Goal: Task Accomplishment & Management: Complete application form

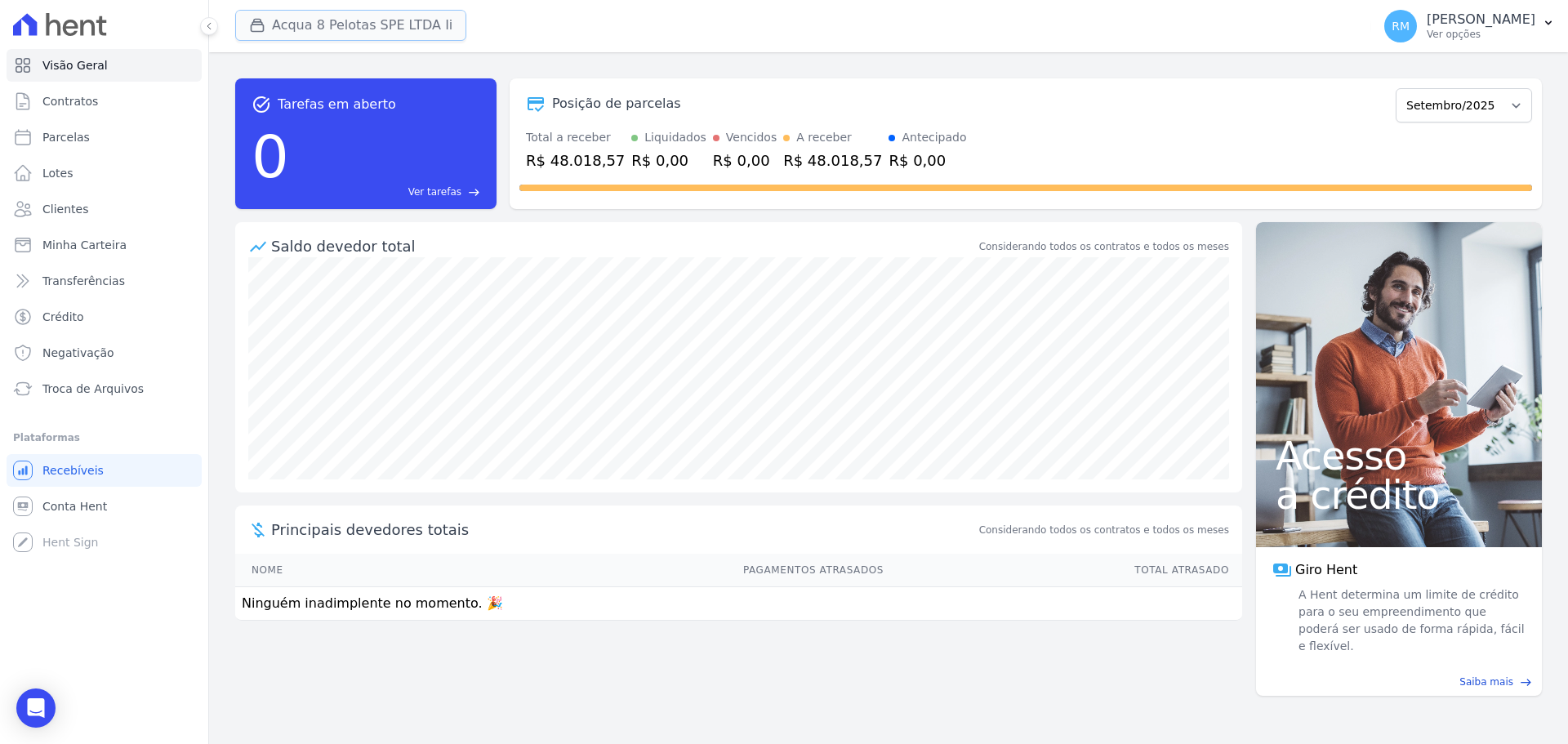
click at [304, 19] on button "Acqua 8 Pelotas SPE LTDA Ii" at bounding box center [351, 25] width 231 height 31
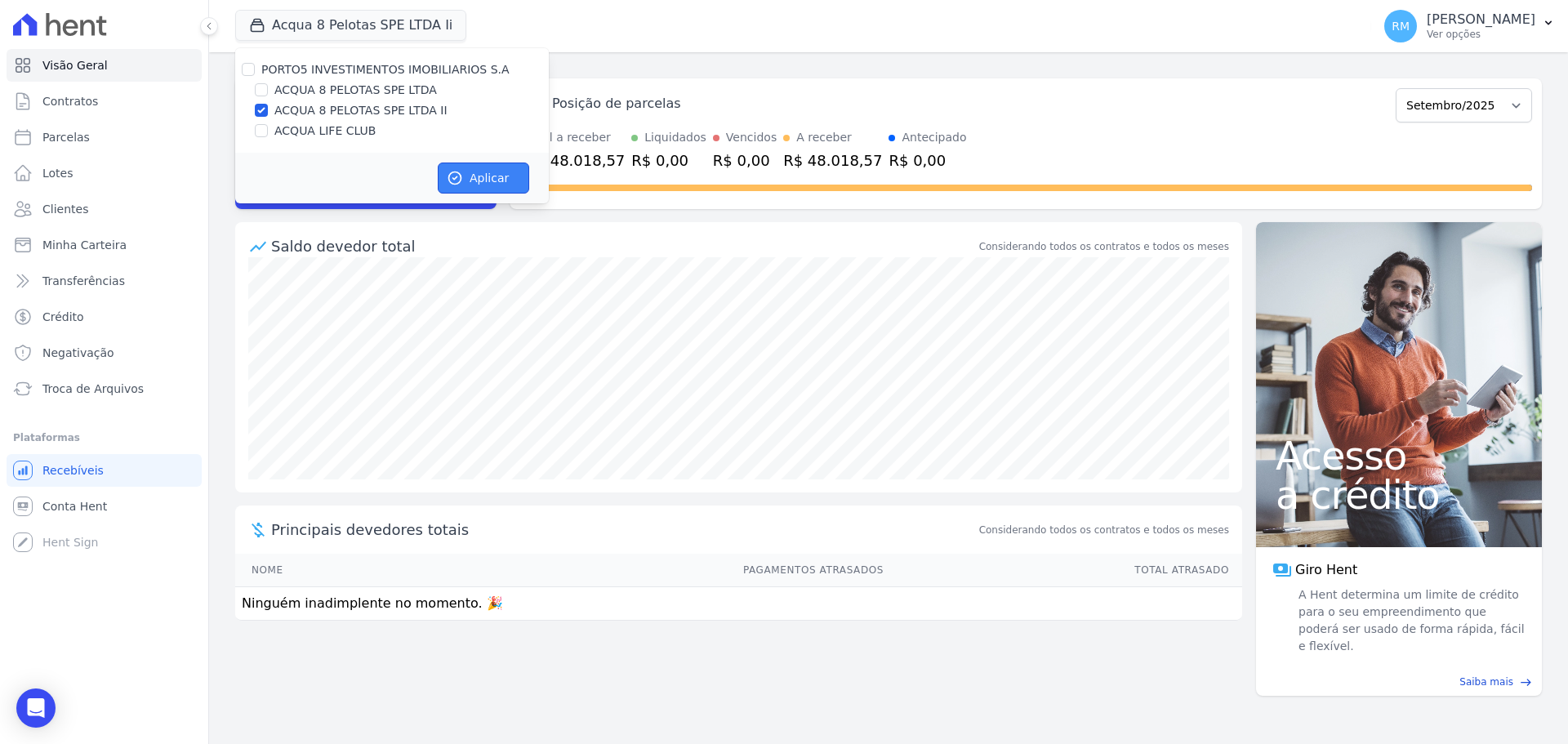
click at [495, 174] on button "Aplicar" at bounding box center [483, 177] width 92 height 31
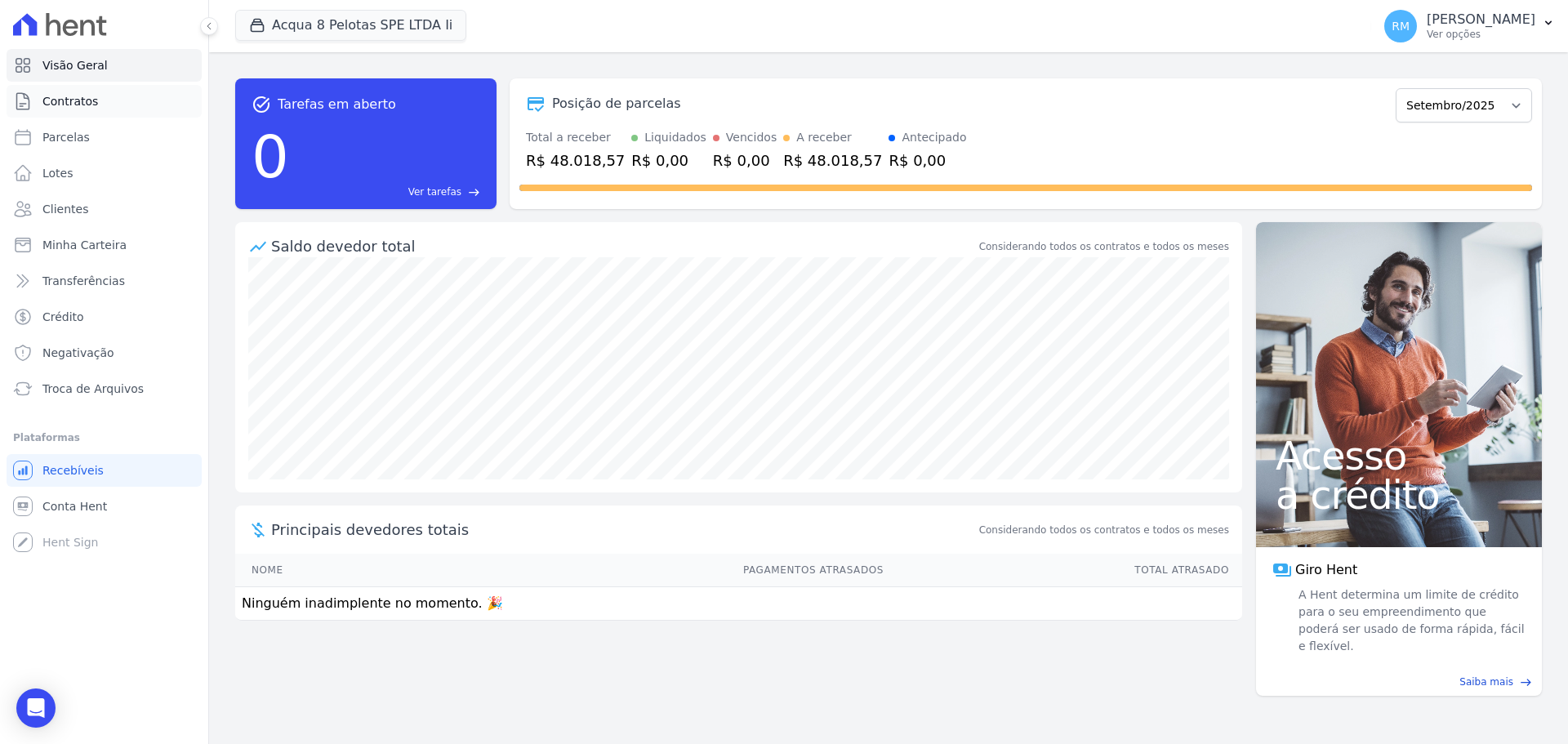
click at [64, 94] on link "Contratos" at bounding box center [104, 101] width 195 height 33
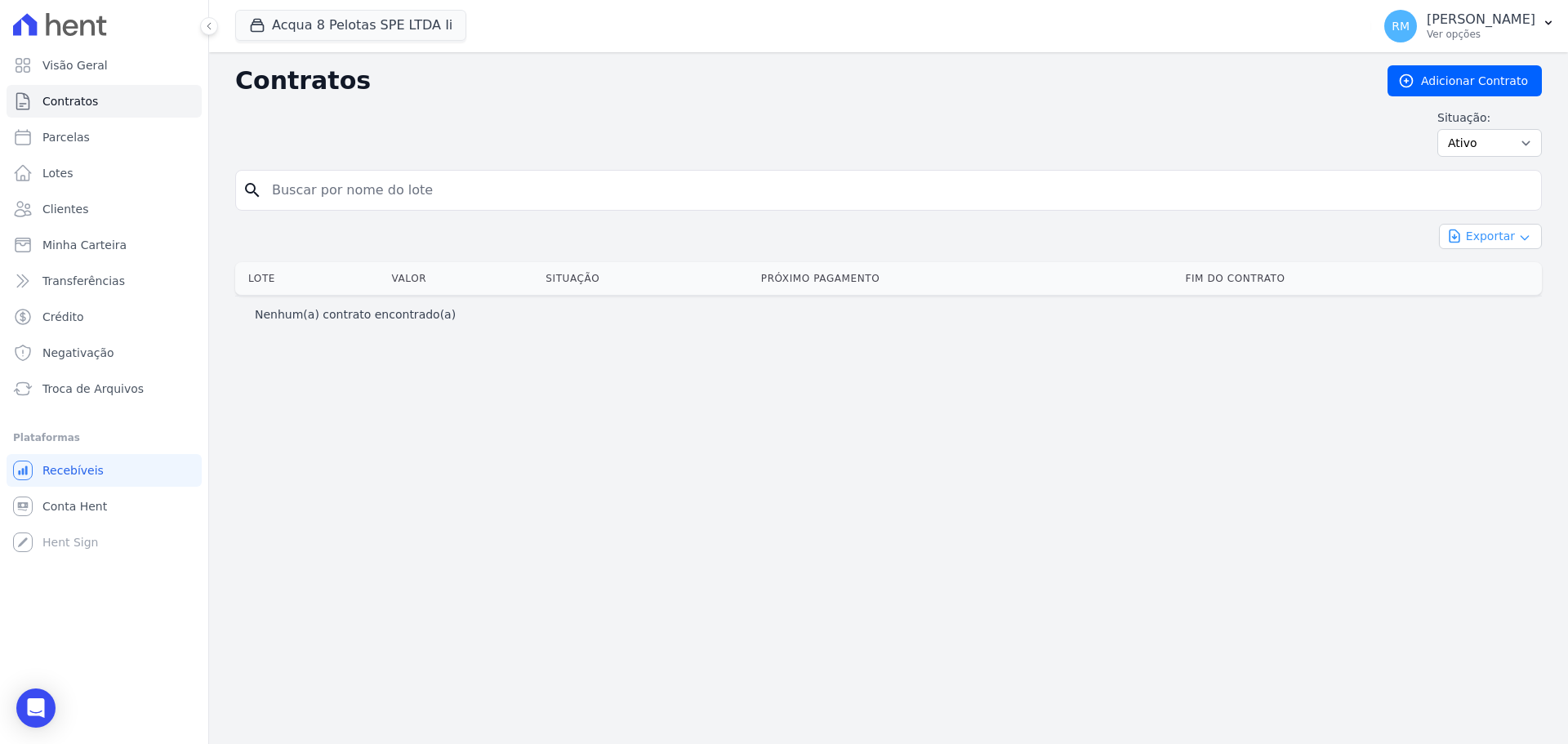
click at [1463, 234] on icon "button" at bounding box center [1454, 235] width 16 height 16
click at [1173, 381] on div "Contratos Adicionar Contrato Situação: Ativo Todos Pausado Distratado Rascunho …" at bounding box center [889, 398] width 1359 height 692
click at [1461, 28] on p "Ver opções" at bounding box center [1481, 34] width 108 height 13
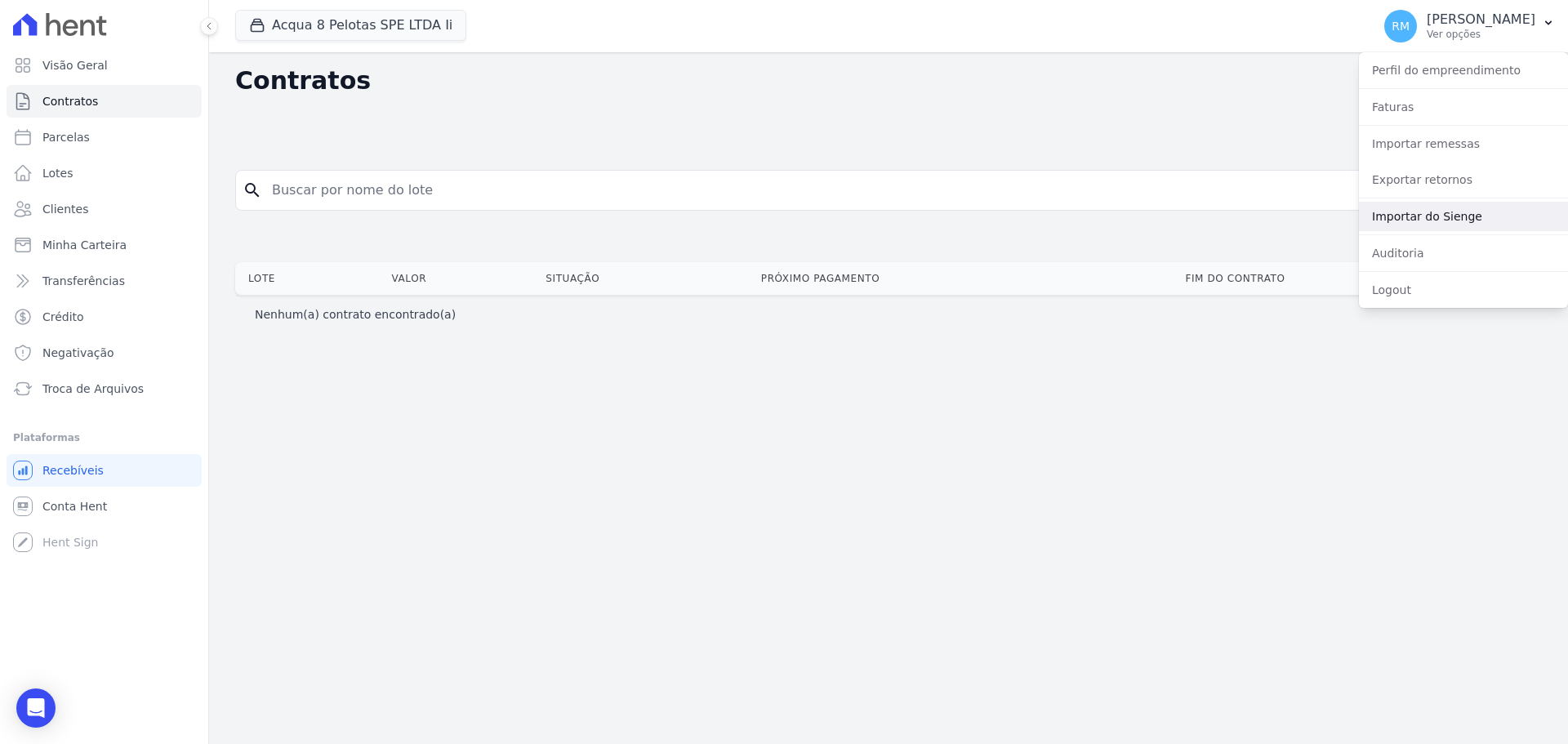
click at [1386, 226] on link "Importar do Sienge" at bounding box center [1464, 216] width 209 height 29
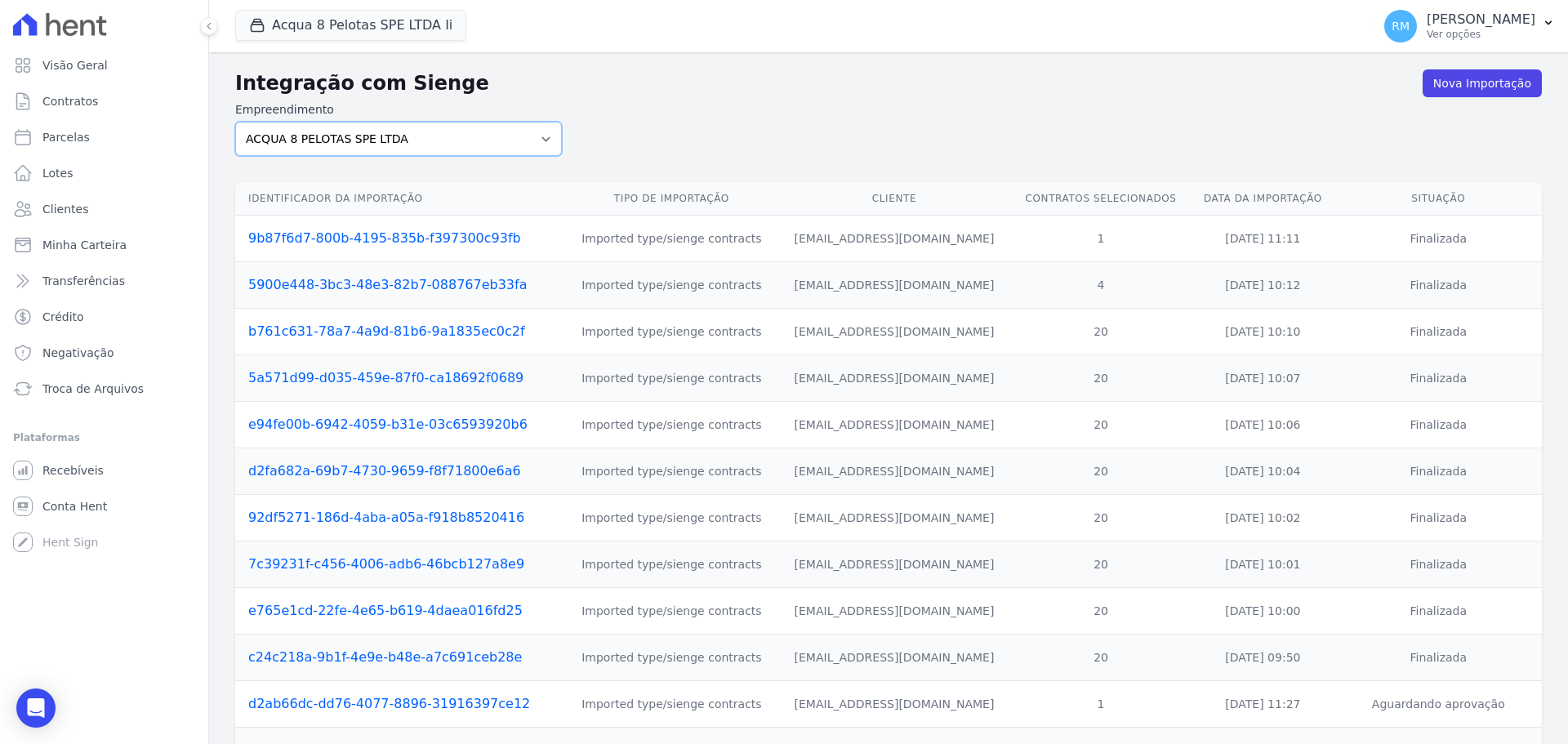
click at [468, 140] on select "ACQUA 8 PELOTAS SPE LTDA ACQUA 8 PELOTAS SPE LTDA II ACQUA LIFE CLUB" at bounding box center [399, 139] width 327 height 34
select select "9ebd0c93-7e78-4a07-b0ed-d8fd393c28de"
click at [235, 122] on select "ACQUA 8 PELOTAS SPE LTDA ACQUA 8 PELOTAS SPE LTDA II ACQUA LIFE CLUB" at bounding box center [399, 139] width 327 height 34
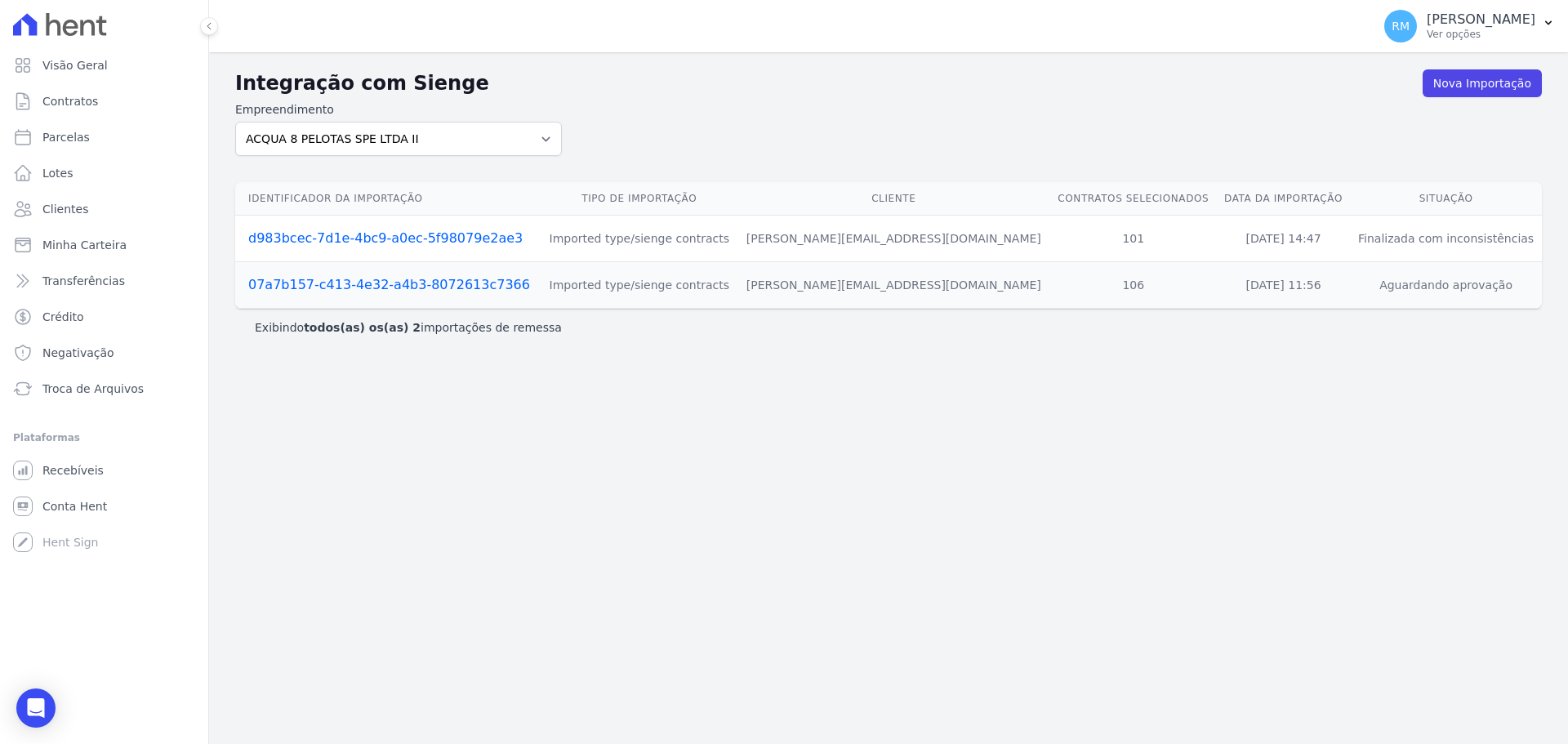
click at [386, 283] on link "07a7b157-c413-4e32-a4b3-8072613c7366" at bounding box center [388, 284] width 282 height 15
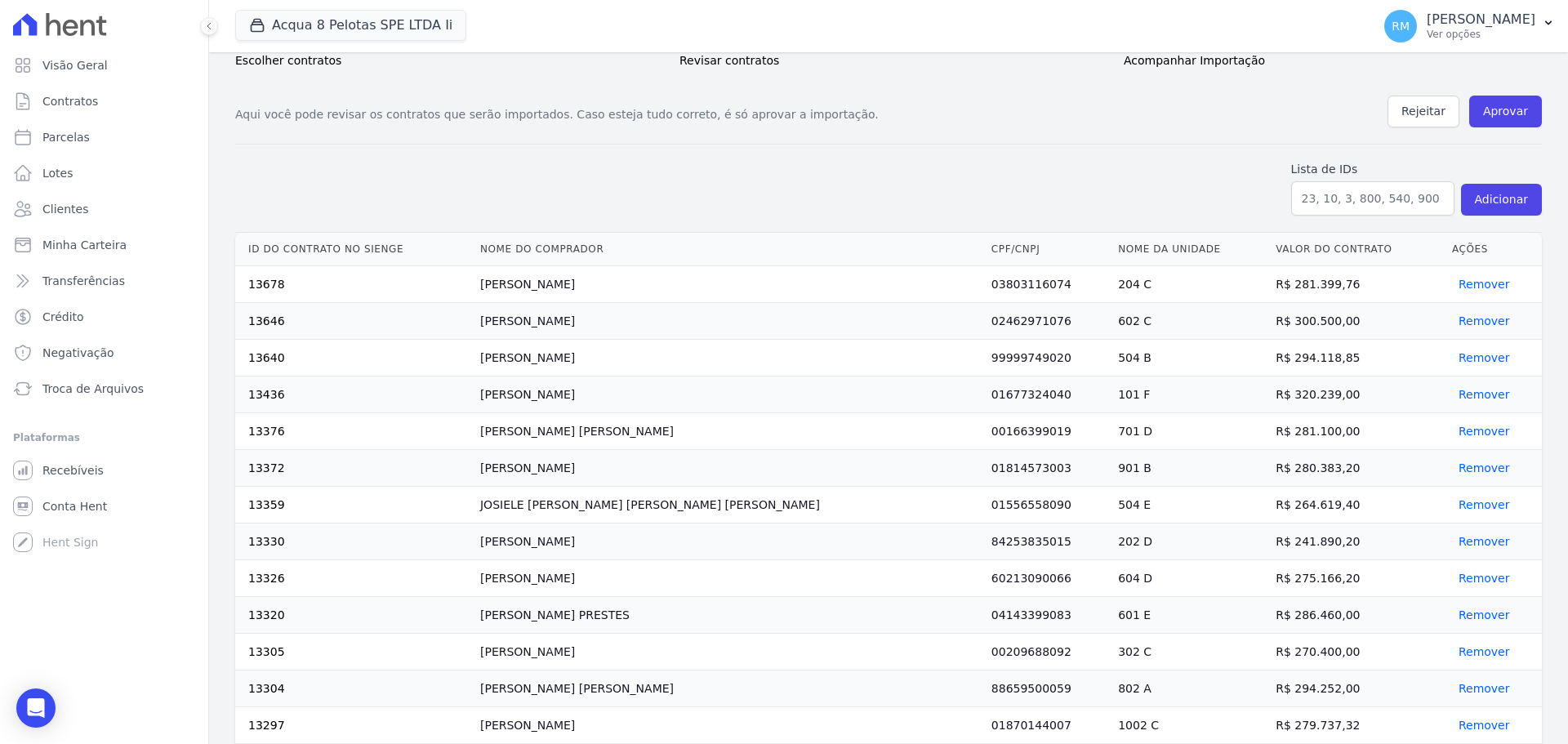
scroll to position [245, 0]
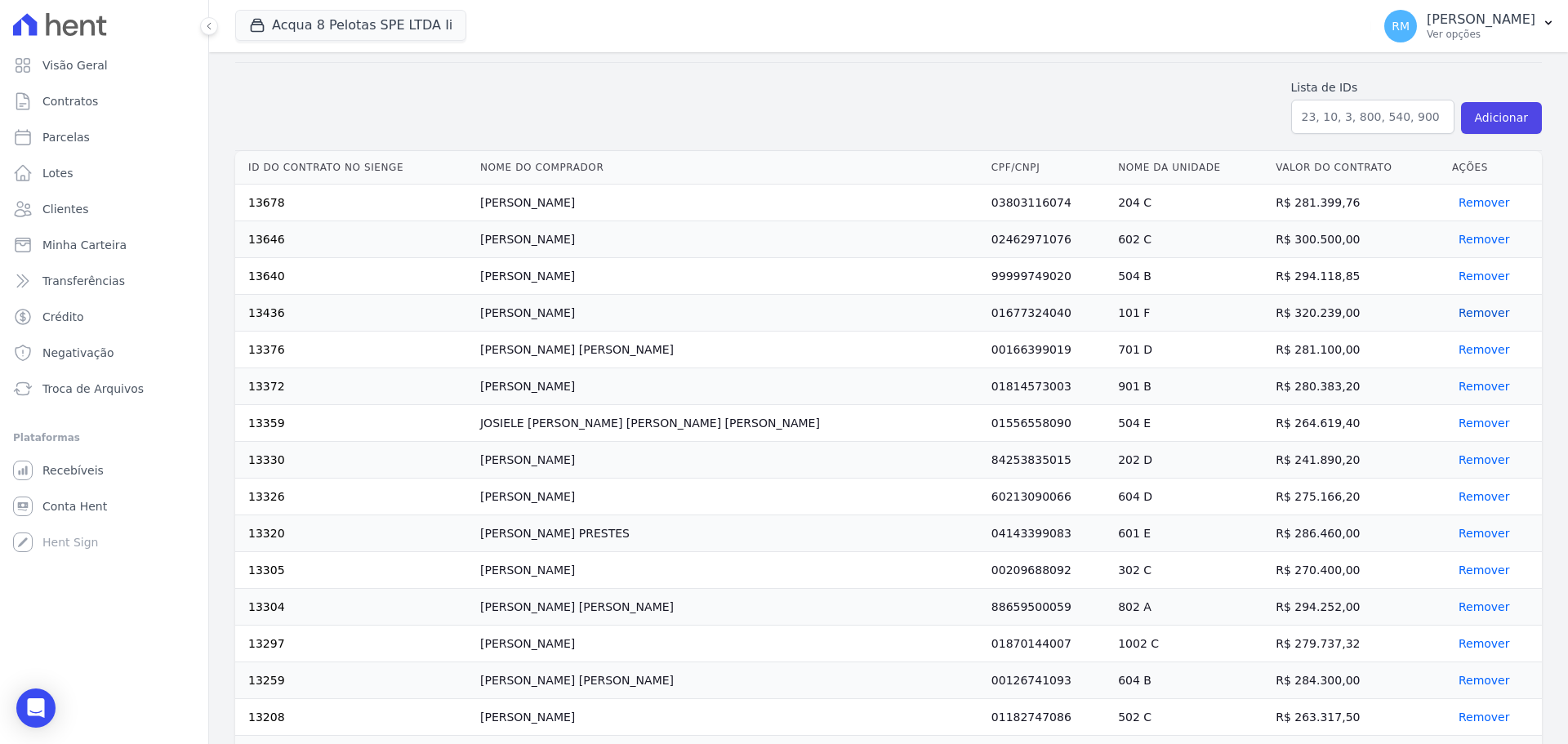
click at [1458, 313] on button "Remover" at bounding box center [1481, 312] width 58 height 16
click at [1452, 310] on button "Remover" at bounding box center [1481, 312] width 58 height 16
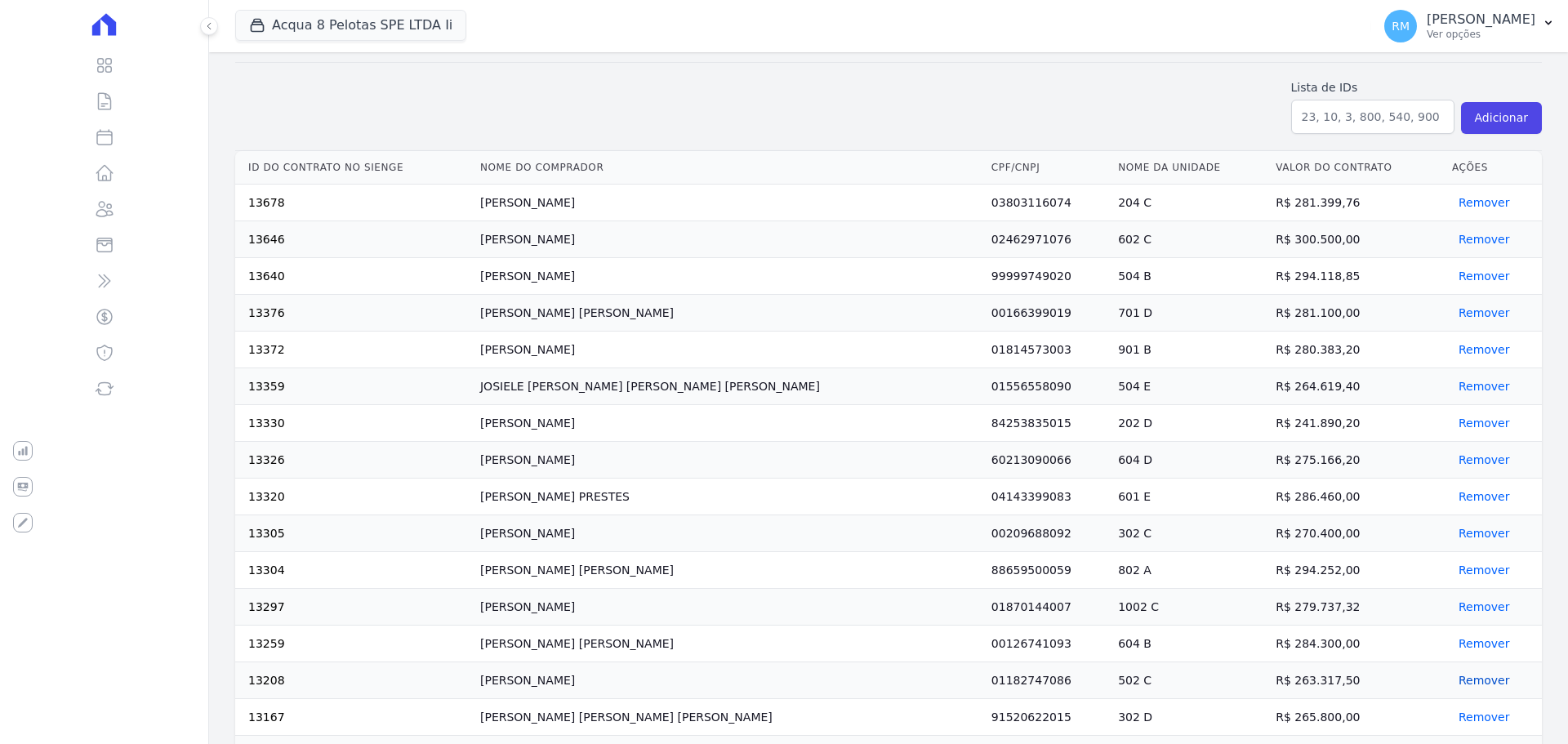
click at [1452, 677] on button "Remover" at bounding box center [1481, 680] width 58 height 16
click at [1452, 676] on button "Remover" at bounding box center [1481, 680] width 58 height 16
click at [1452, 683] on button "Remover" at bounding box center [1481, 680] width 58 height 16
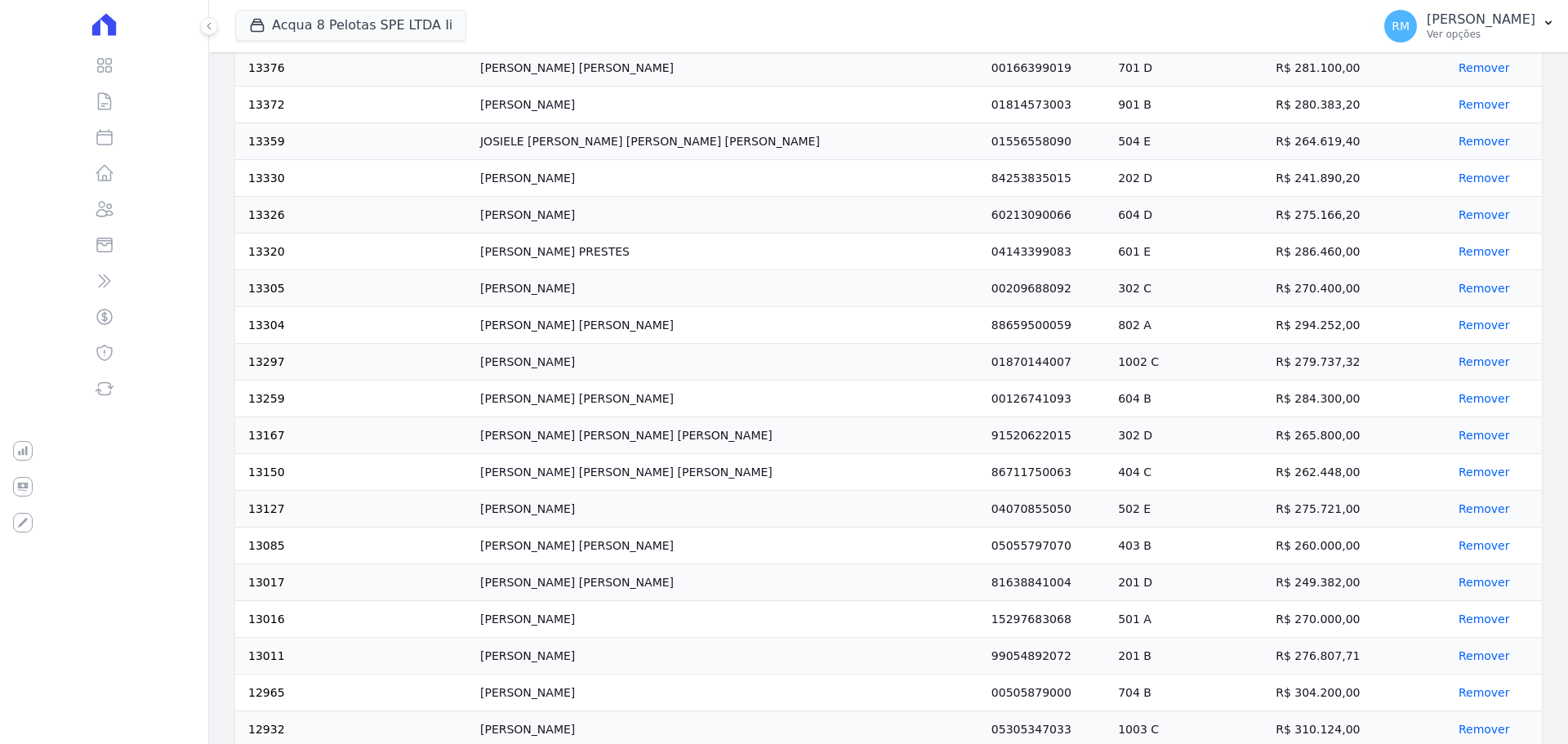
scroll to position [327, 0]
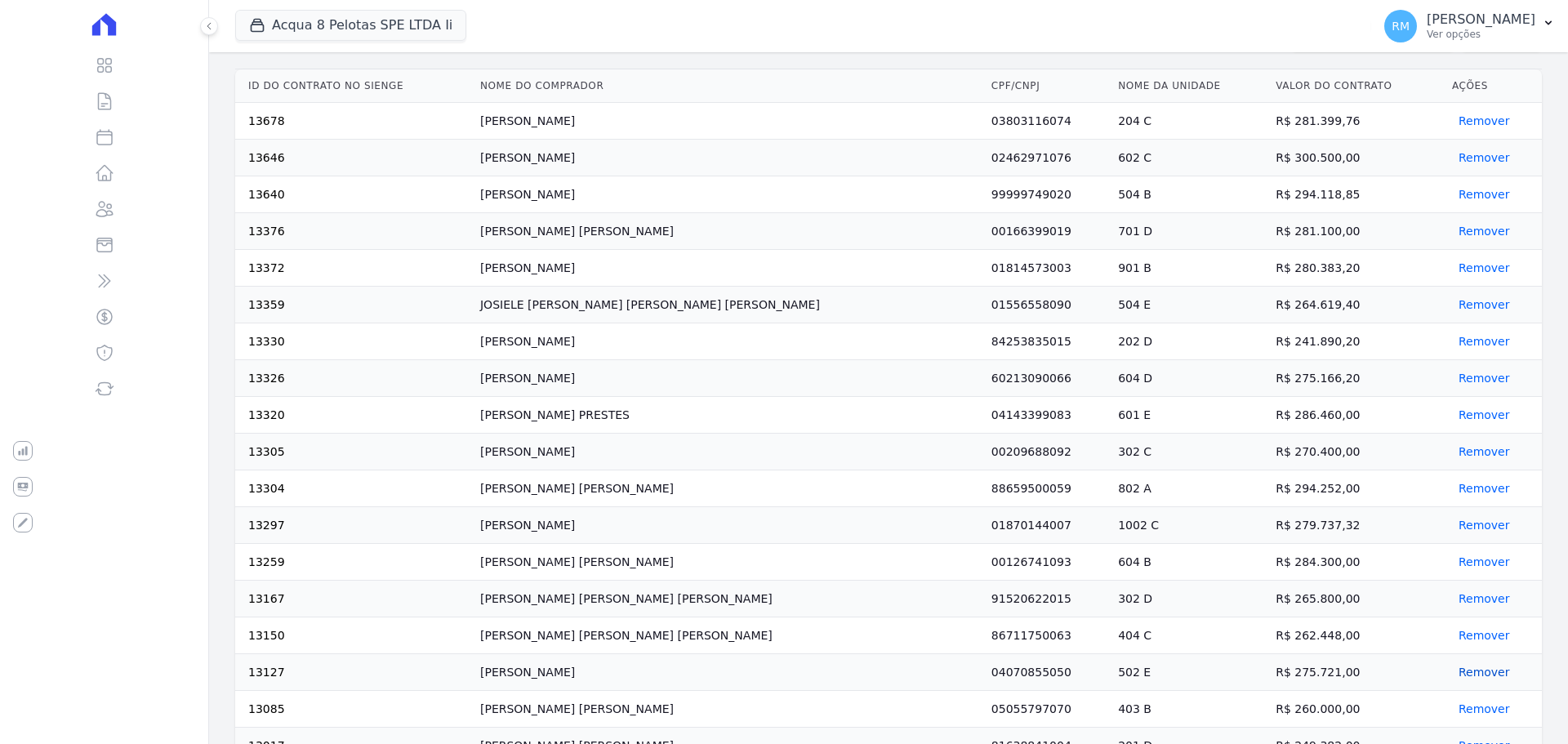
click at [1455, 668] on button "Remover" at bounding box center [1481, 672] width 58 height 16
click at [1452, 673] on button "Remover" at bounding box center [1481, 672] width 58 height 16
click at [1452, 375] on button "Remover" at bounding box center [1481, 377] width 58 height 16
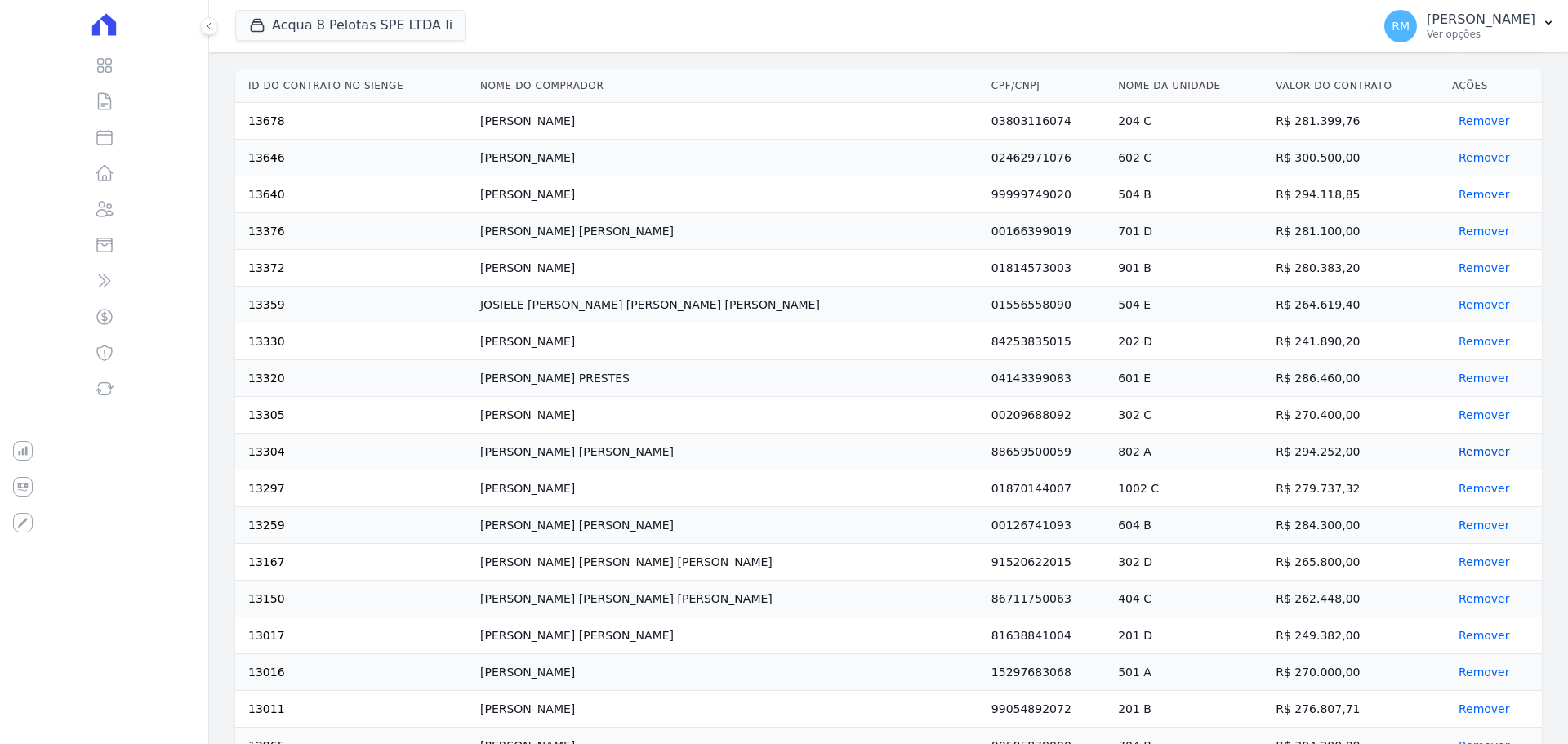
click at [1460, 452] on button "Remover" at bounding box center [1481, 451] width 58 height 16
click at [1462, 451] on button "Remover" at bounding box center [1481, 451] width 58 height 16
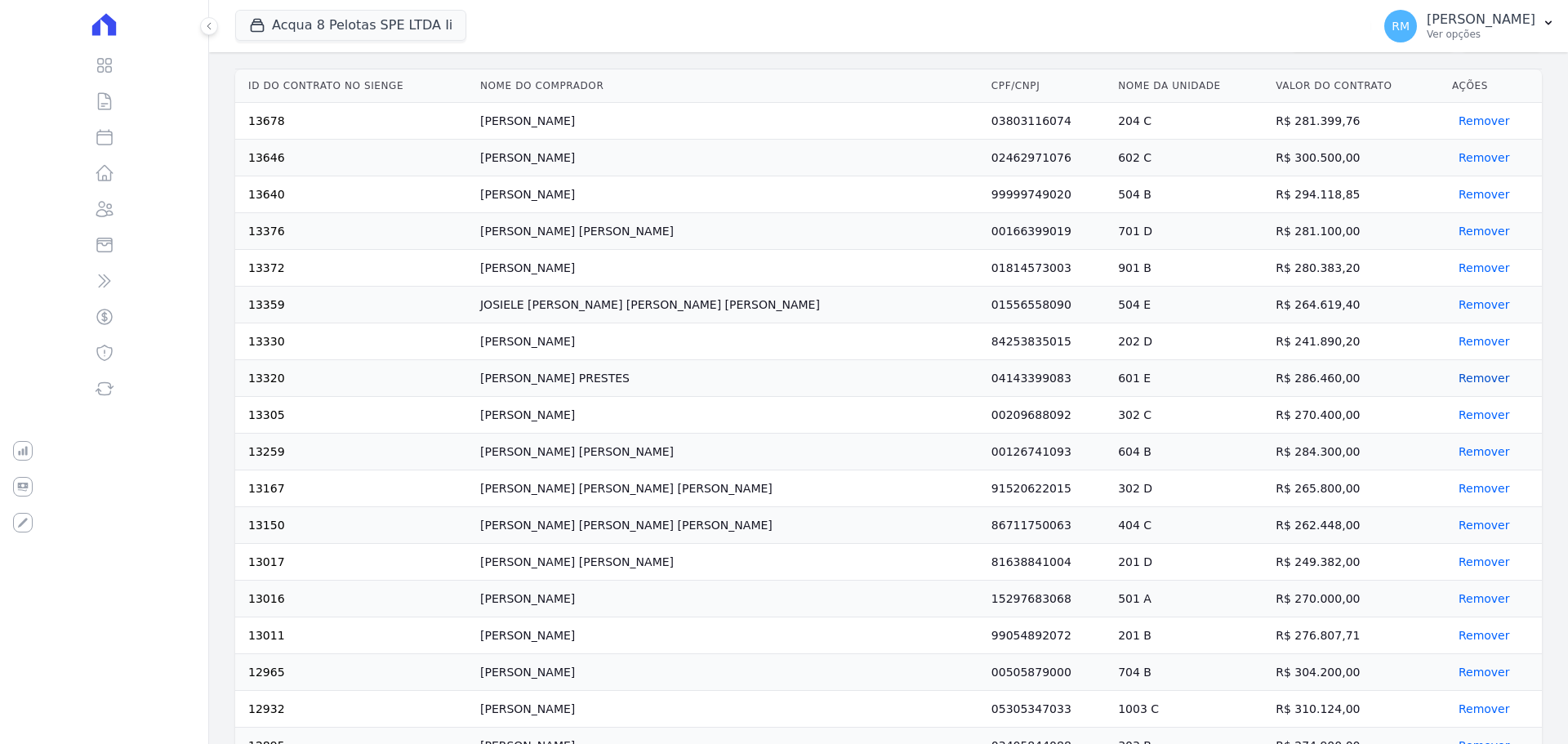
click at [1465, 374] on button "Remover" at bounding box center [1481, 377] width 58 height 16
click at [1456, 301] on button "Remover" at bounding box center [1481, 304] width 58 height 16
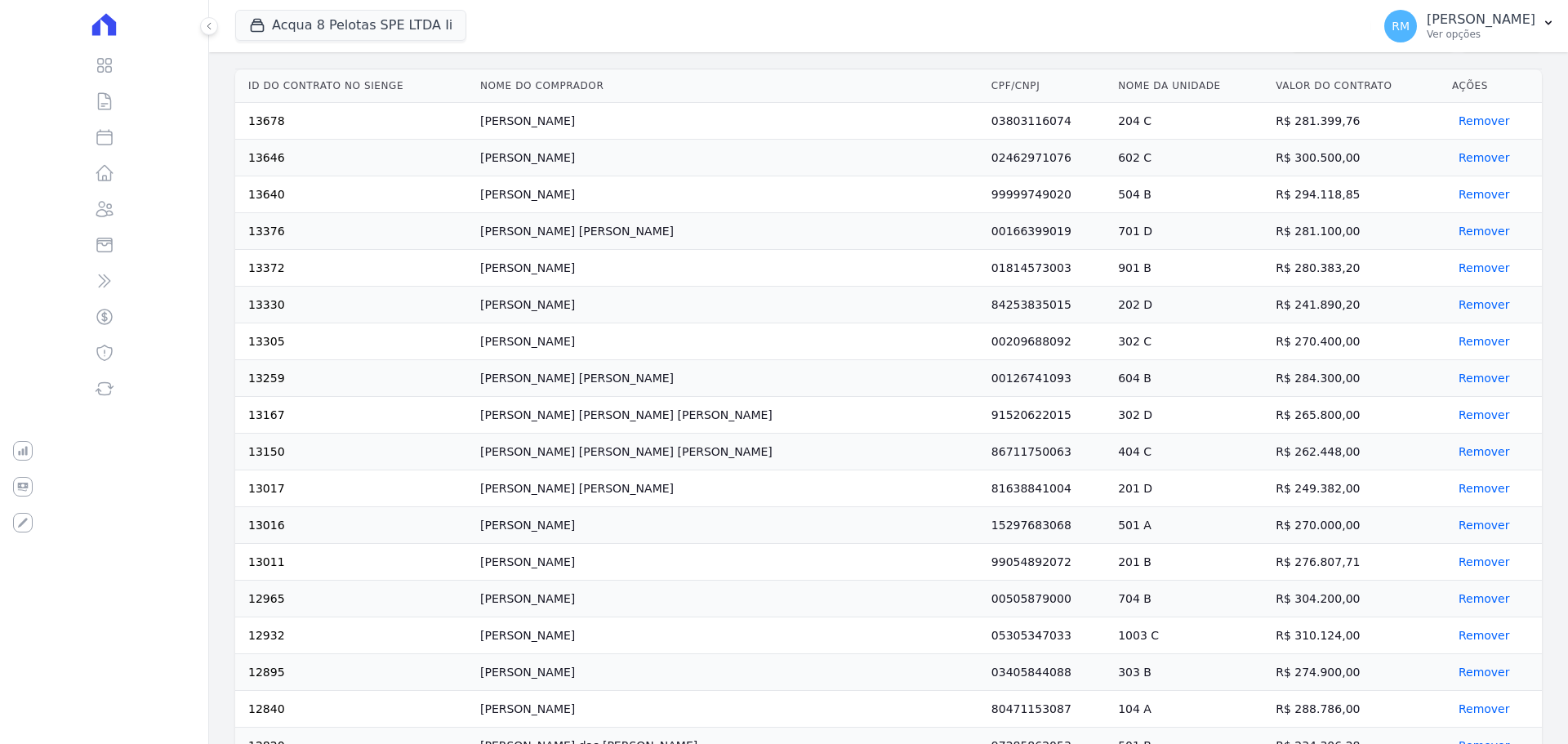
scroll to position [245, 0]
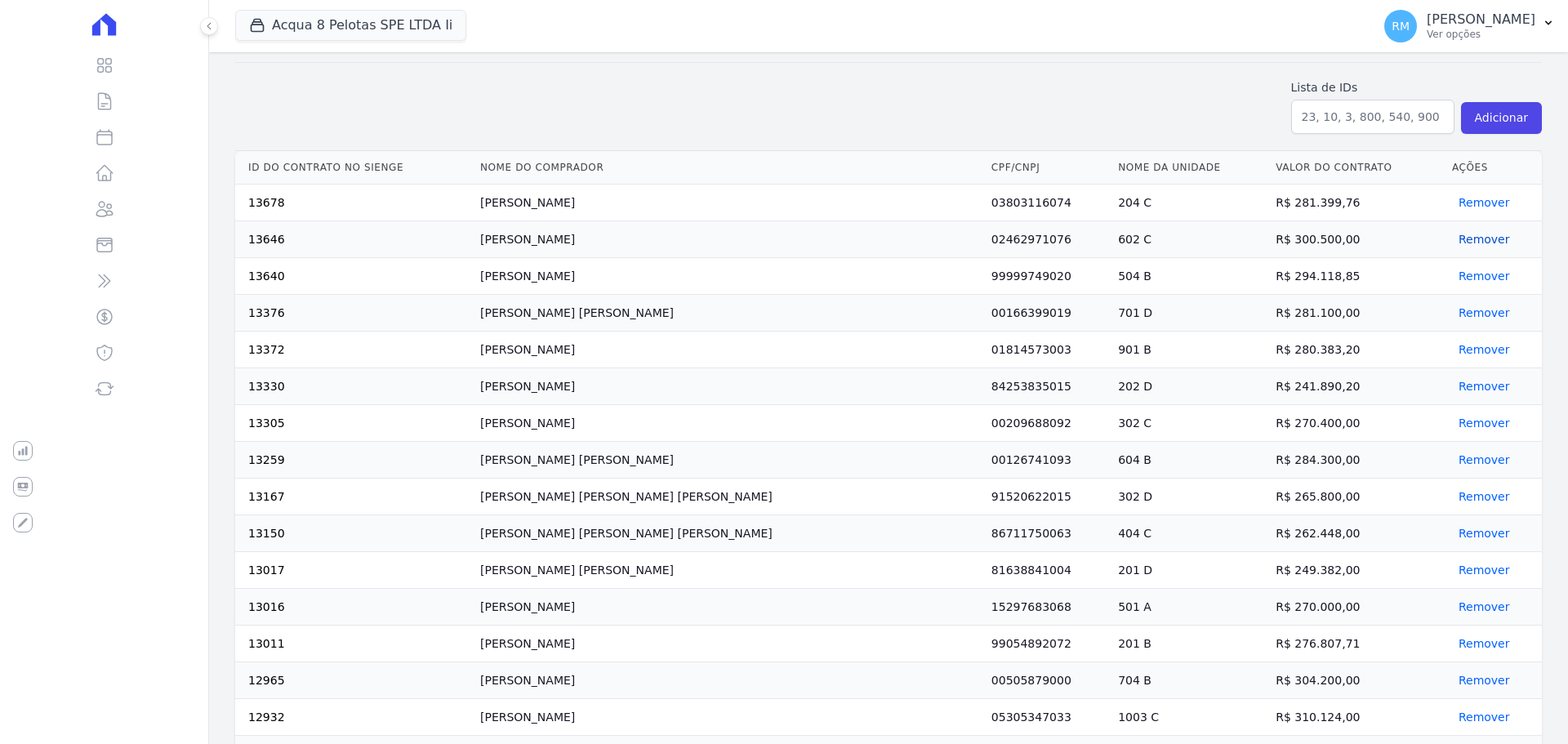
click at [1453, 239] on button "Remover" at bounding box center [1481, 239] width 58 height 16
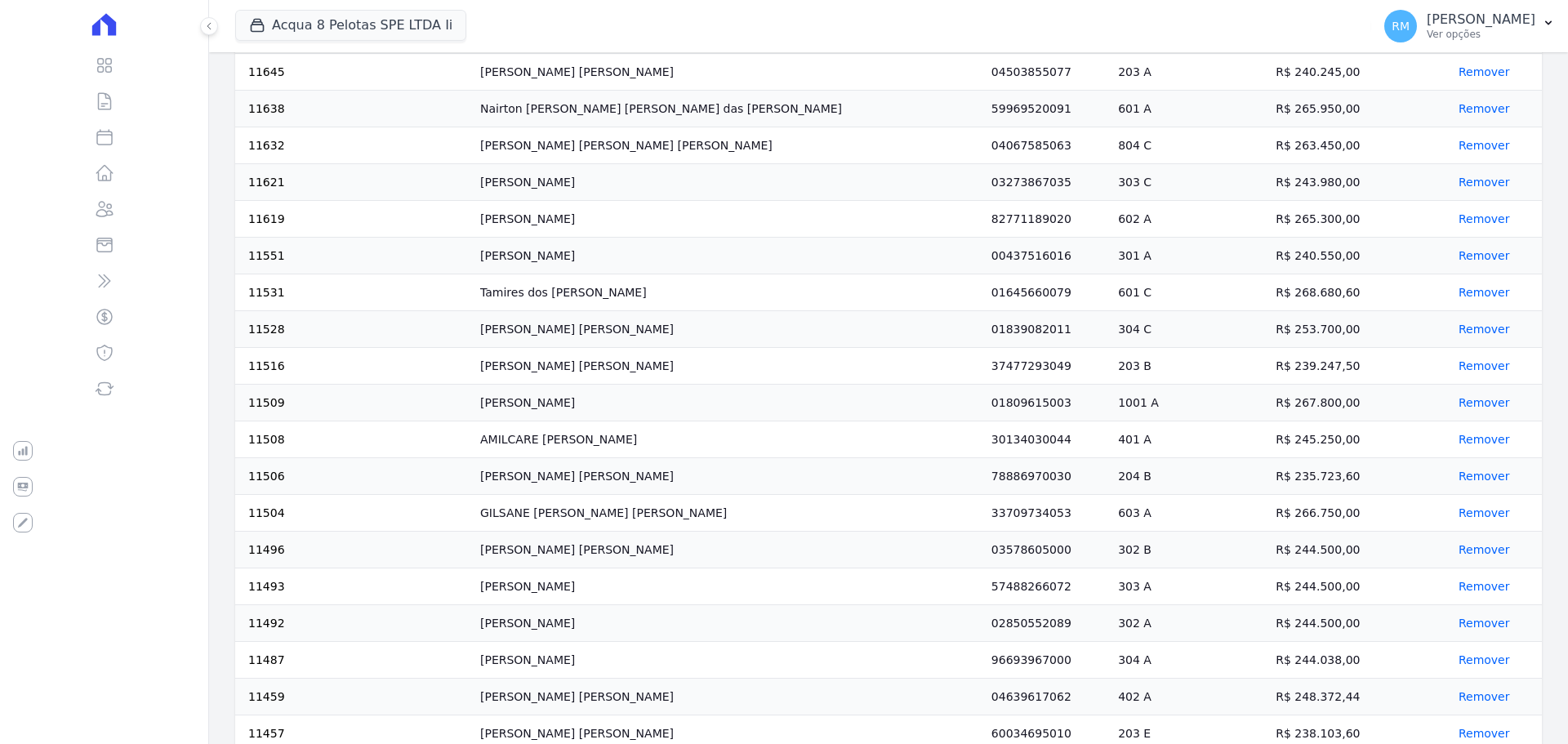
scroll to position [3227, 0]
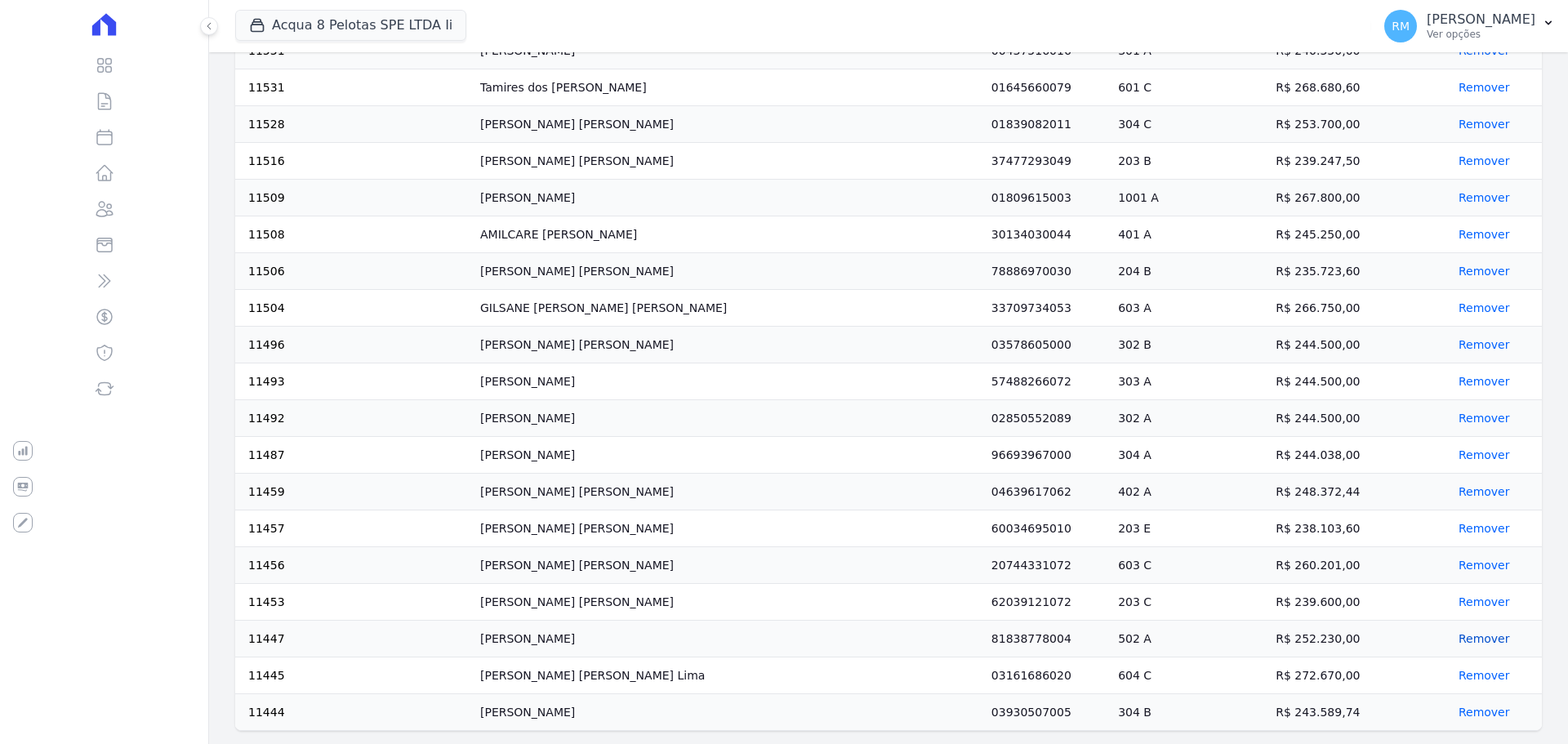
click at [1465, 636] on button "Remover" at bounding box center [1481, 638] width 58 height 16
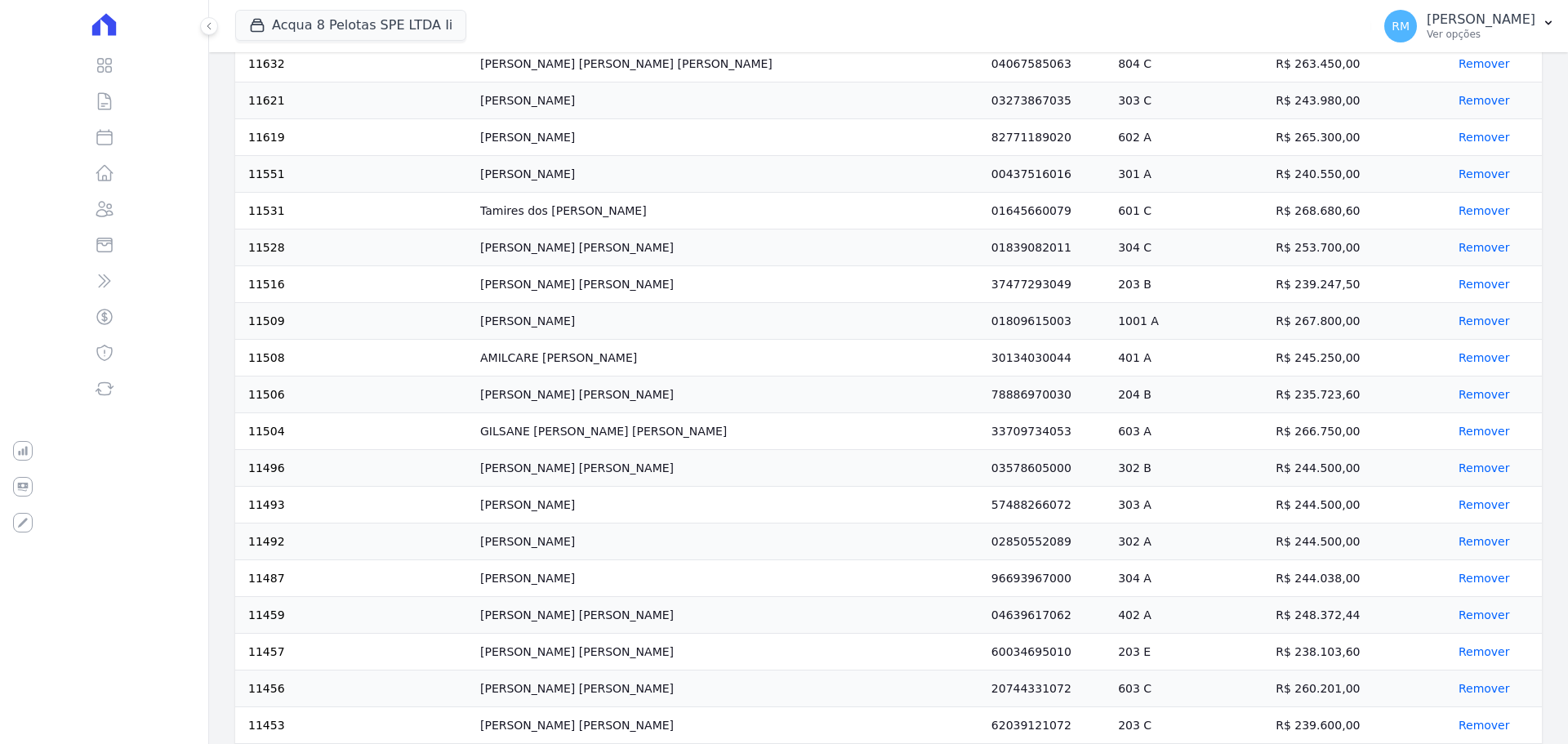
scroll to position [3185, 0]
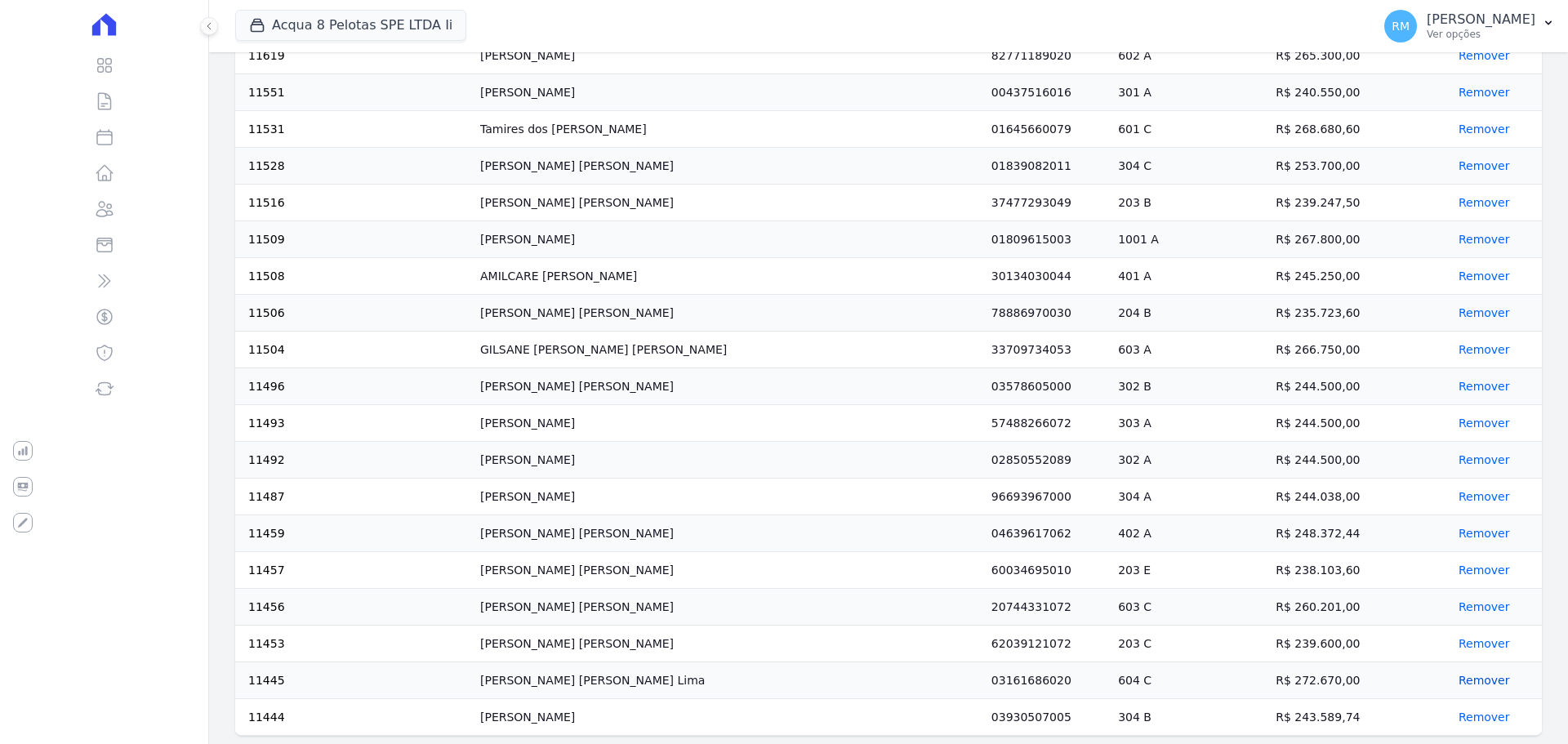
click at [1456, 678] on button "Remover" at bounding box center [1481, 680] width 58 height 16
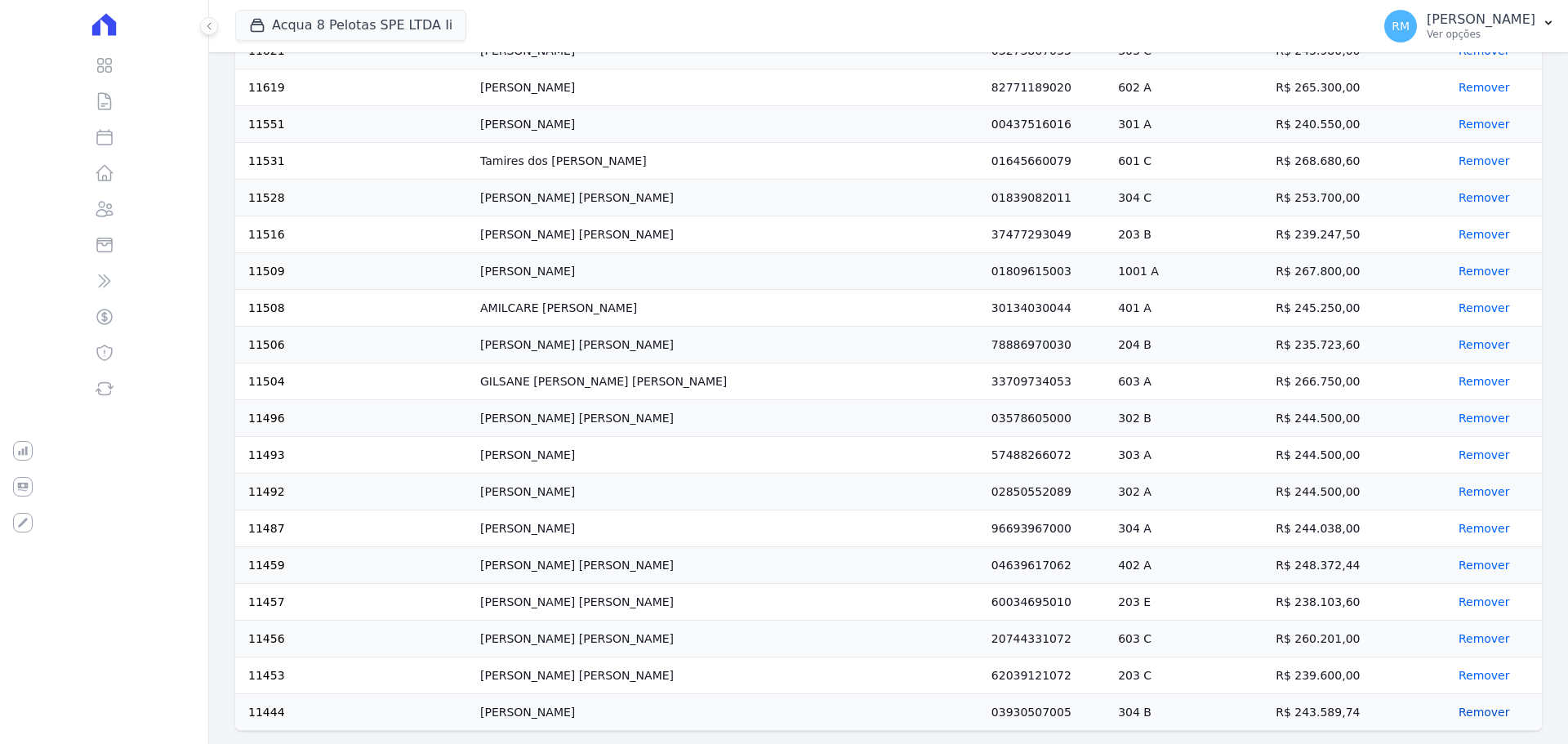
click at [1460, 708] on button "Remover" at bounding box center [1481, 711] width 58 height 16
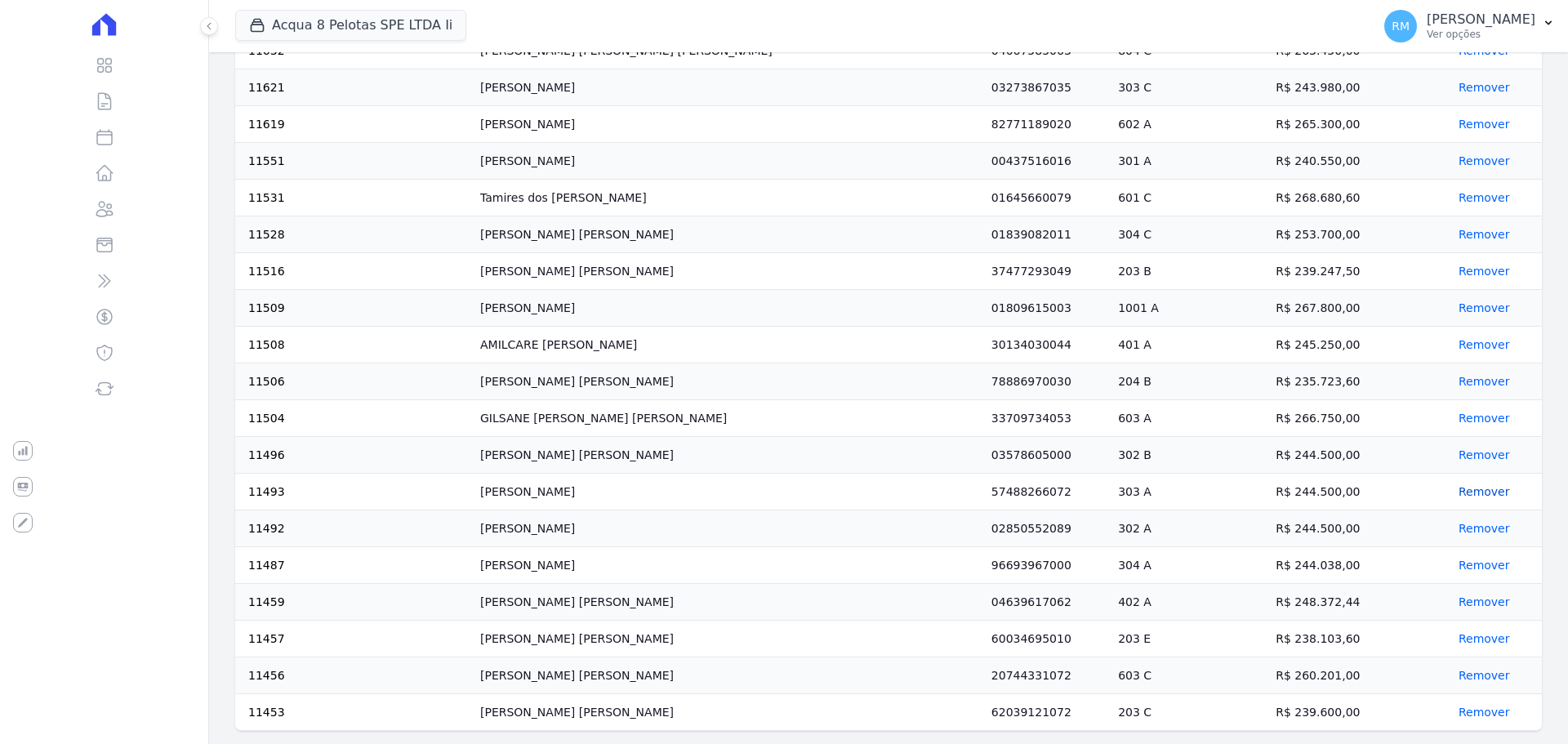
click at [1452, 488] on button "Remover" at bounding box center [1481, 491] width 58 height 16
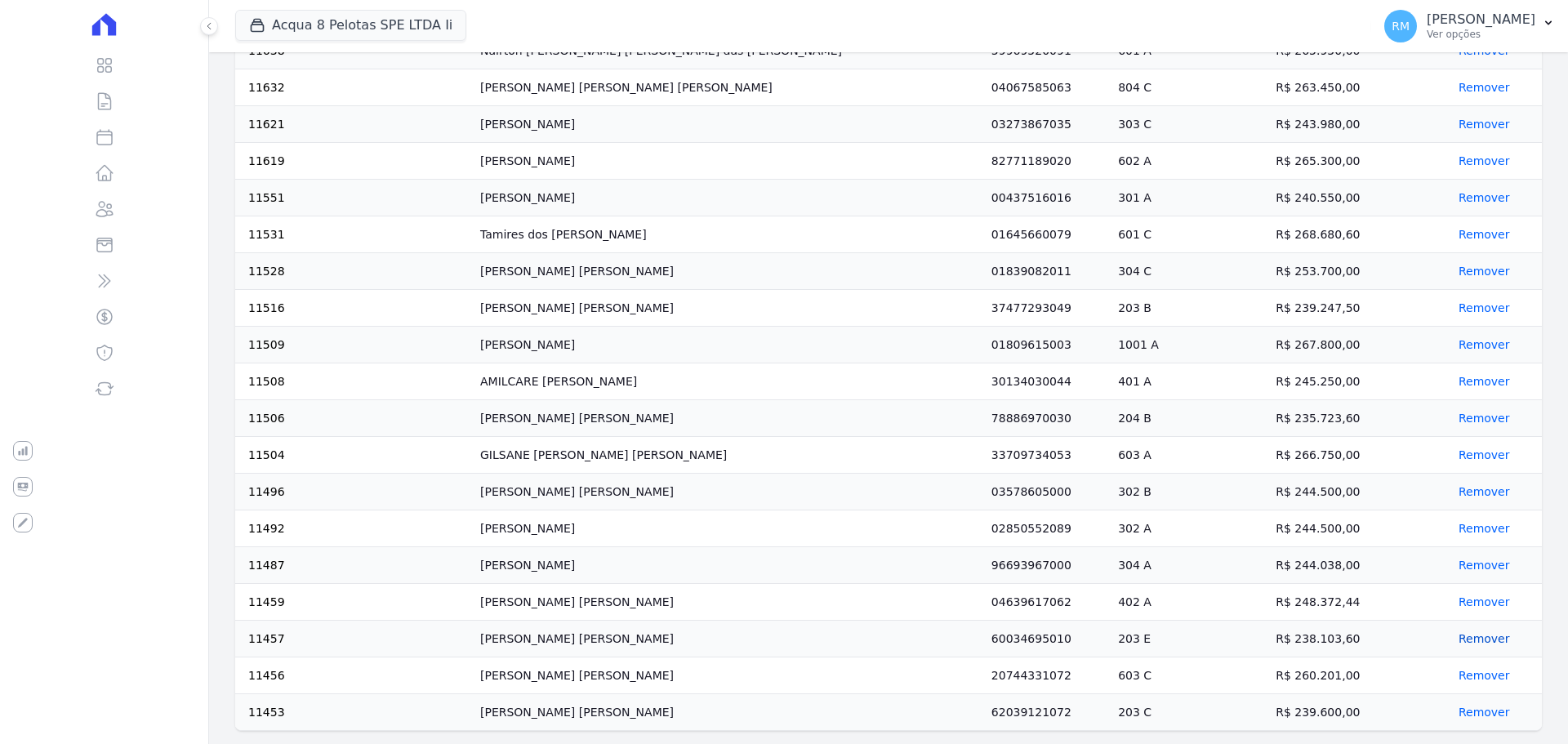
click at [1454, 634] on button "Remover" at bounding box center [1481, 638] width 58 height 16
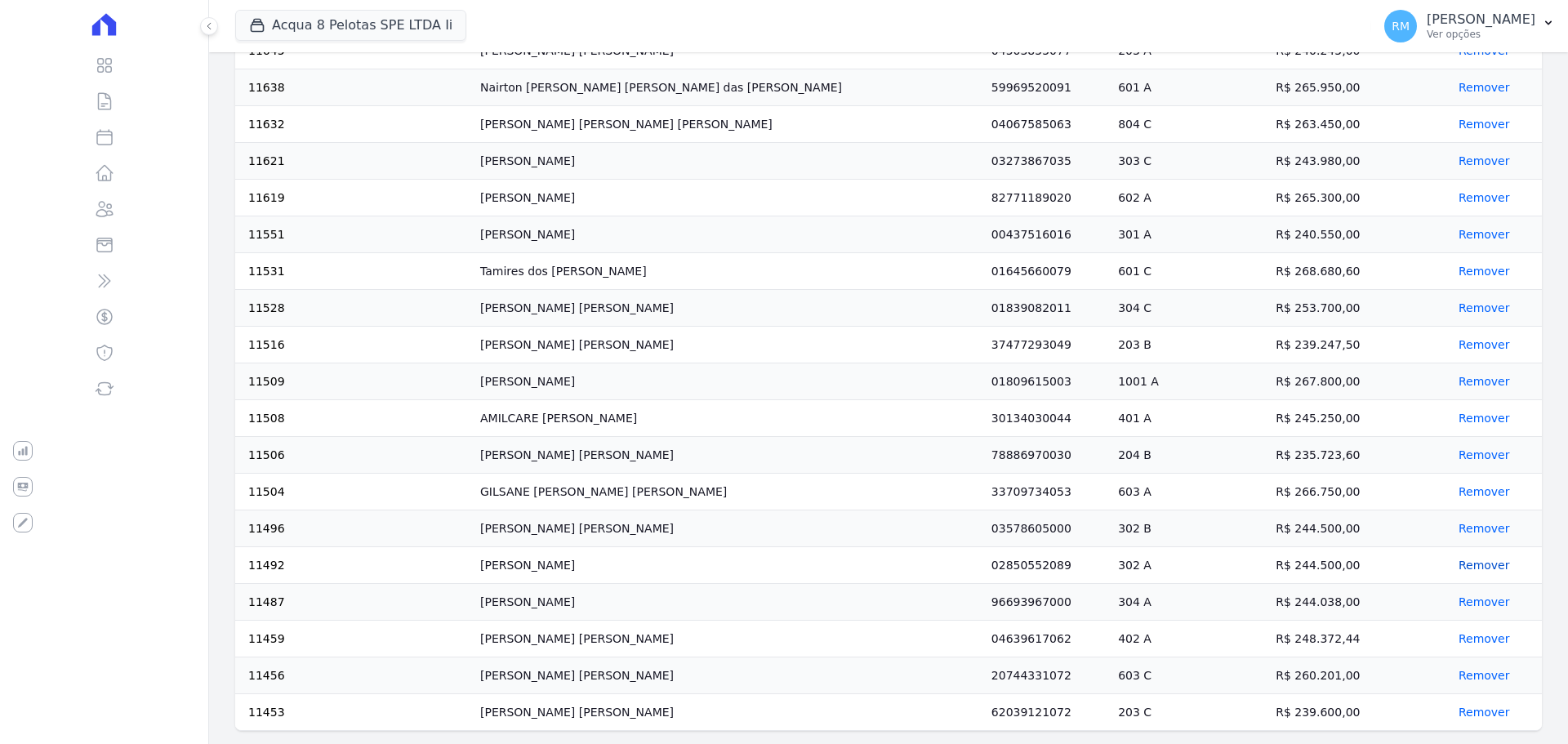
click at [1460, 562] on button "Remover" at bounding box center [1481, 565] width 58 height 16
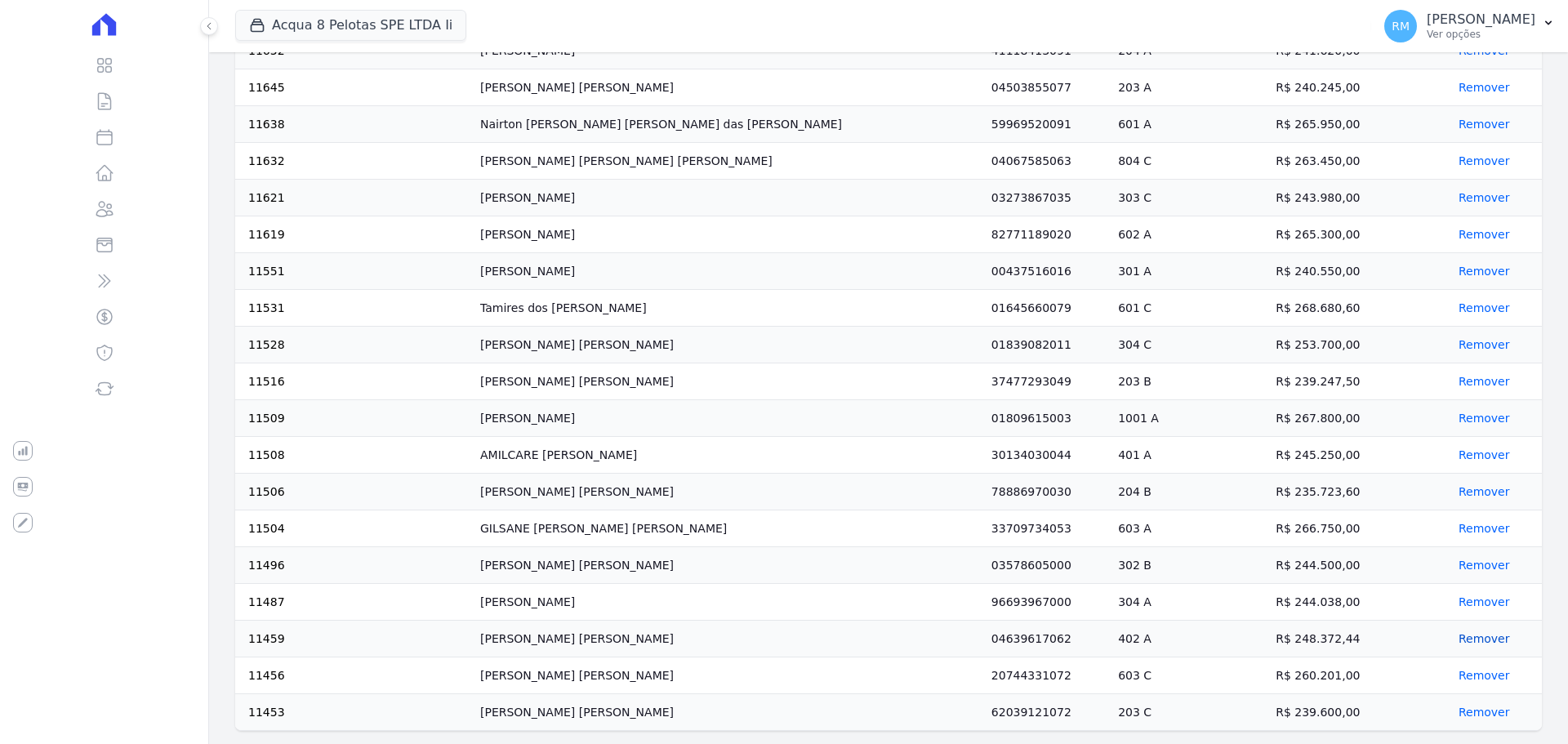
click at [1471, 639] on button "Remover" at bounding box center [1481, 638] width 58 height 16
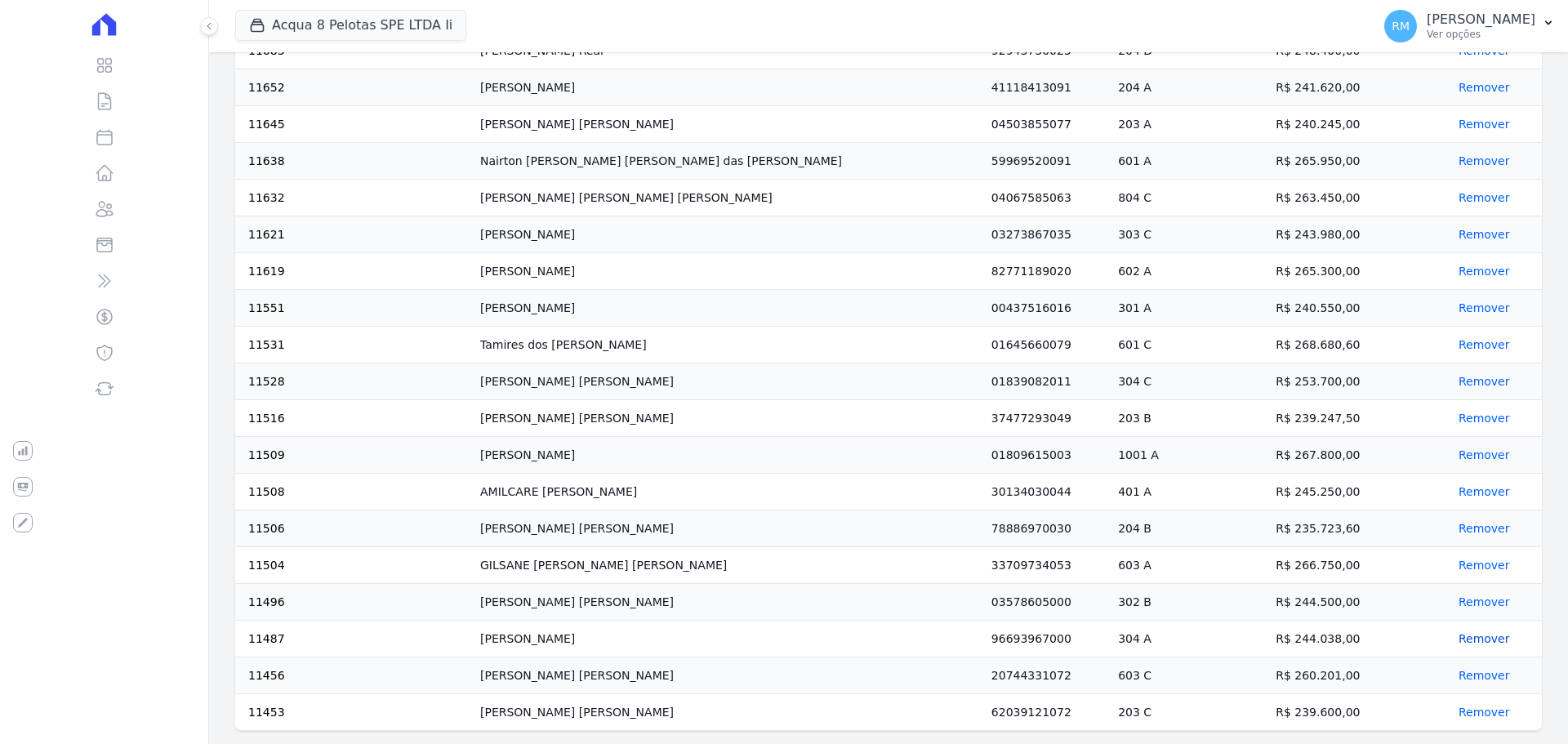
scroll to position [2969, 0]
click at [1452, 711] on button "Remover" at bounding box center [1481, 711] width 58 height 16
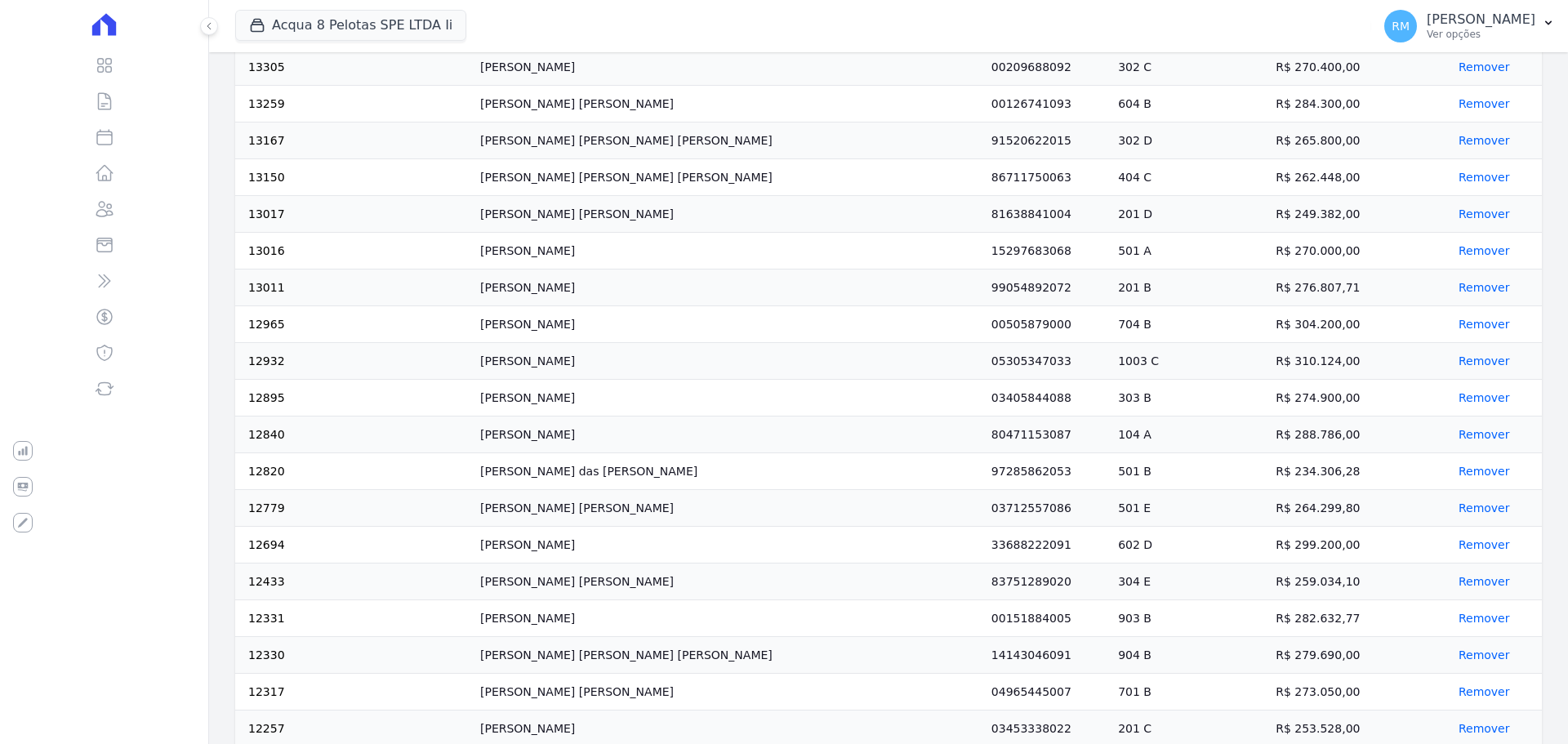
scroll to position [319, 0]
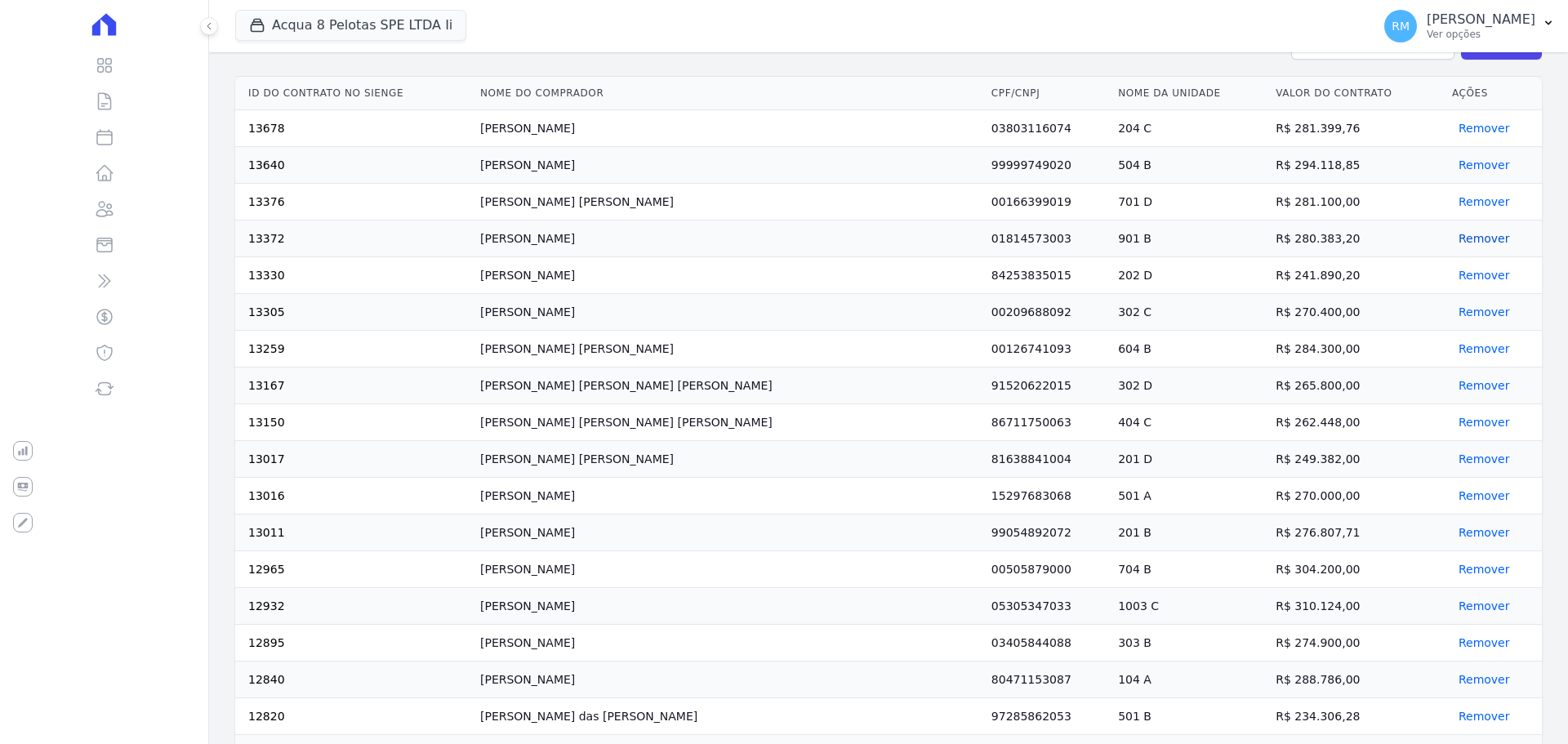
click at [1457, 237] on button "Remover" at bounding box center [1481, 238] width 58 height 16
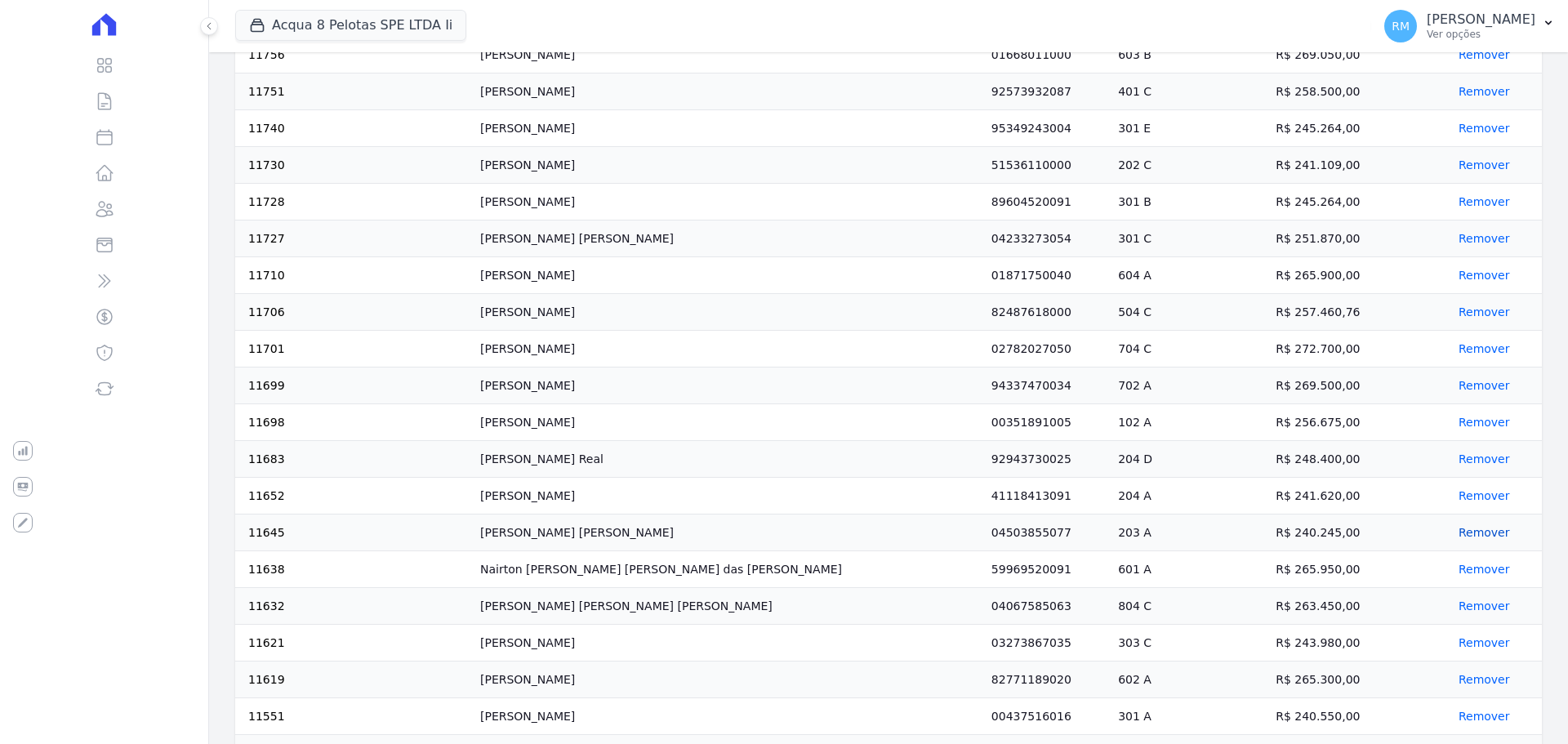
scroll to position [2896, 0]
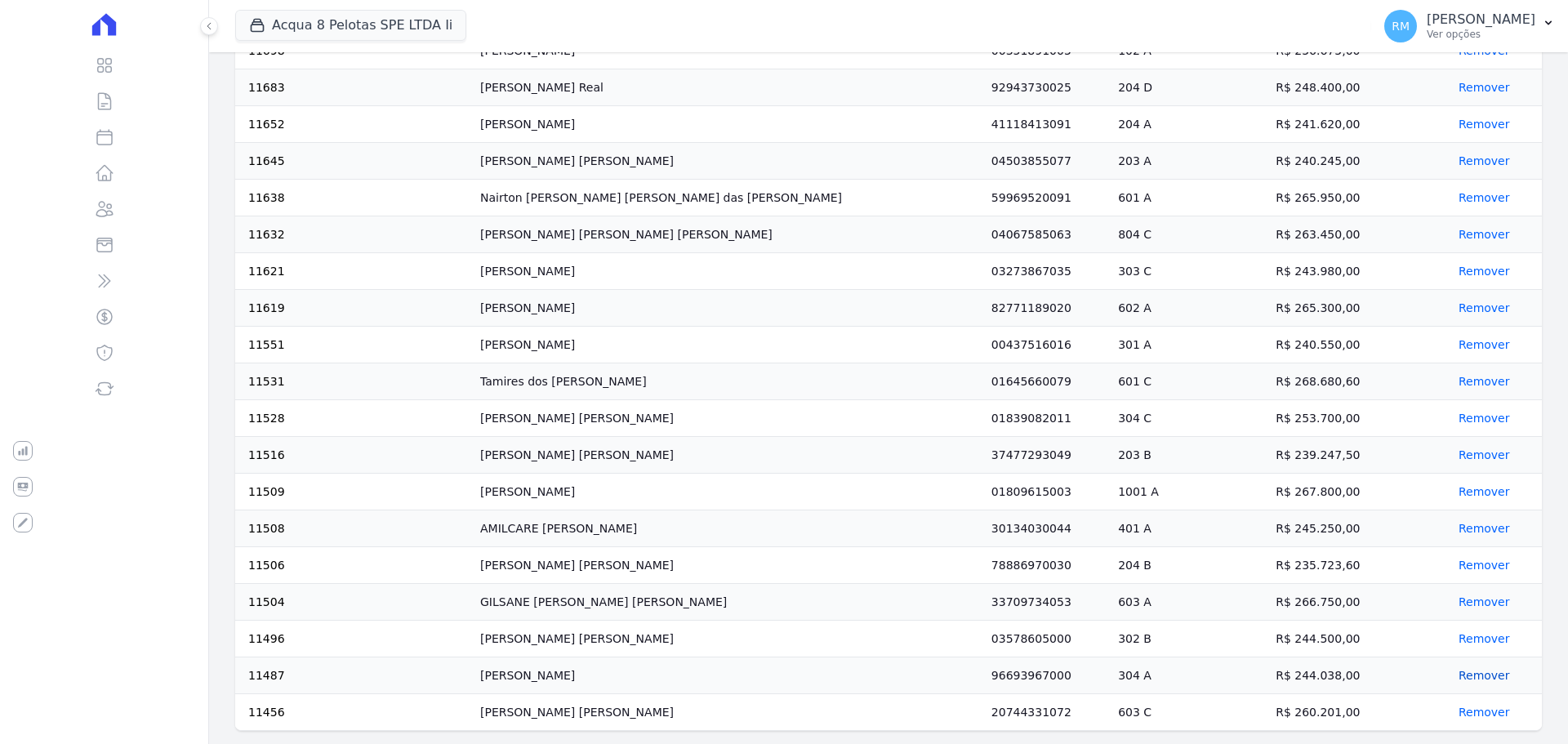
click at [1454, 674] on button "Remover" at bounding box center [1481, 675] width 58 height 16
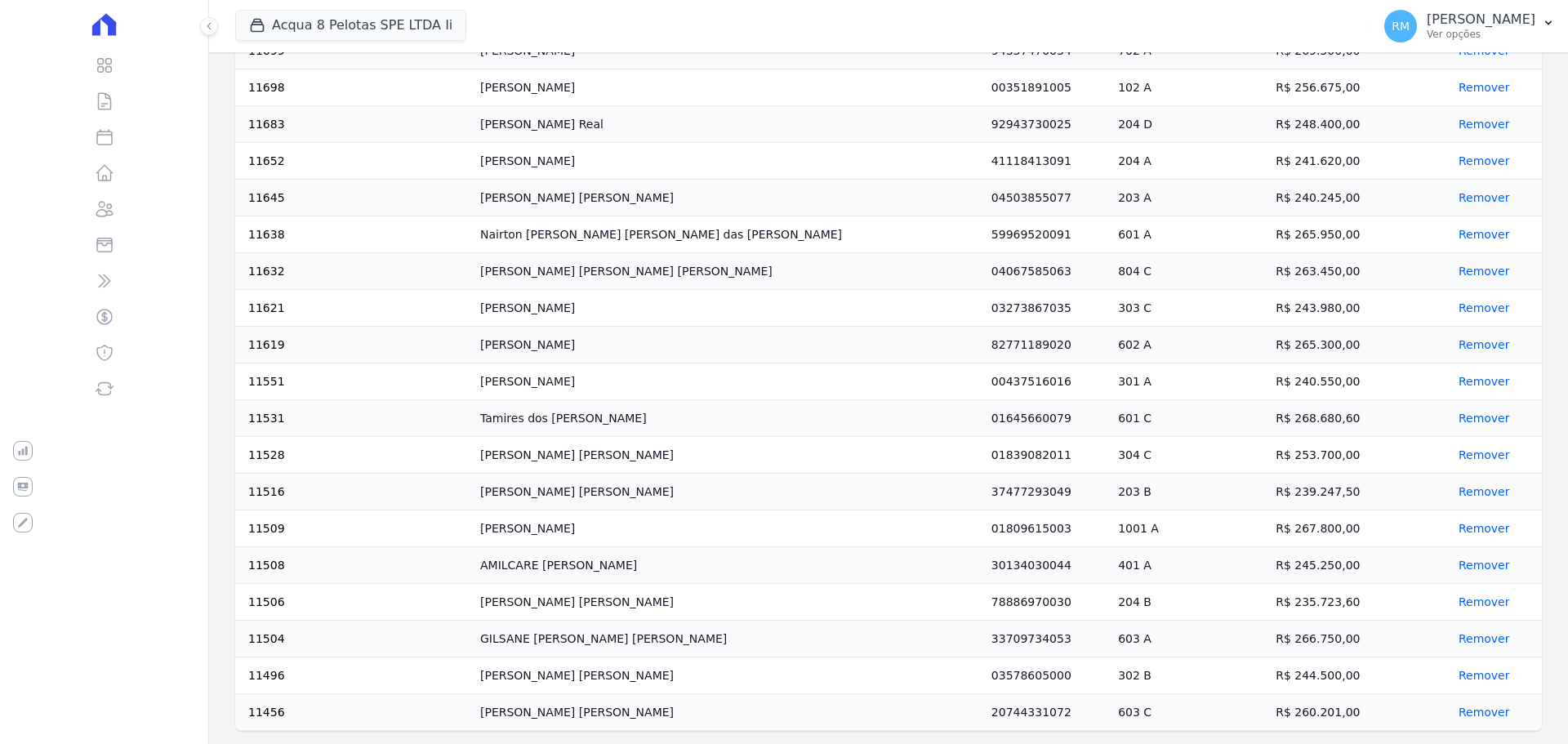
scroll to position [2859, 0]
click at [1453, 714] on button "Remover" at bounding box center [1481, 711] width 58 height 16
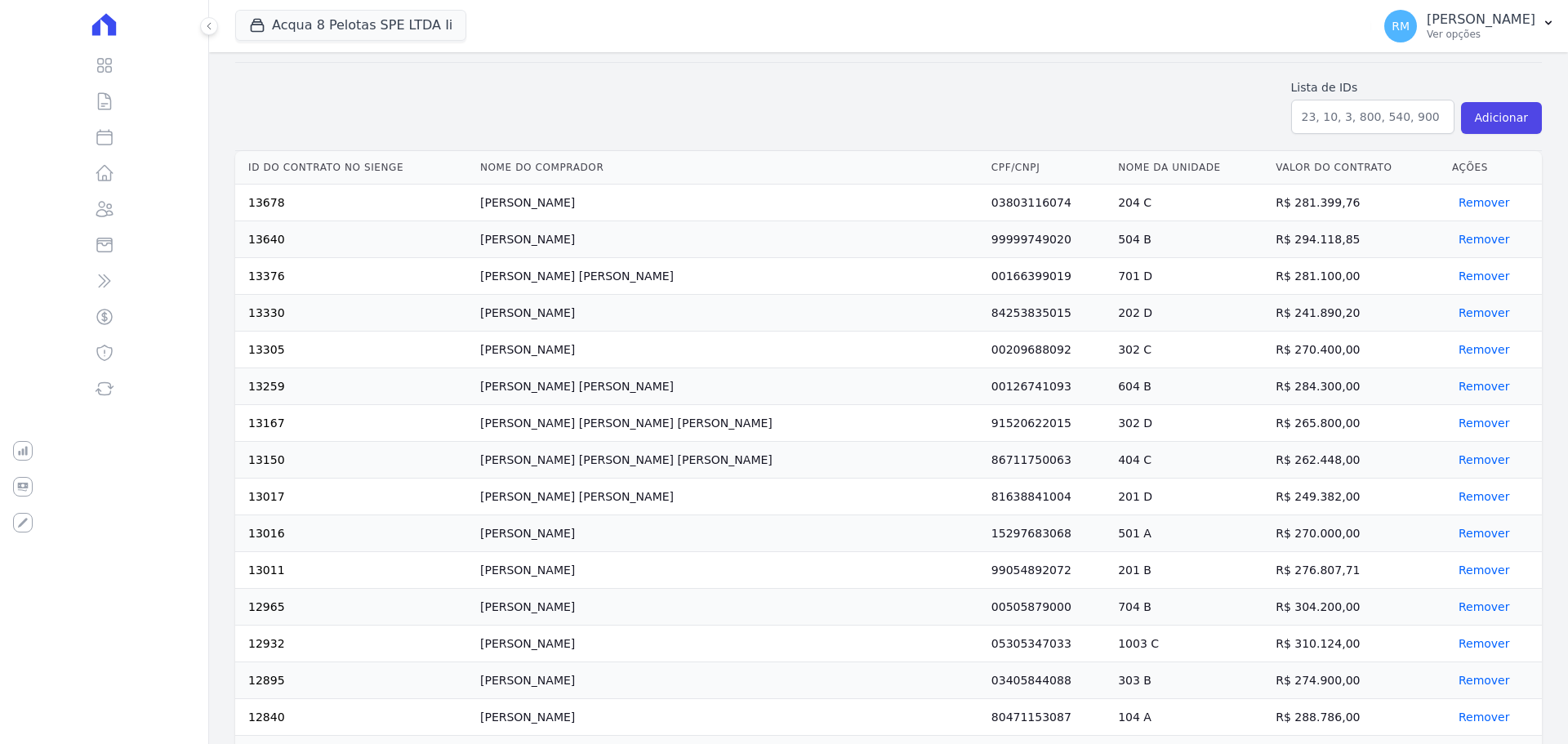
scroll to position [327, 0]
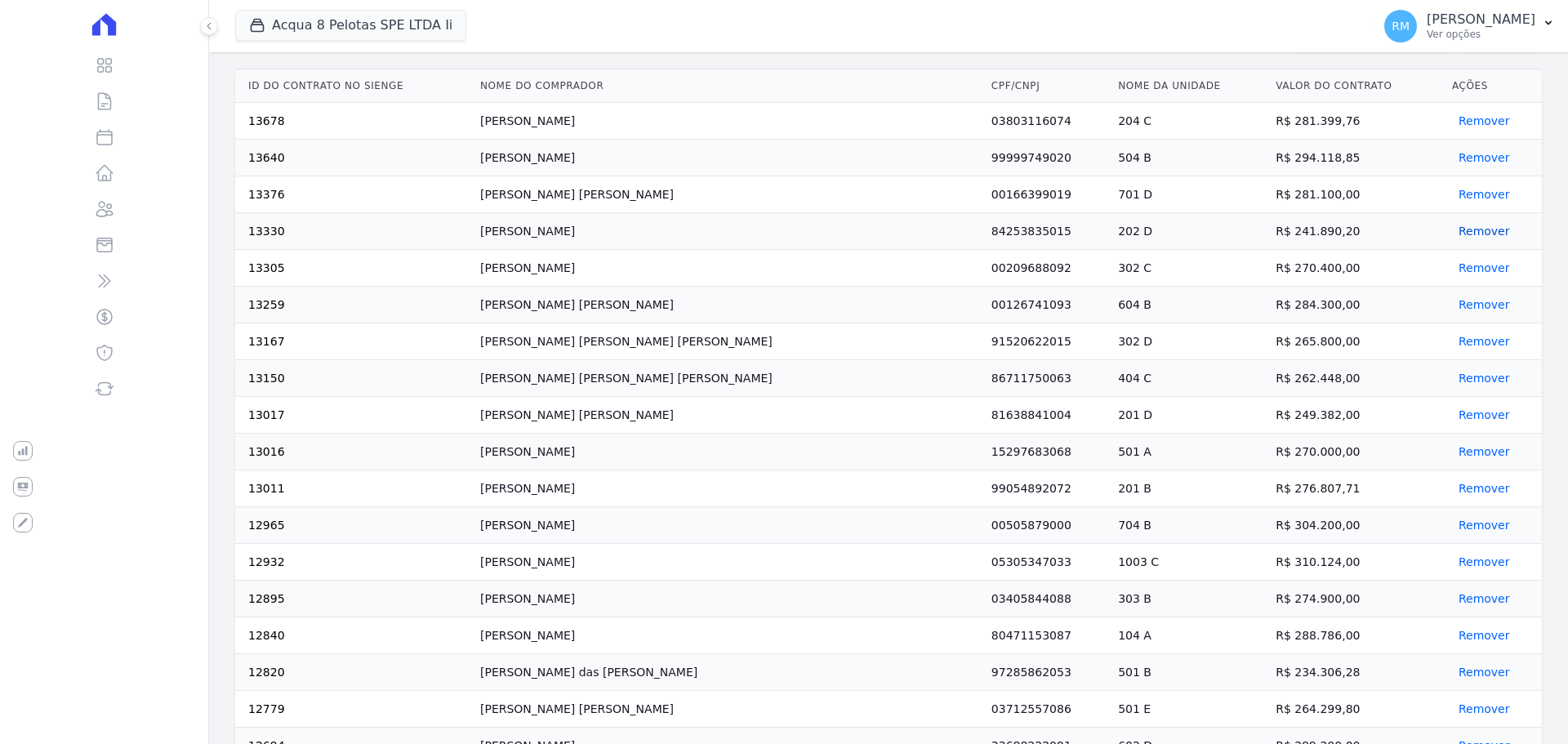
click at [1458, 227] on button "Remover" at bounding box center [1481, 230] width 58 height 16
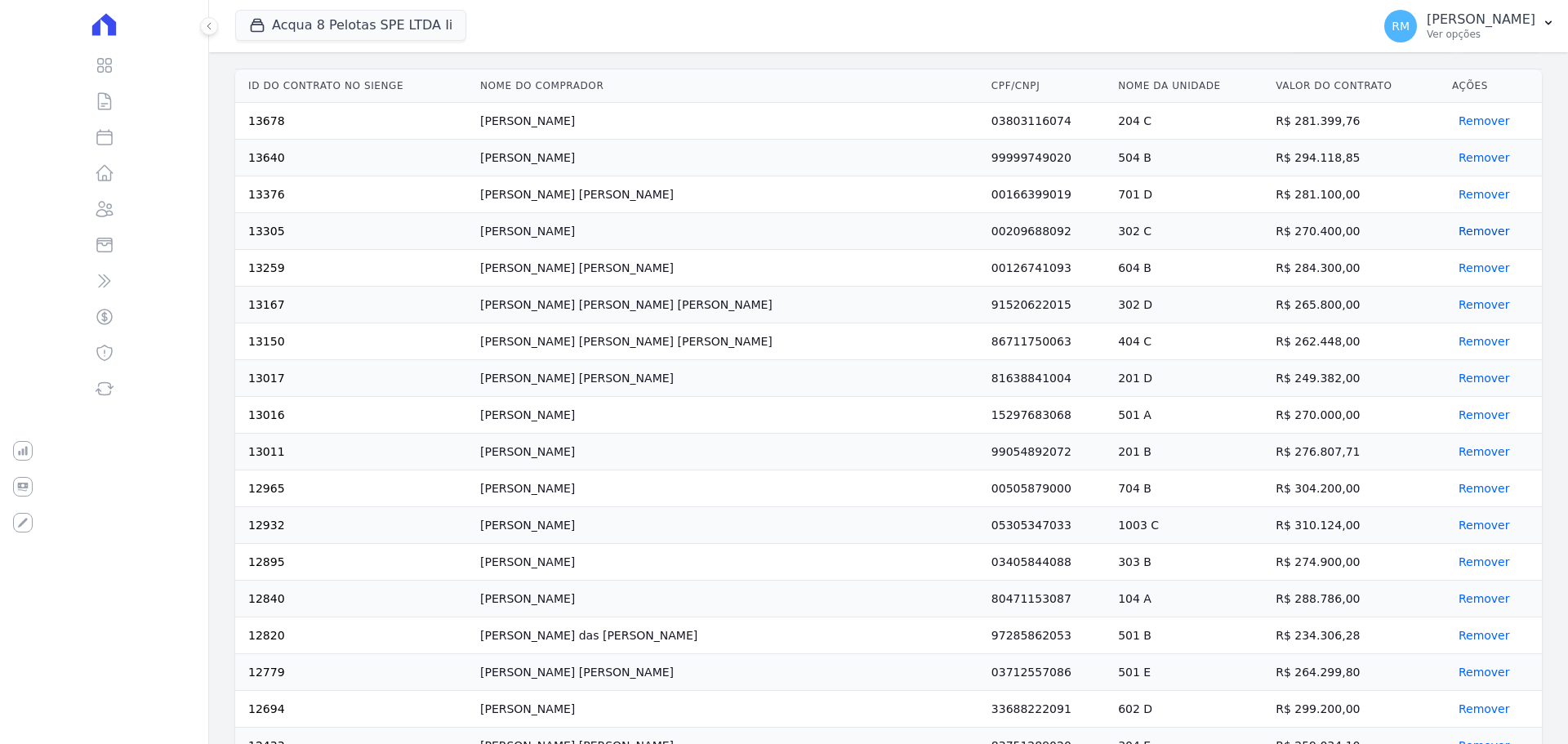
click at [1452, 230] on button "Remover" at bounding box center [1481, 230] width 58 height 16
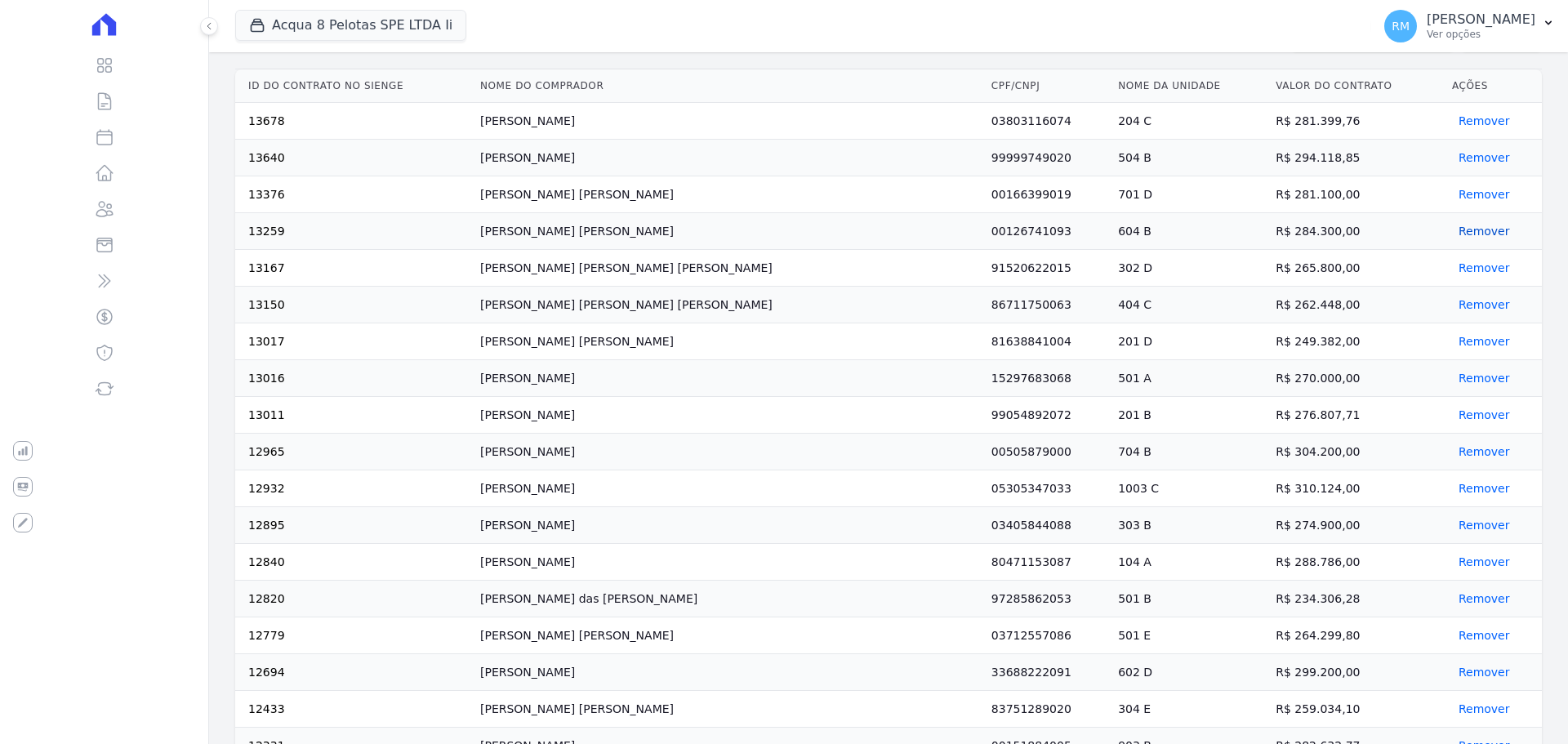
click at [1452, 230] on button "Remover" at bounding box center [1481, 230] width 58 height 16
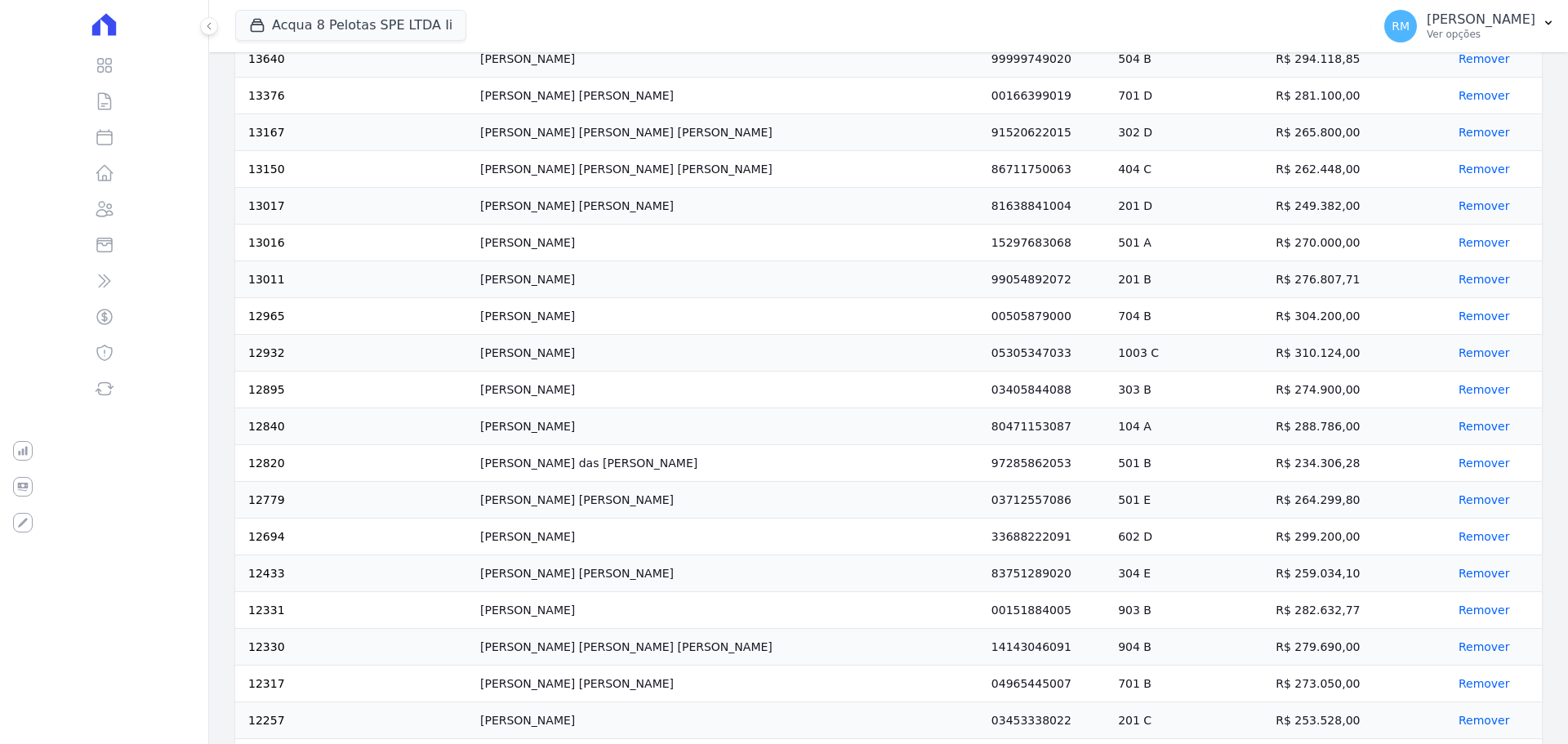
scroll to position [0, 0]
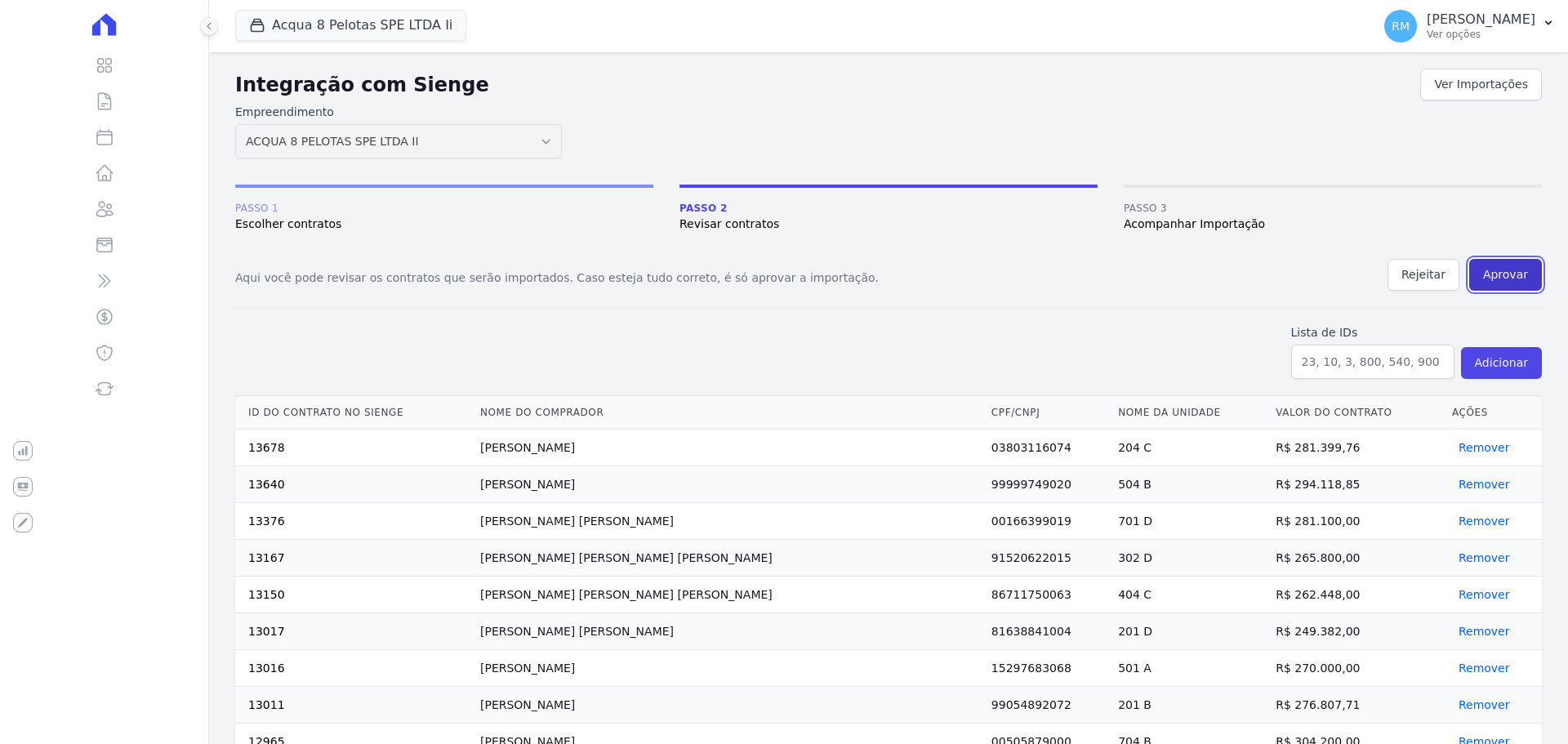
click at [1507, 269] on button "Aprovar" at bounding box center [1506, 275] width 72 height 32
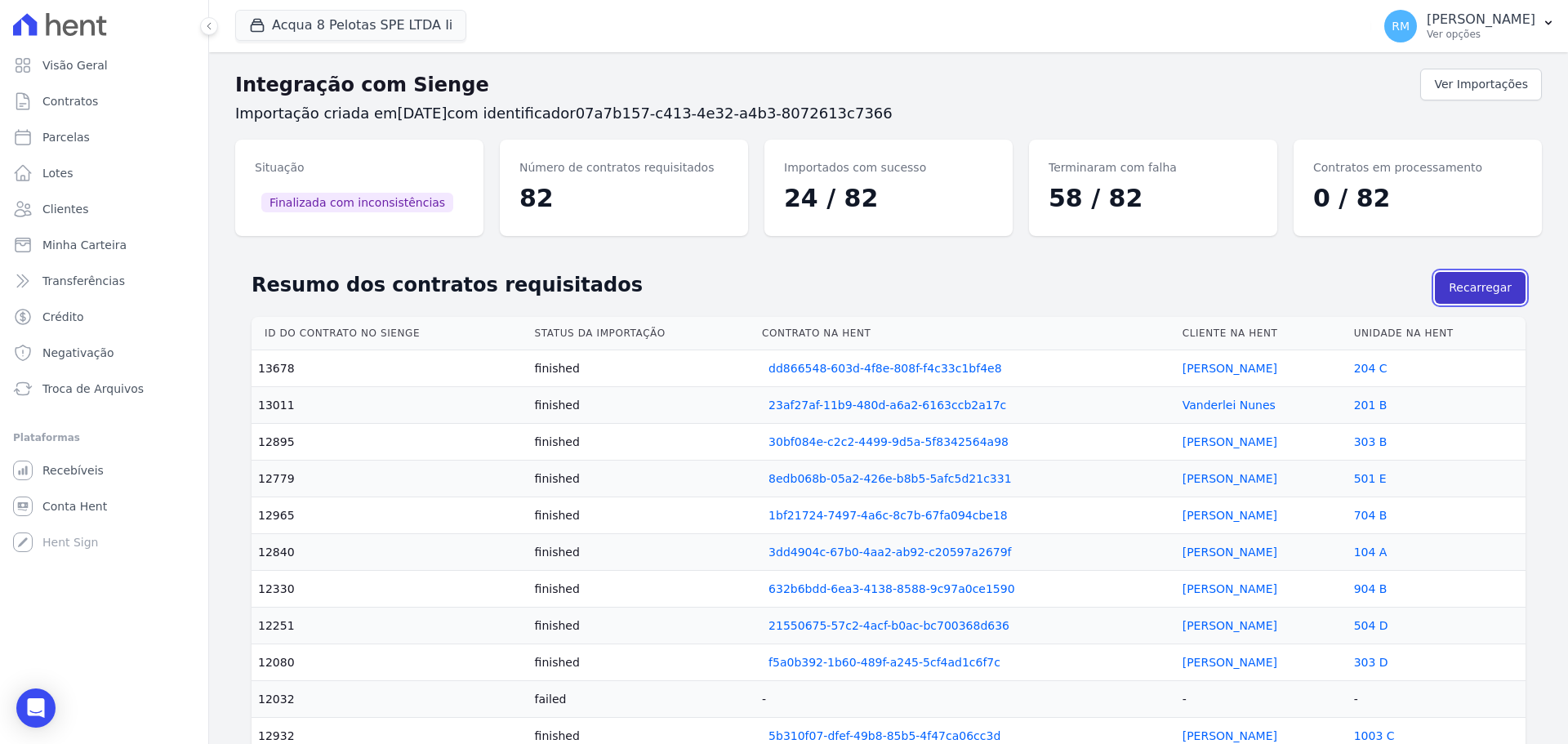
click at [1471, 293] on button "Recarregar" at bounding box center [1481, 288] width 91 height 32
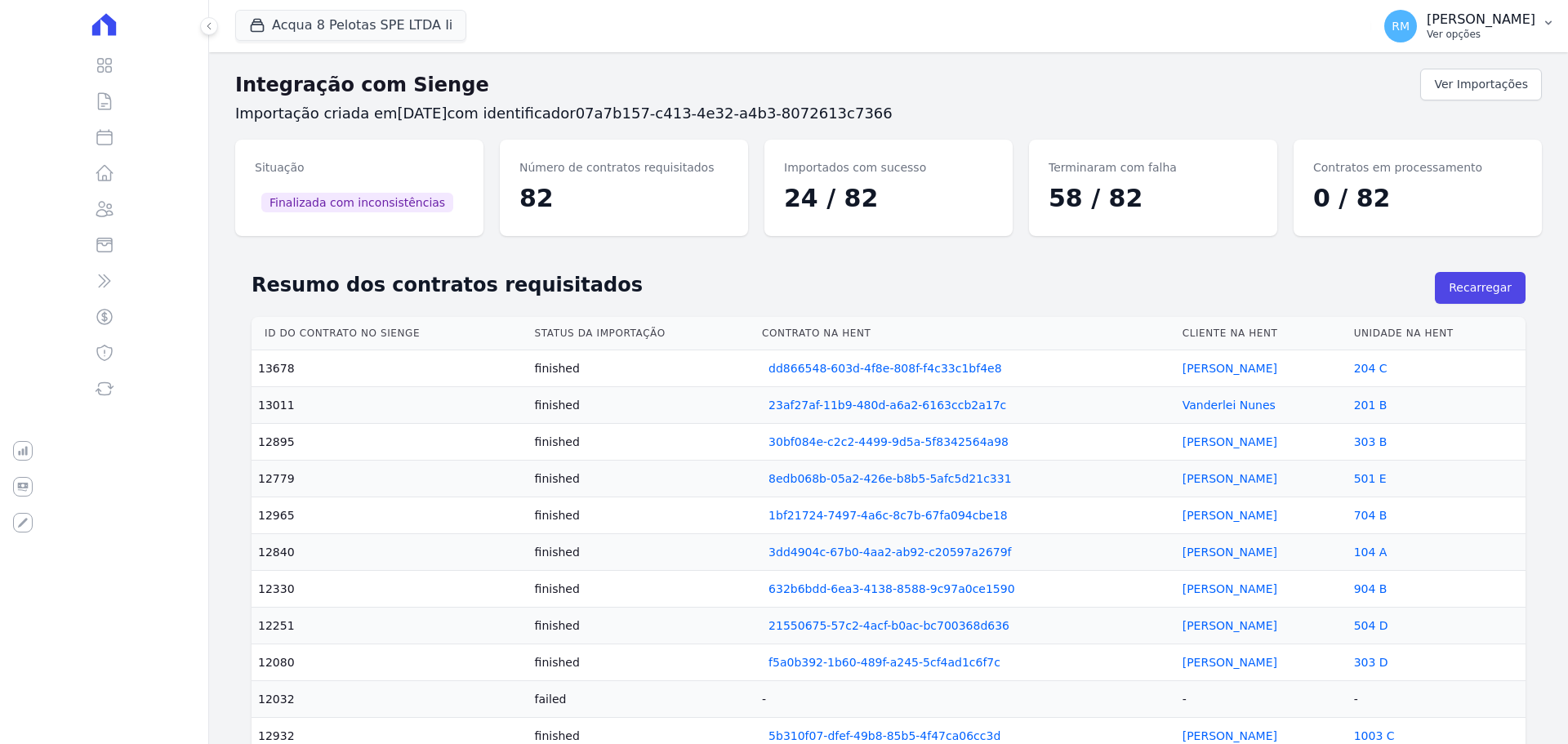
click at [1444, 34] on p "Ver opções" at bounding box center [1481, 34] width 108 height 13
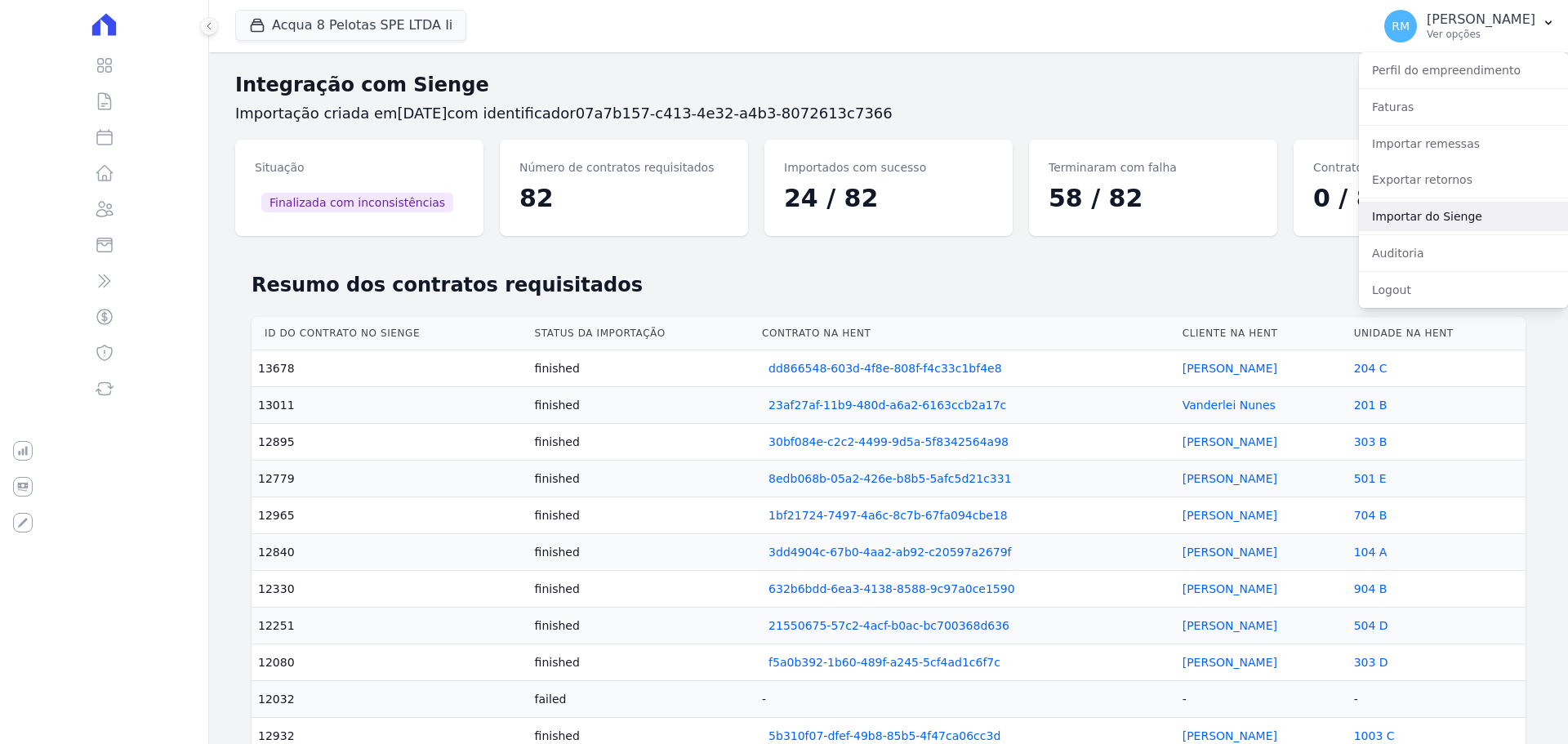
click at [1421, 219] on link "Importar do Sienge" at bounding box center [1464, 216] width 209 height 29
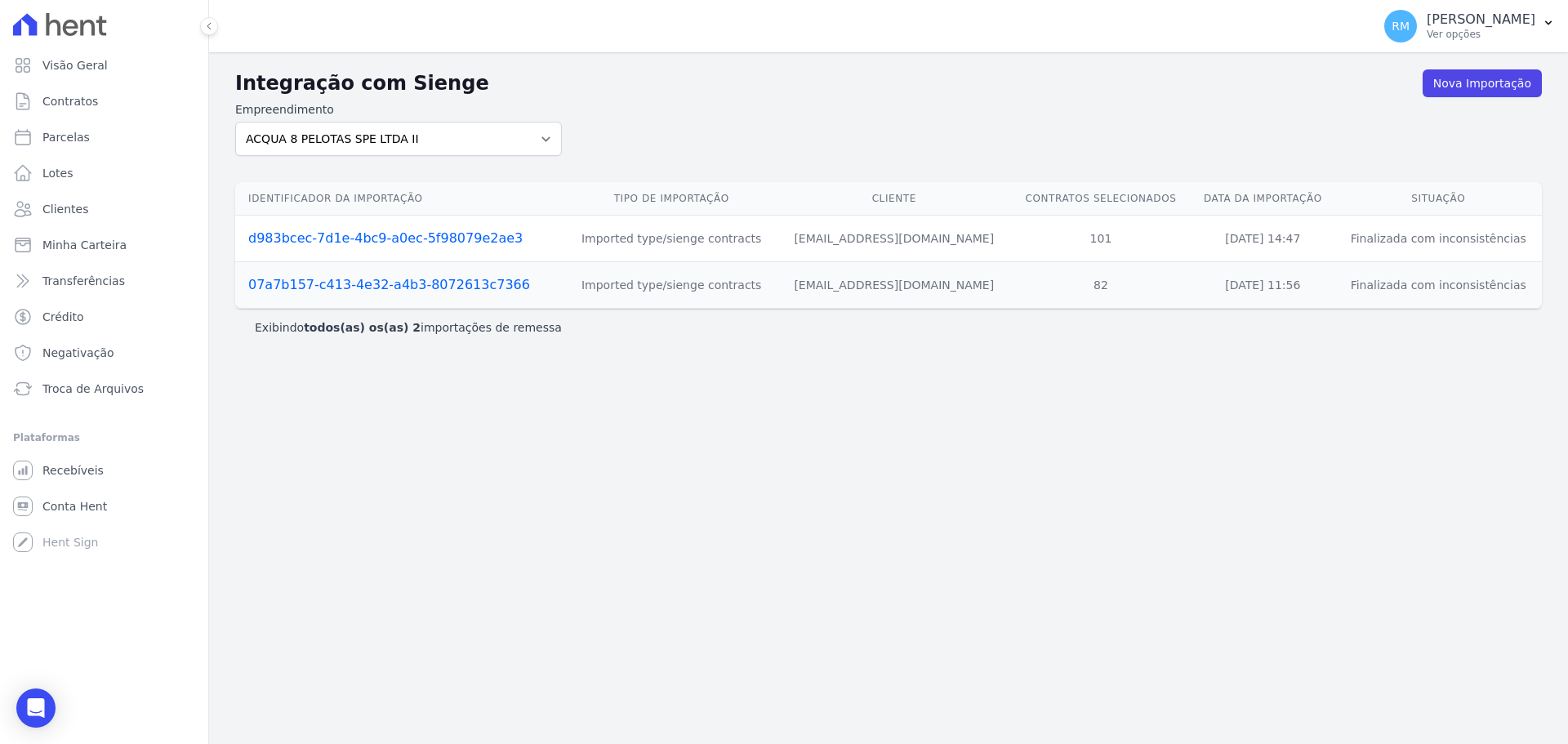
click at [1406, 284] on td "Finalizada com inconsistências" at bounding box center [1438, 285] width 208 height 46
click at [467, 291] on link "07a7b157-c413-4e32-a4b3-8072613c7366" at bounding box center [388, 284] width 282 height 15
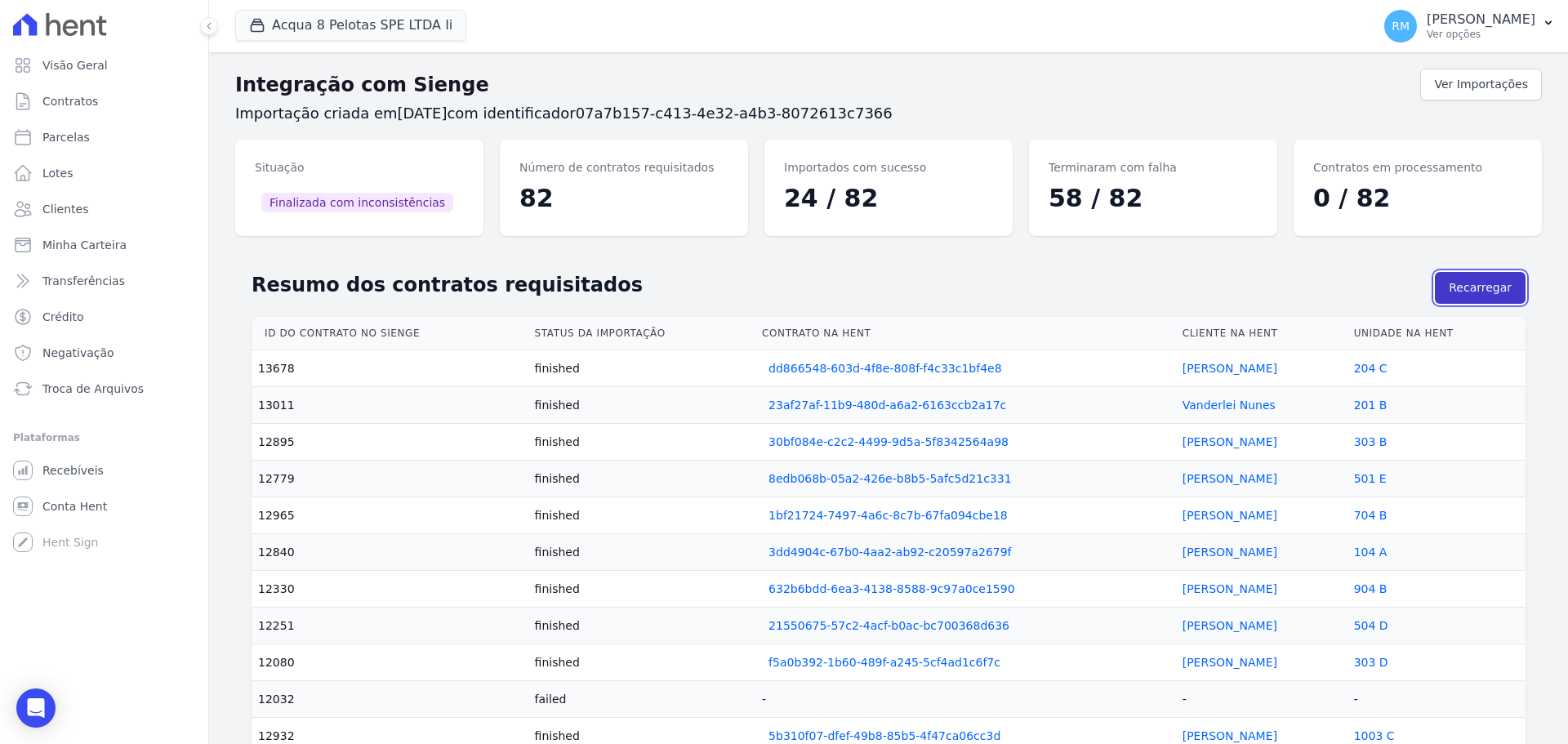
click at [1447, 292] on button "Recarregar" at bounding box center [1481, 288] width 91 height 32
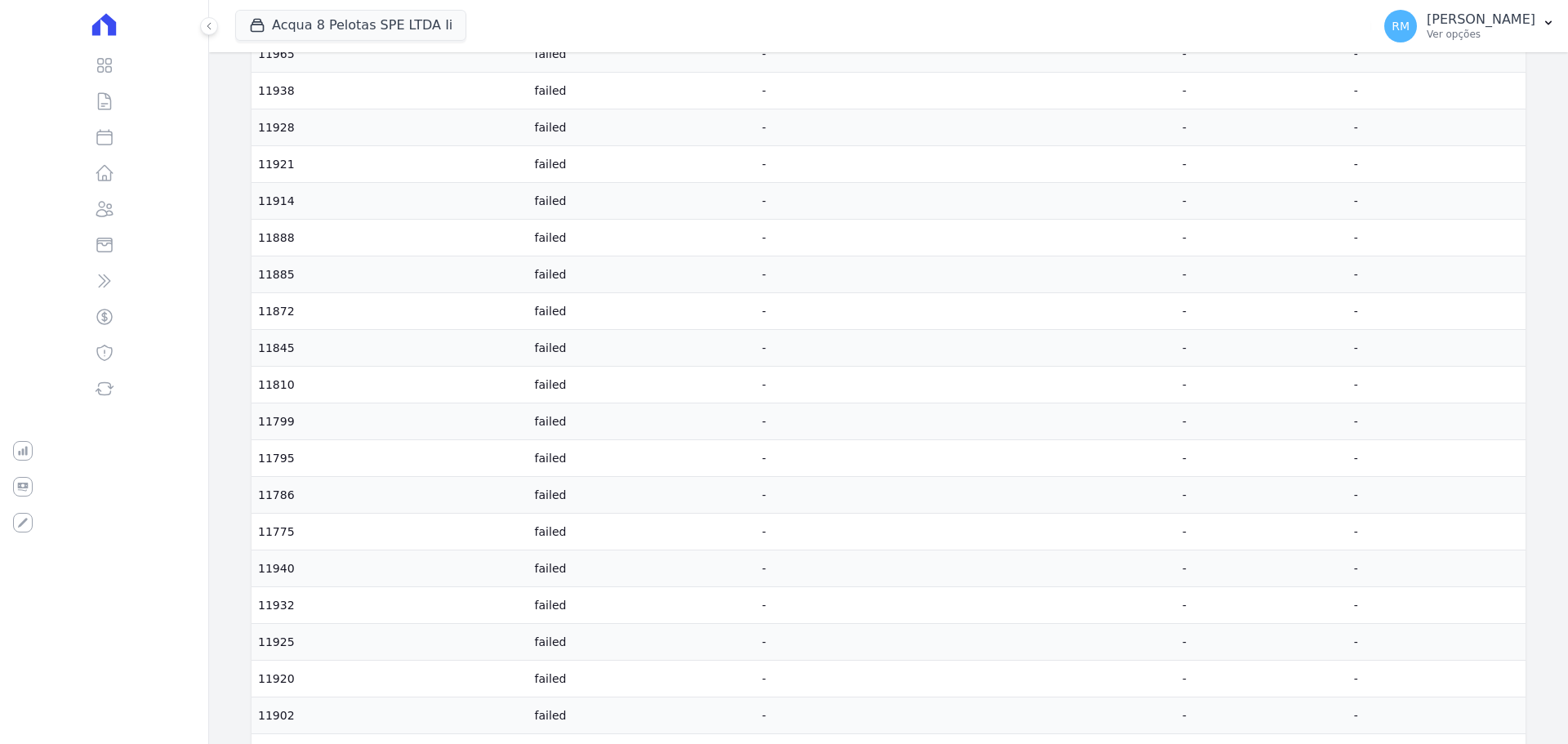
scroll to position [1389, 0]
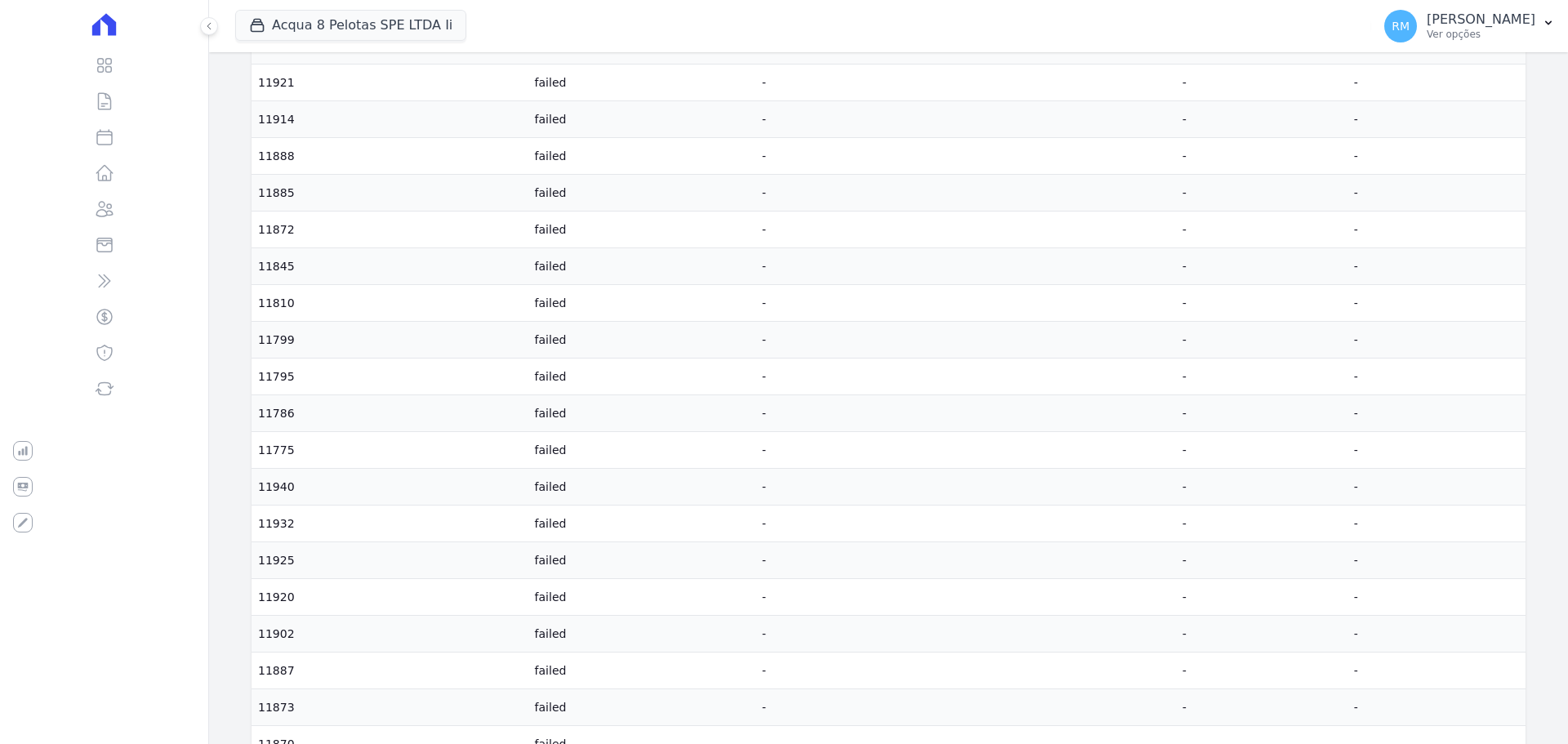
click at [1053, 322] on td "-" at bounding box center [966, 340] width 420 height 37
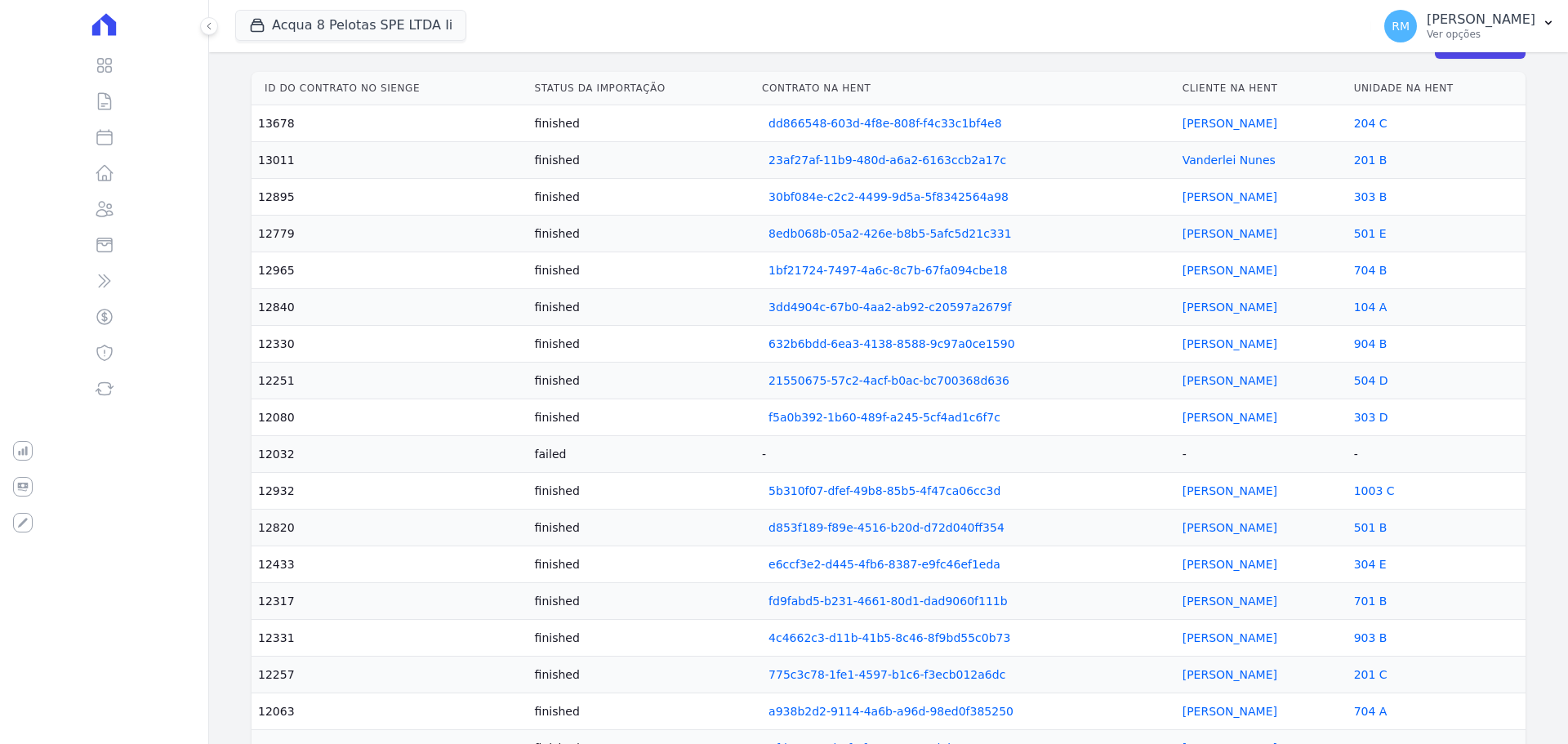
scroll to position [0, 0]
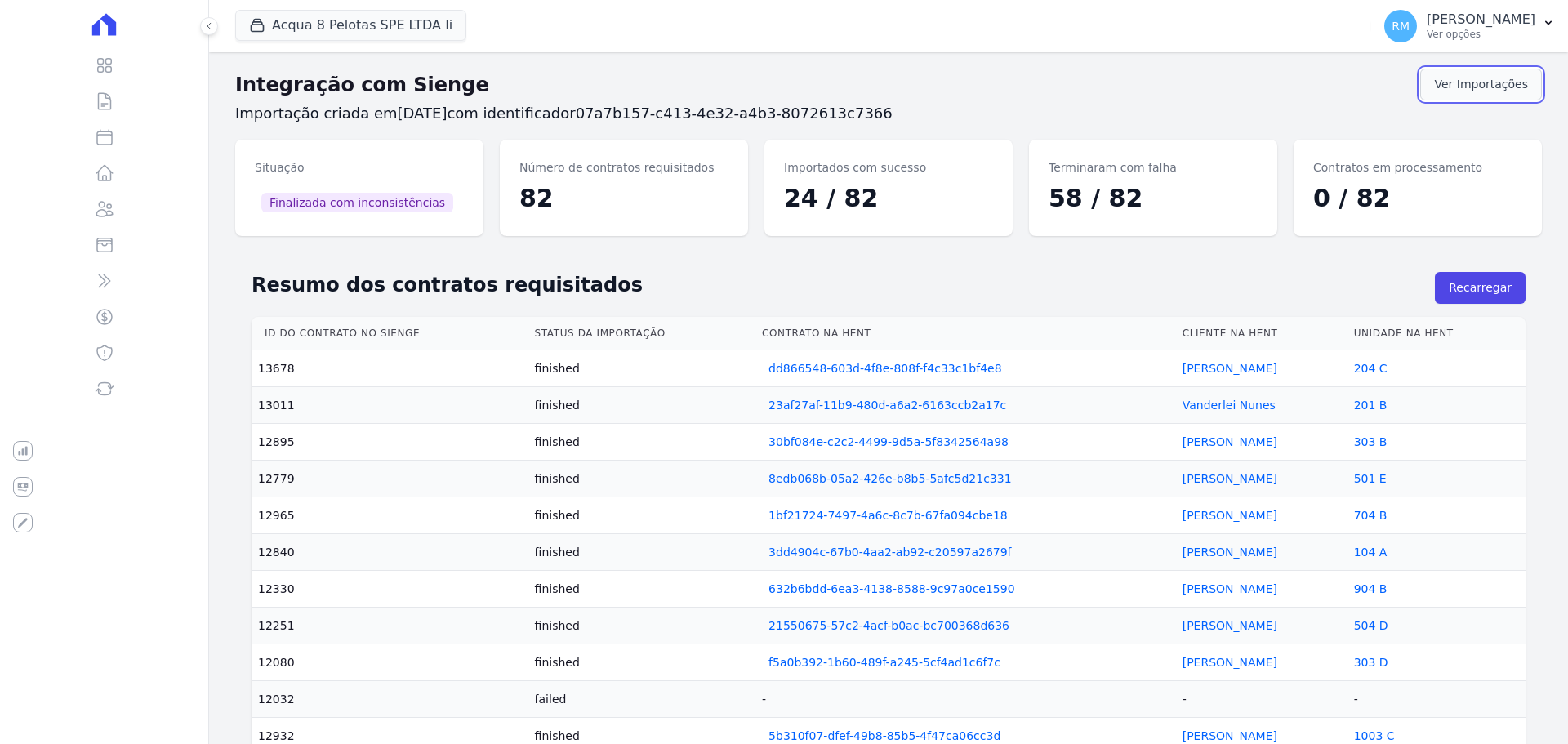
click at [1474, 87] on link "Ver Importações" at bounding box center [1481, 85] width 122 height 32
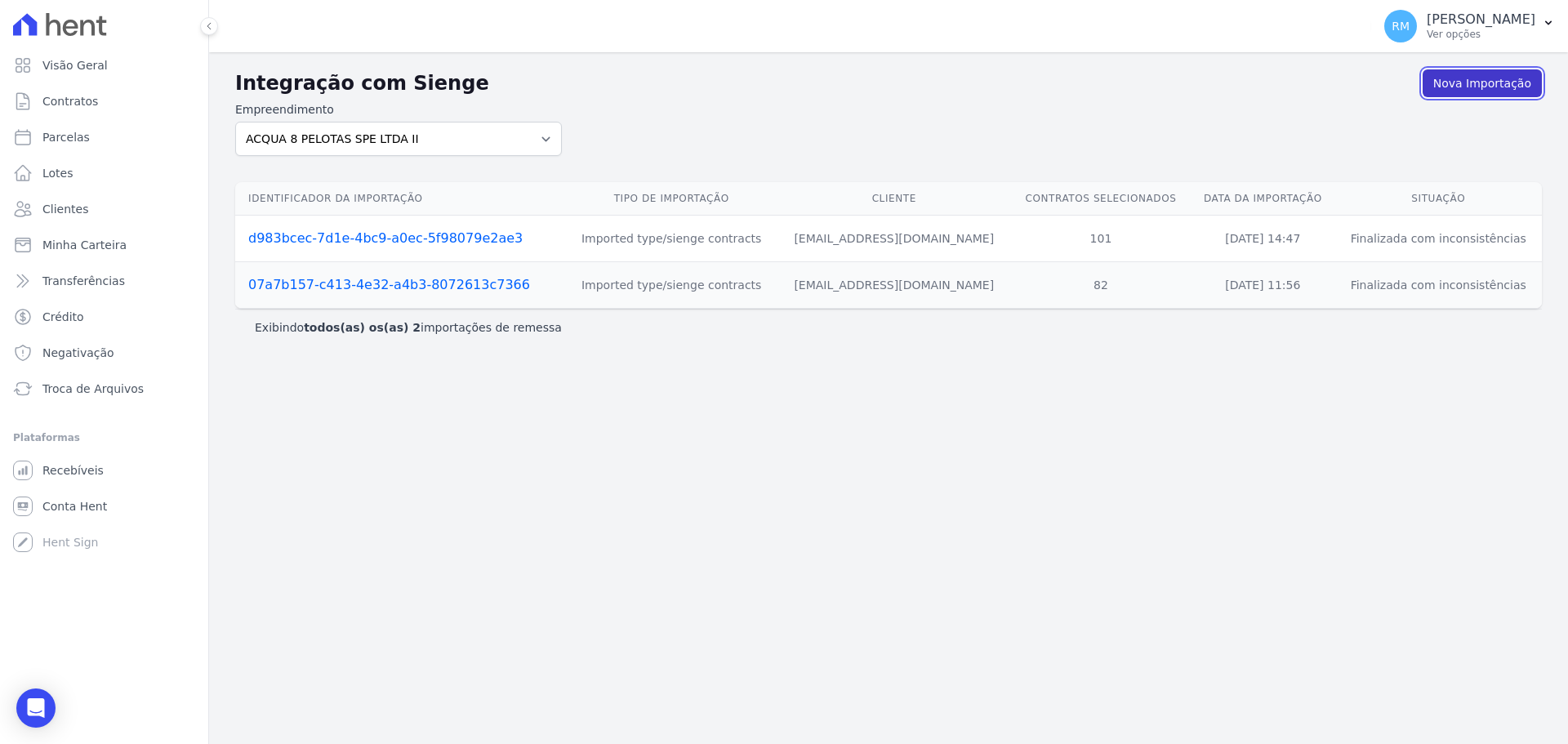
click at [1445, 93] on link "Nova Importação" at bounding box center [1482, 83] width 119 height 28
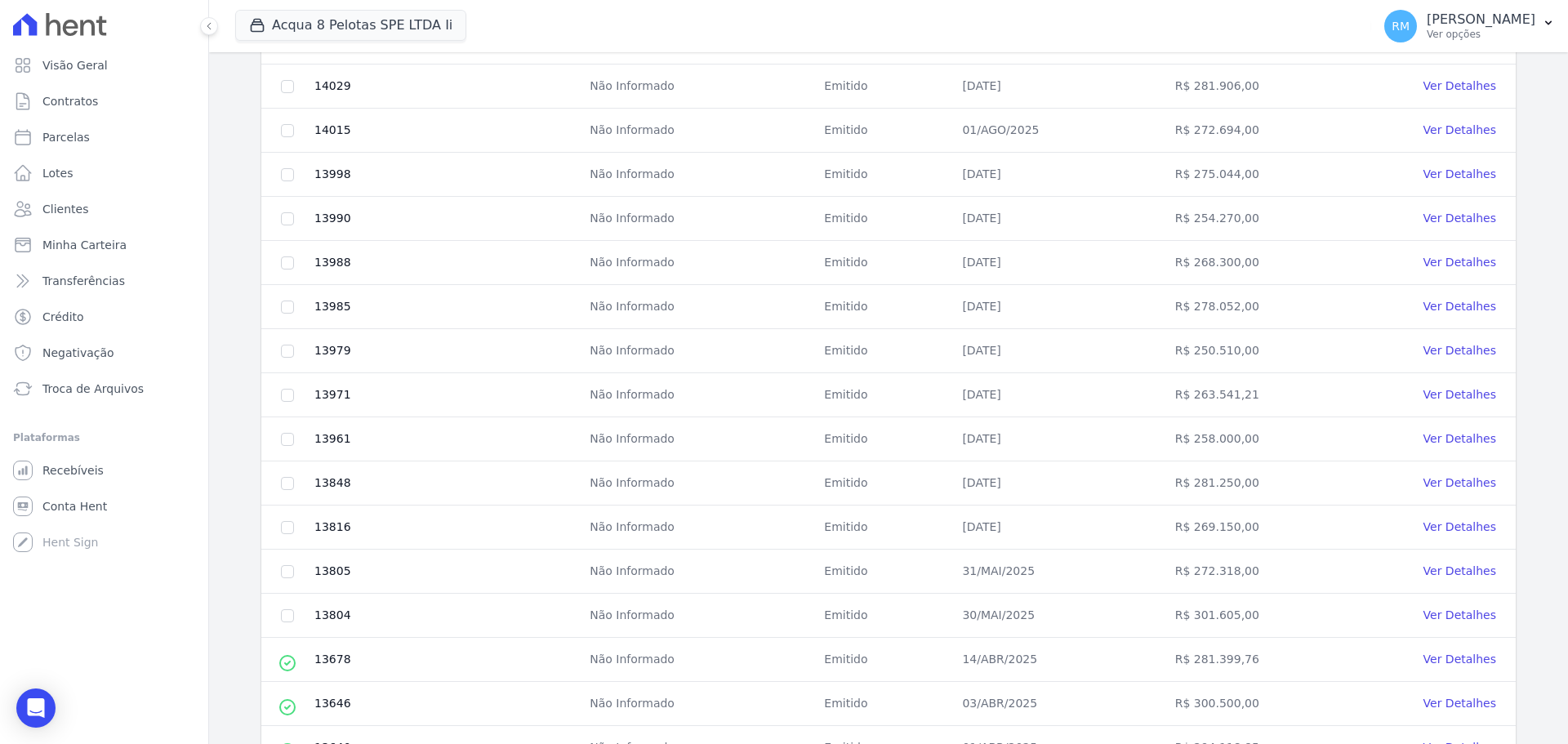
scroll to position [580, 0]
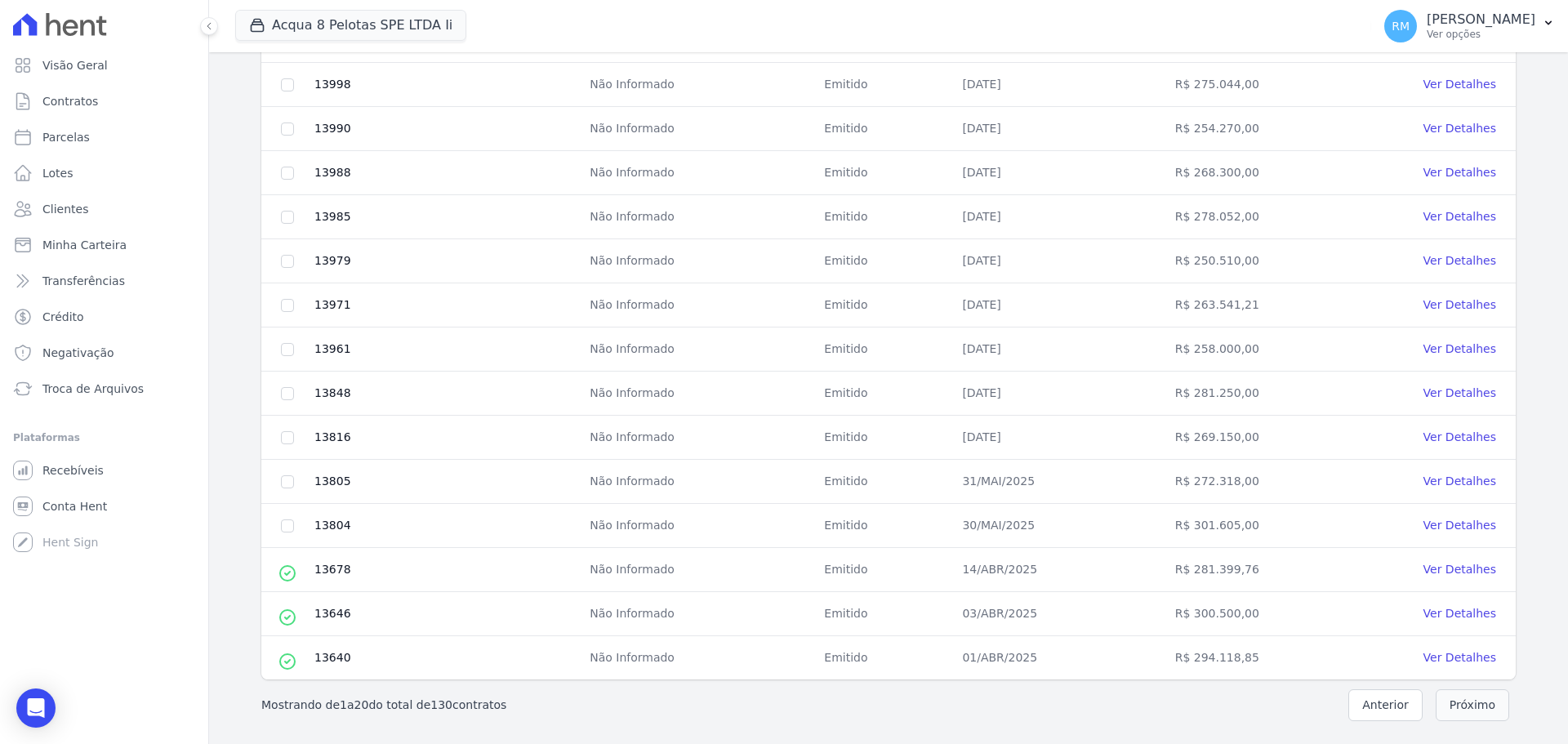
click at [1460, 700] on button "Próximo" at bounding box center [1472, 705] width 73 height 32
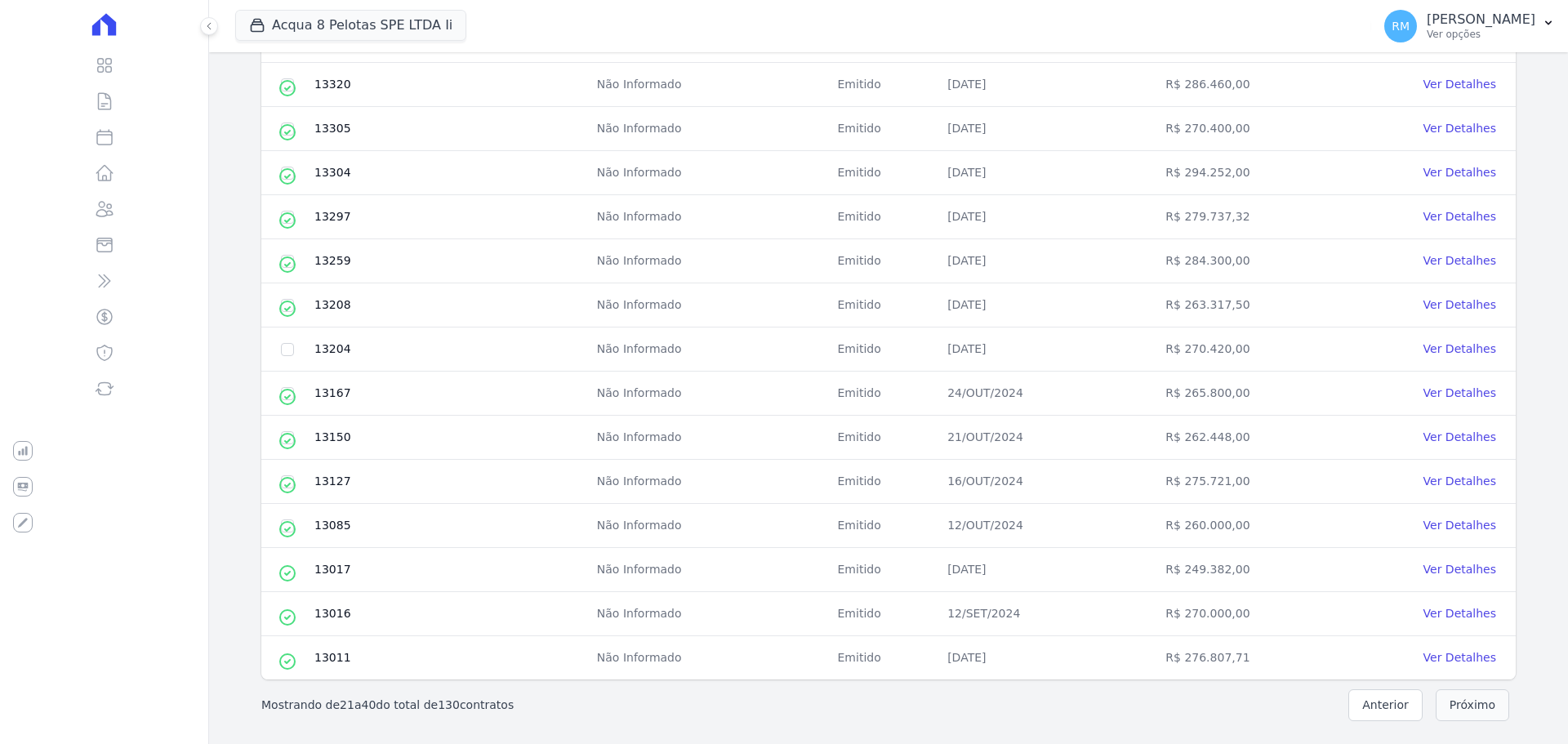
click at [1462, 703] on button "Próximo" at bounding box center [1472, 705] width 73 height 32
click at [1473, 702] on button "Próximo" at bounding box center [1472, 705] width 73 height 32
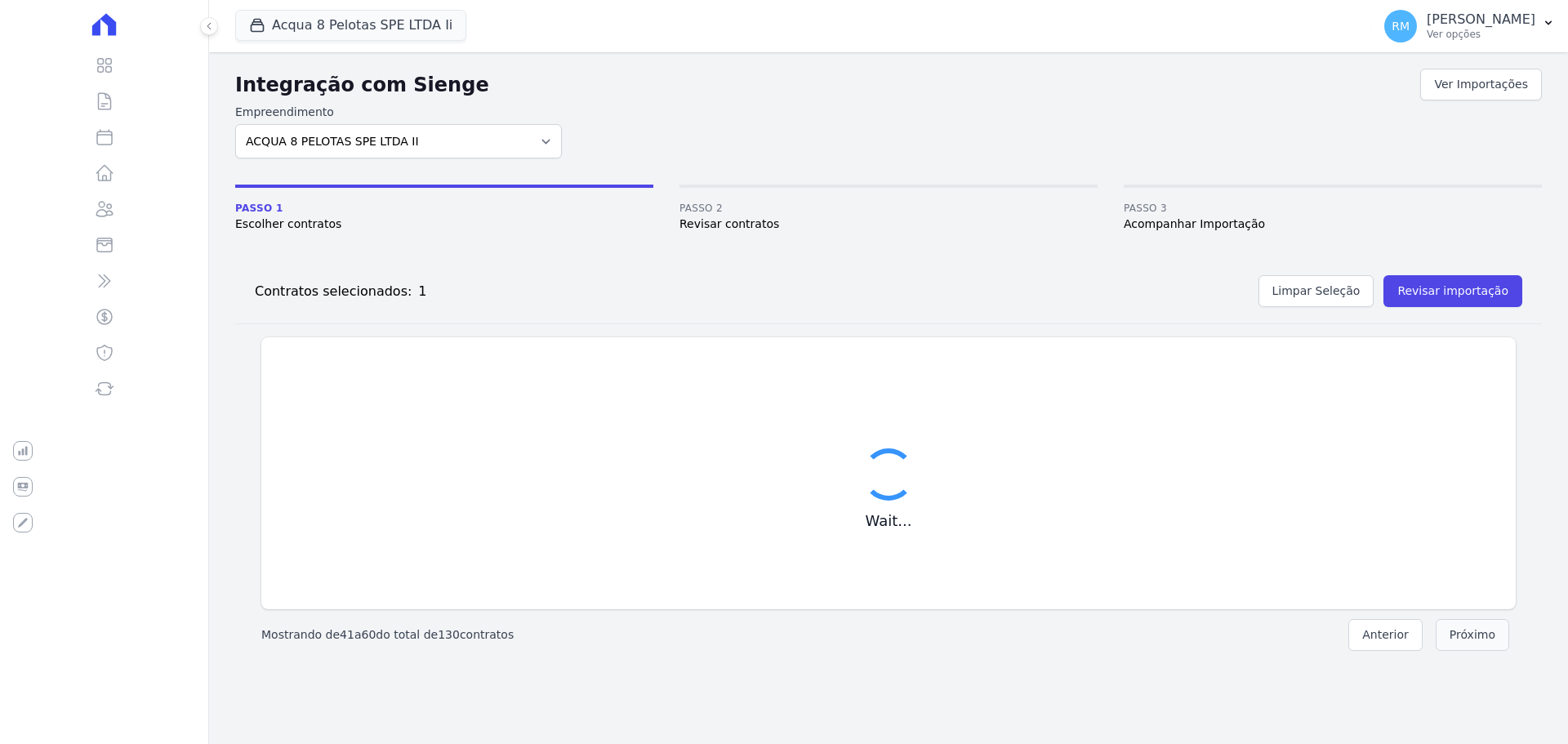
scroll to position [0, 0]
checkbox input "false"
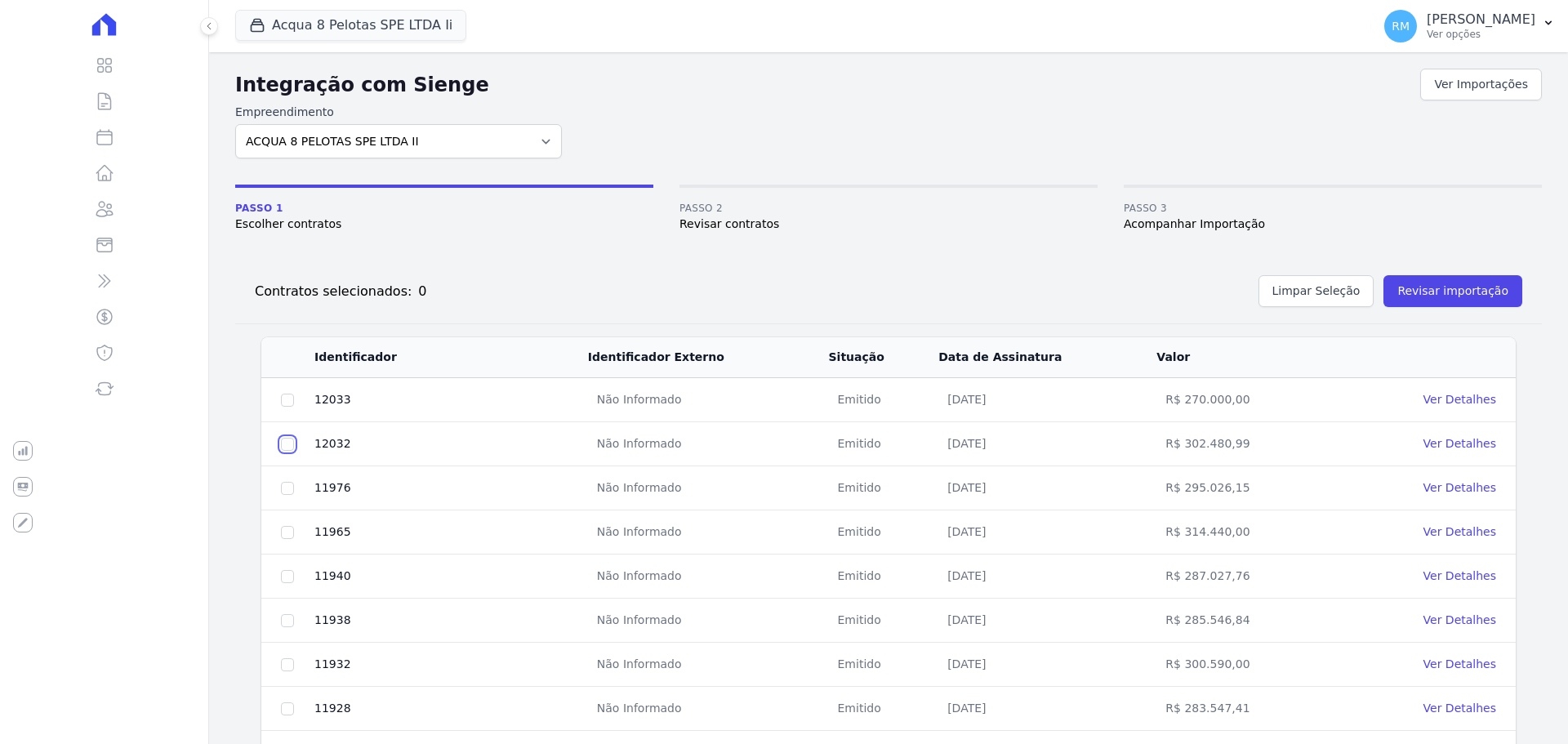
click at [288, 407] on input "checkbox" at bounding box center [288, 400] width 13 height 13
checkbox input "true"
click at [287, 407] on input "checkbox" at bounding box center [288, 400] width 13 height 13
checkbox input "true"
click at [290, 407] on input "checkbox" at bounding box center [288, 400] width 13 height 13
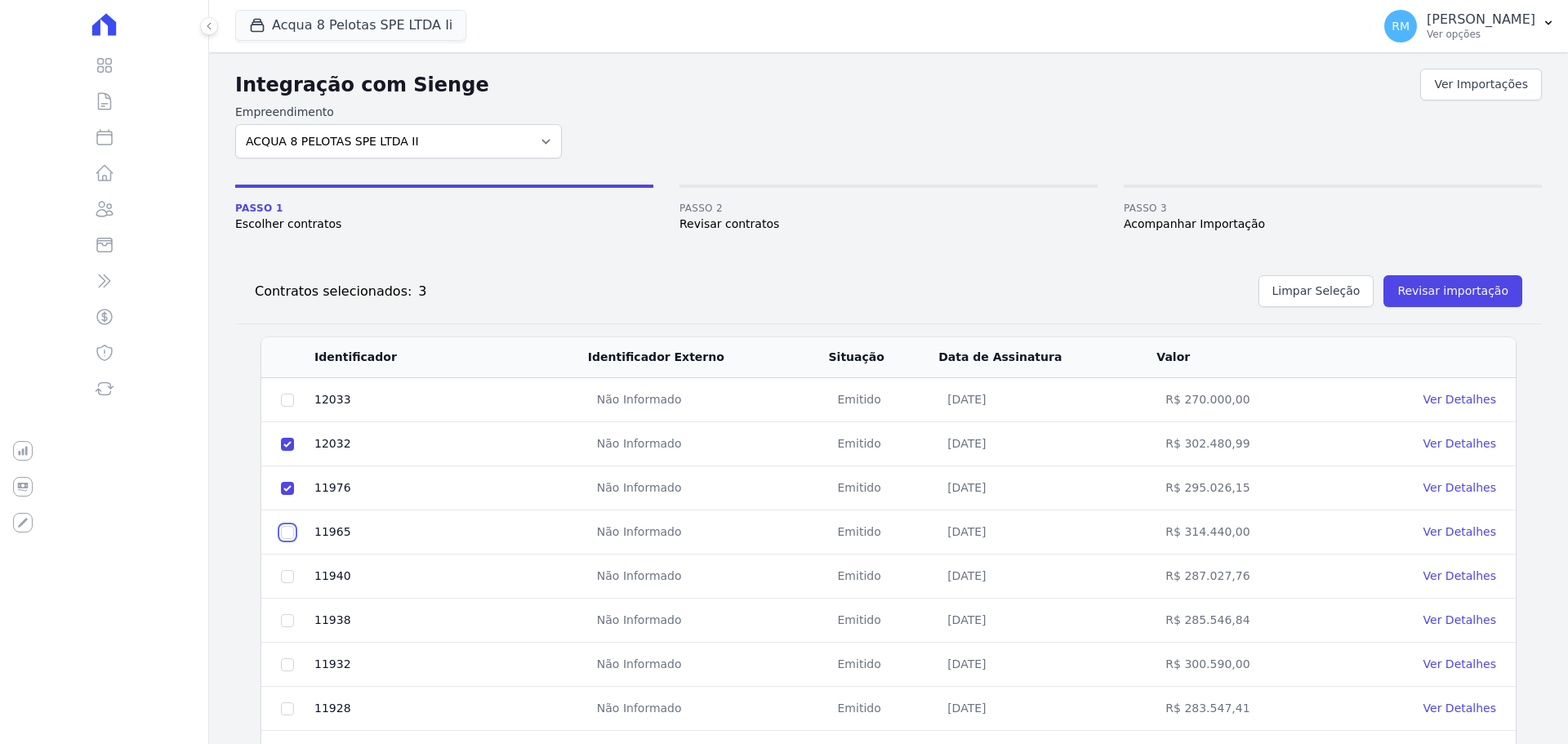
checkbox input "true"
click at [293, 407] on input "checkbox" at bounding box center [288, 400] width 13 height 13
checkbox input "true"
click at [285, 407] on input "checkbox" at bounding box center [288, 400] width 13 height 13
checkbox input "true"
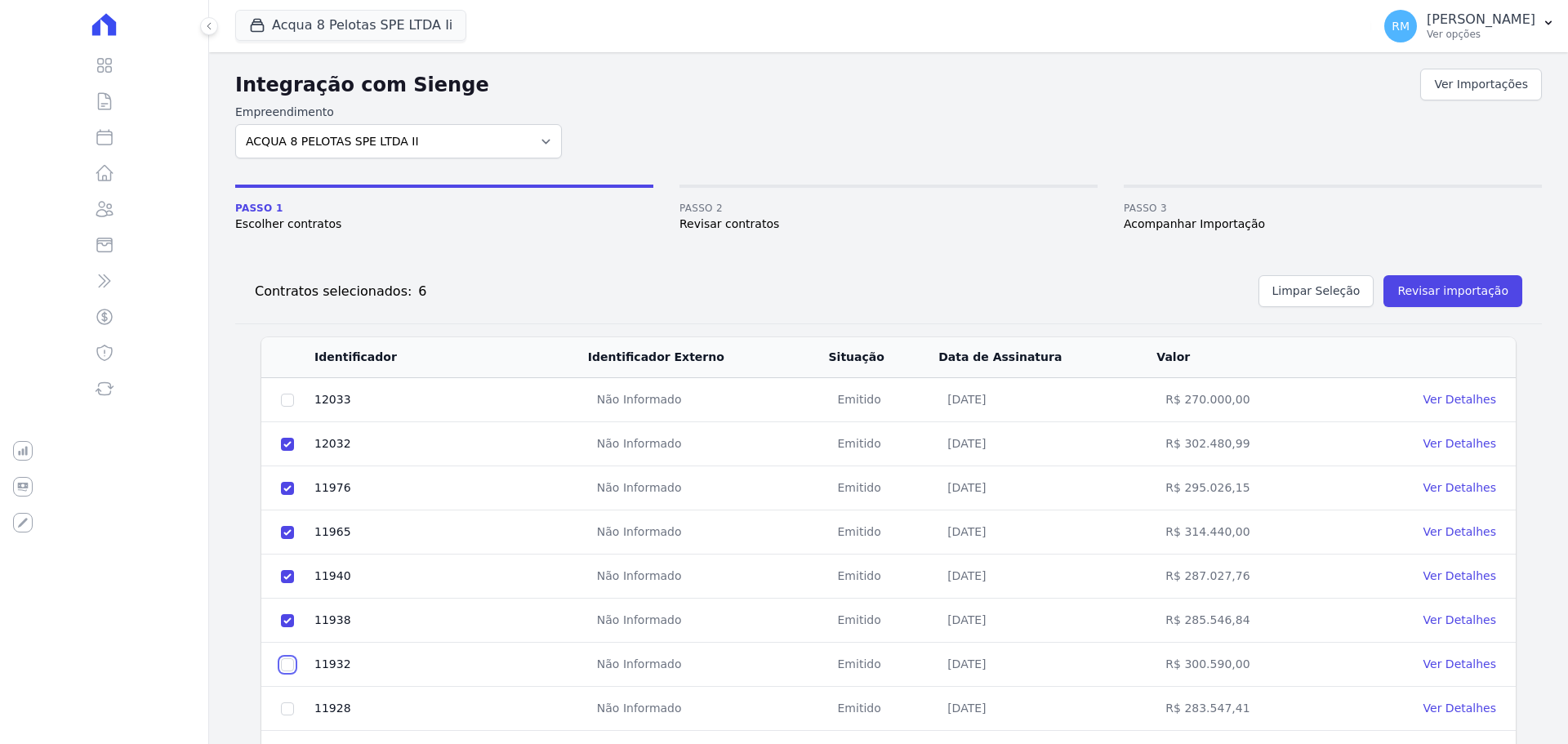
click at [289, 407] on input "checkbox" at bounding box center [288, 400] width 13 height 13
checkbox input "true"
click at [290, 407] on input "checkbox" at bounding box center [288, 400] width 13 height 13
checkbox input "true"
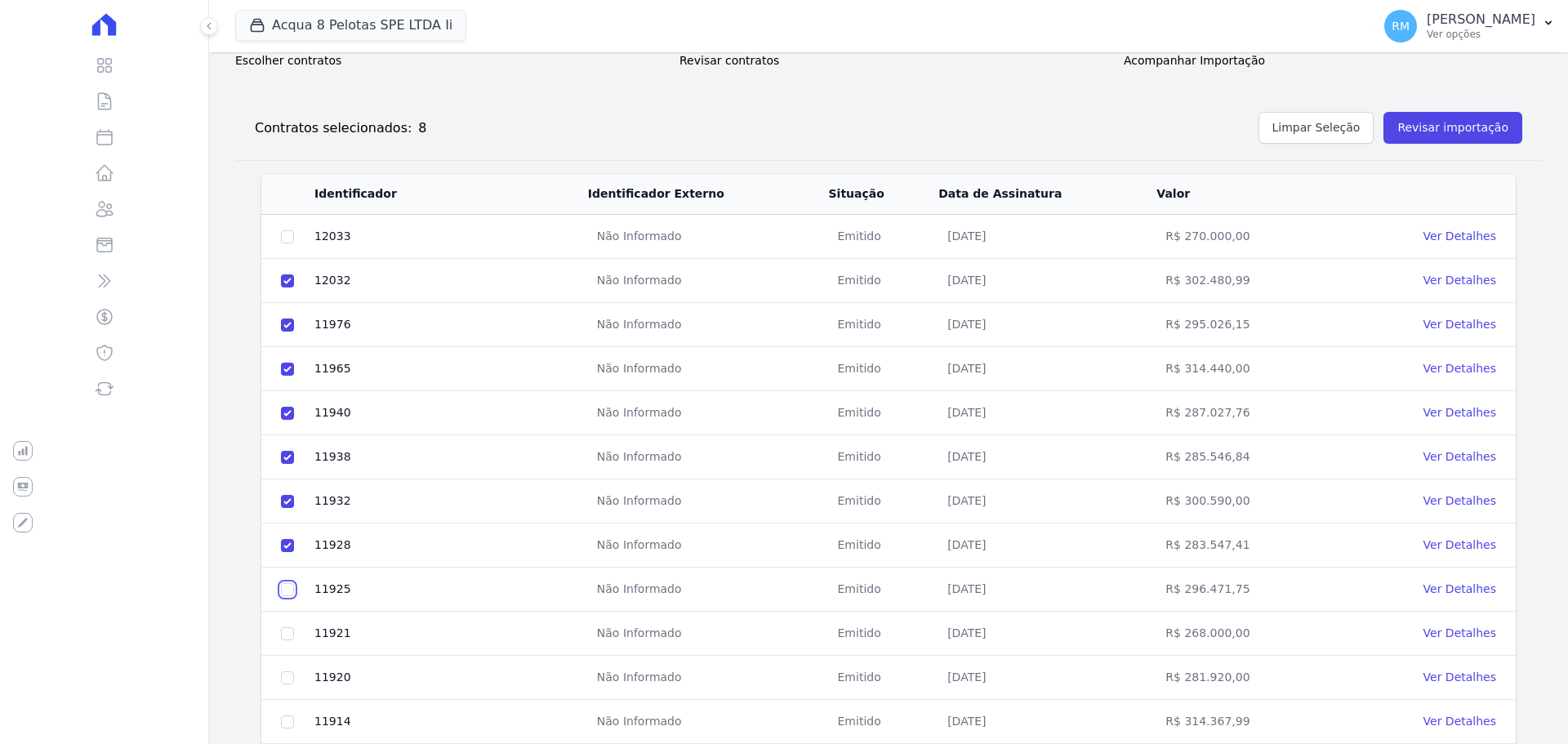
click at [286, 243] on input "checkbox" at bounding box center [288, 237] width 13 height 13
checkbox input "true"
click at [285, 243] on input "checkbox" at bounding box center [288, 237] width 13 height 13
checkbox input "true"
click at [292, 670] on td at bounding box center [288, 678] width 52 height 44
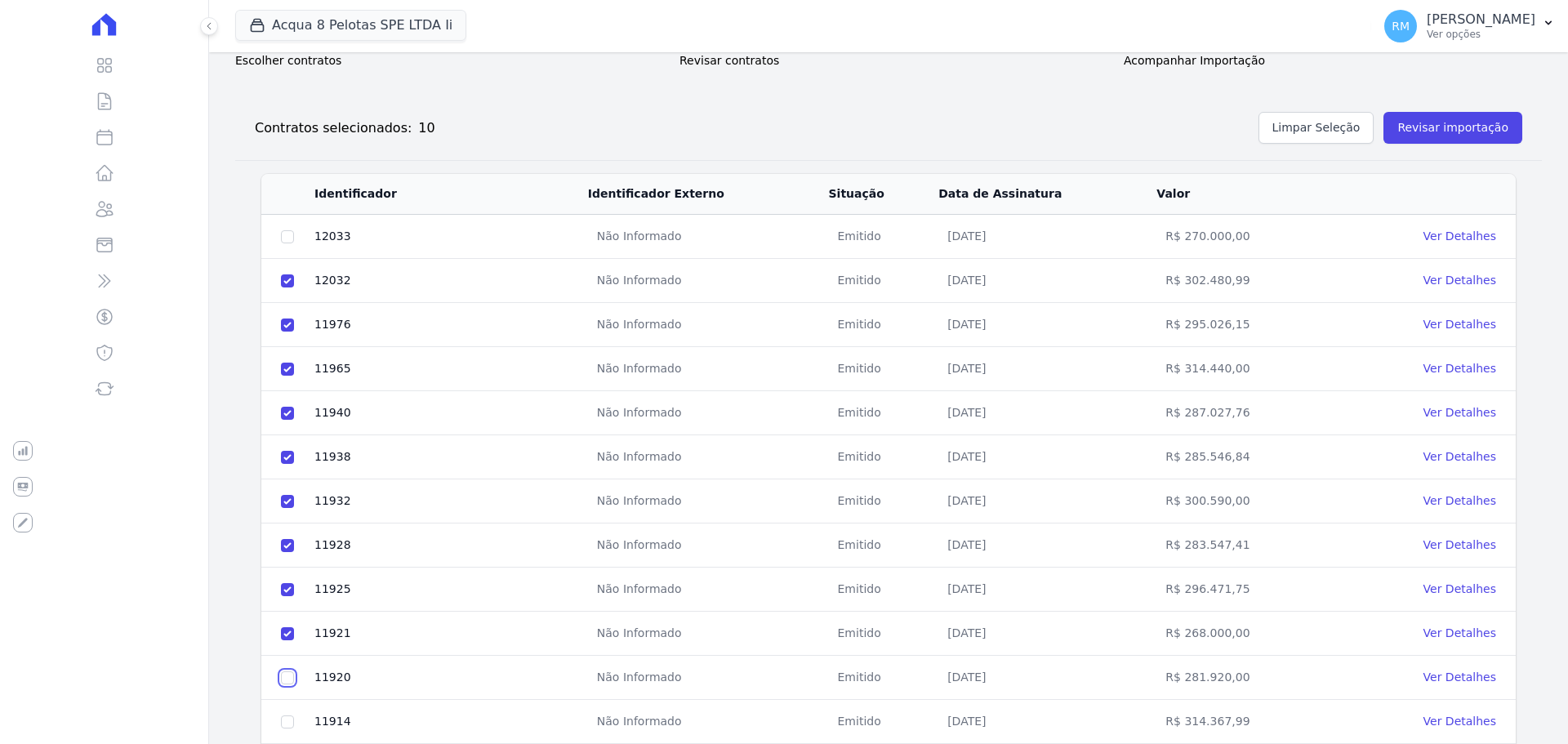
drag, startPoint x: 289, startPoint y: 671, endPoint x: 281, endPoint y: 694, distance: 24.4
click at [288, 243] on input "checkbox" at bounding box center [288, 237] width 13 height 13
checkbox input "true"
drag, startPoint x: 287, startPoint y: 715, endPoint x: 290, endPoint y: 704, distance: 11.4
click at [288, 243] on input "checkbox" at bounding box center [288, 237] width 13 height 13
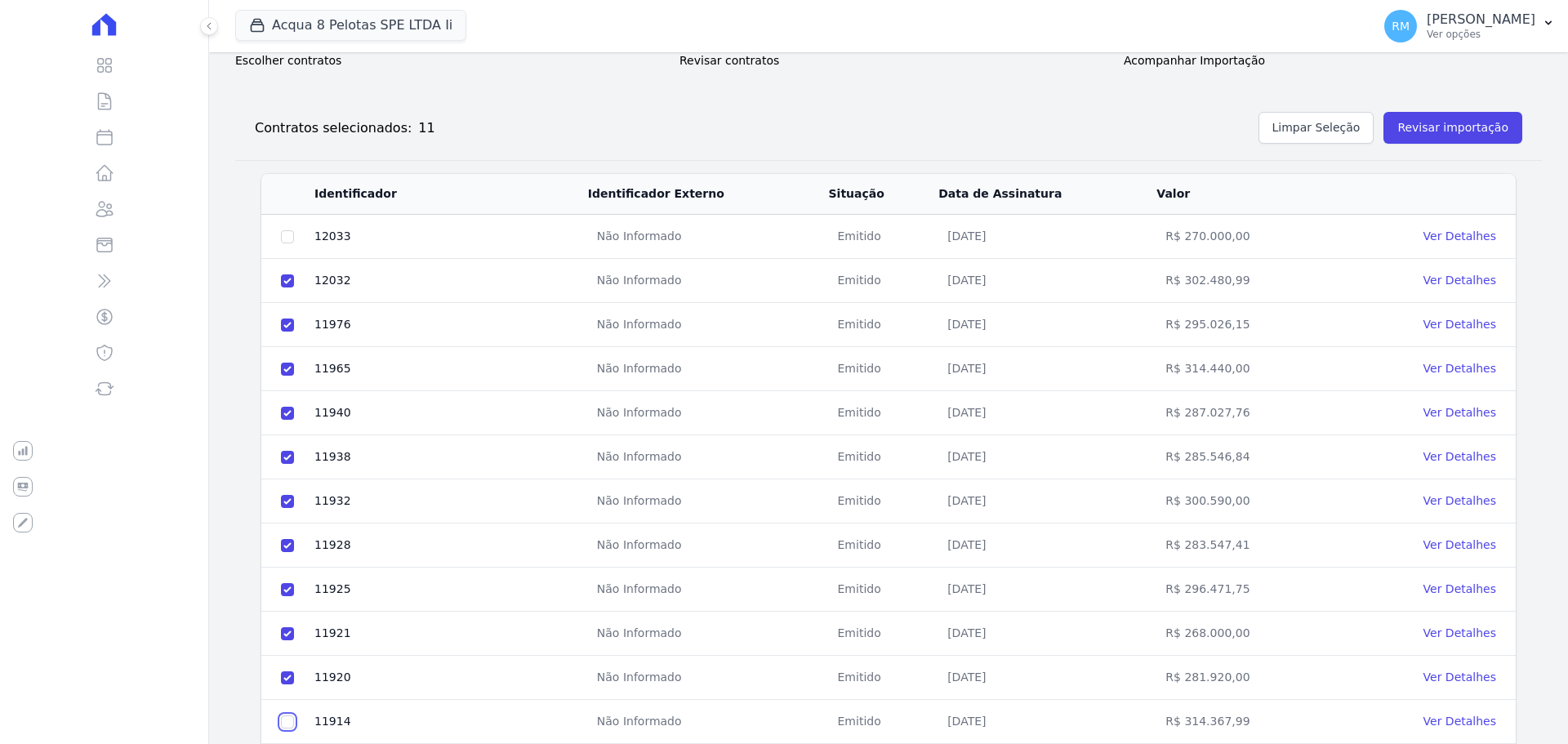
checkbox input "true"
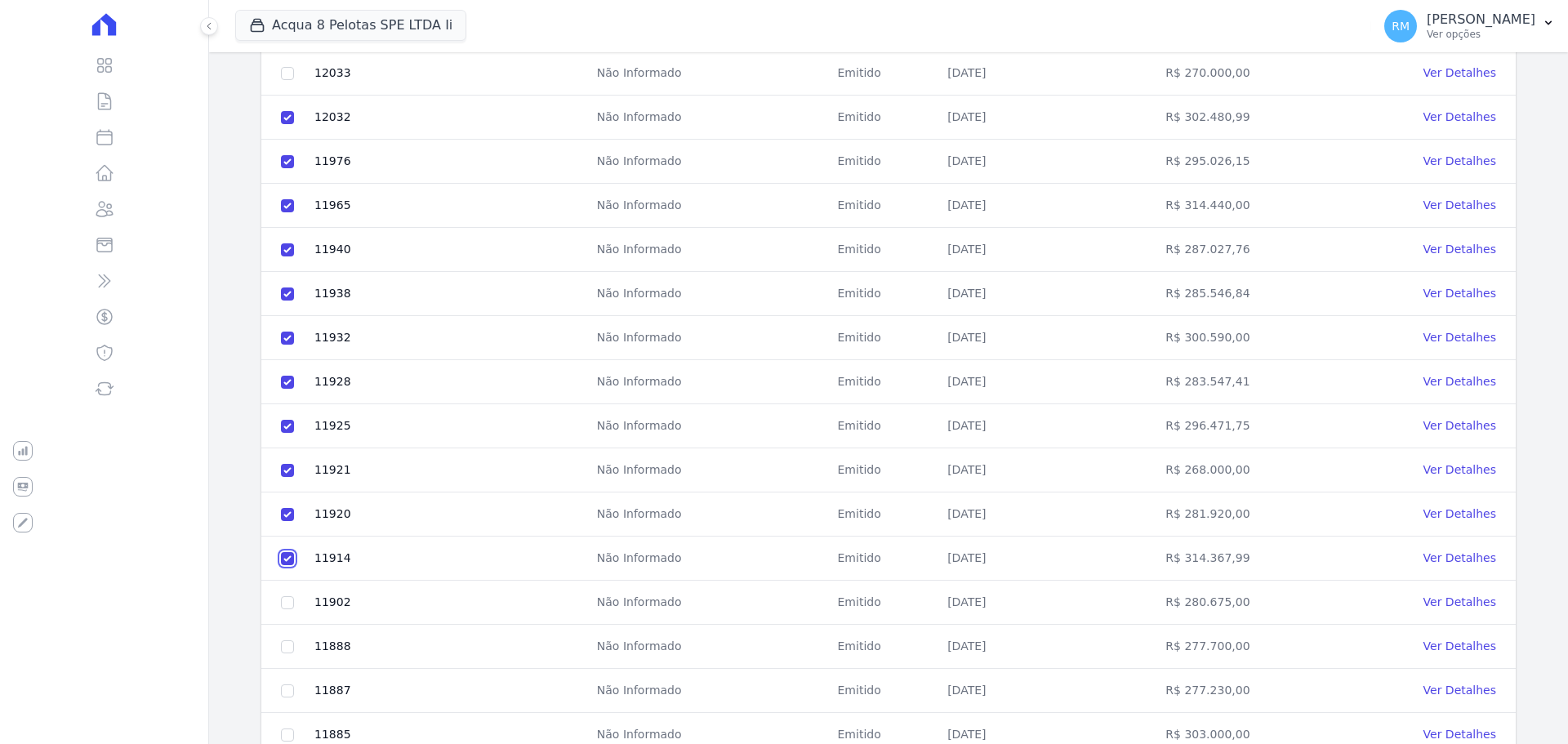
scroll to position [409, 0]
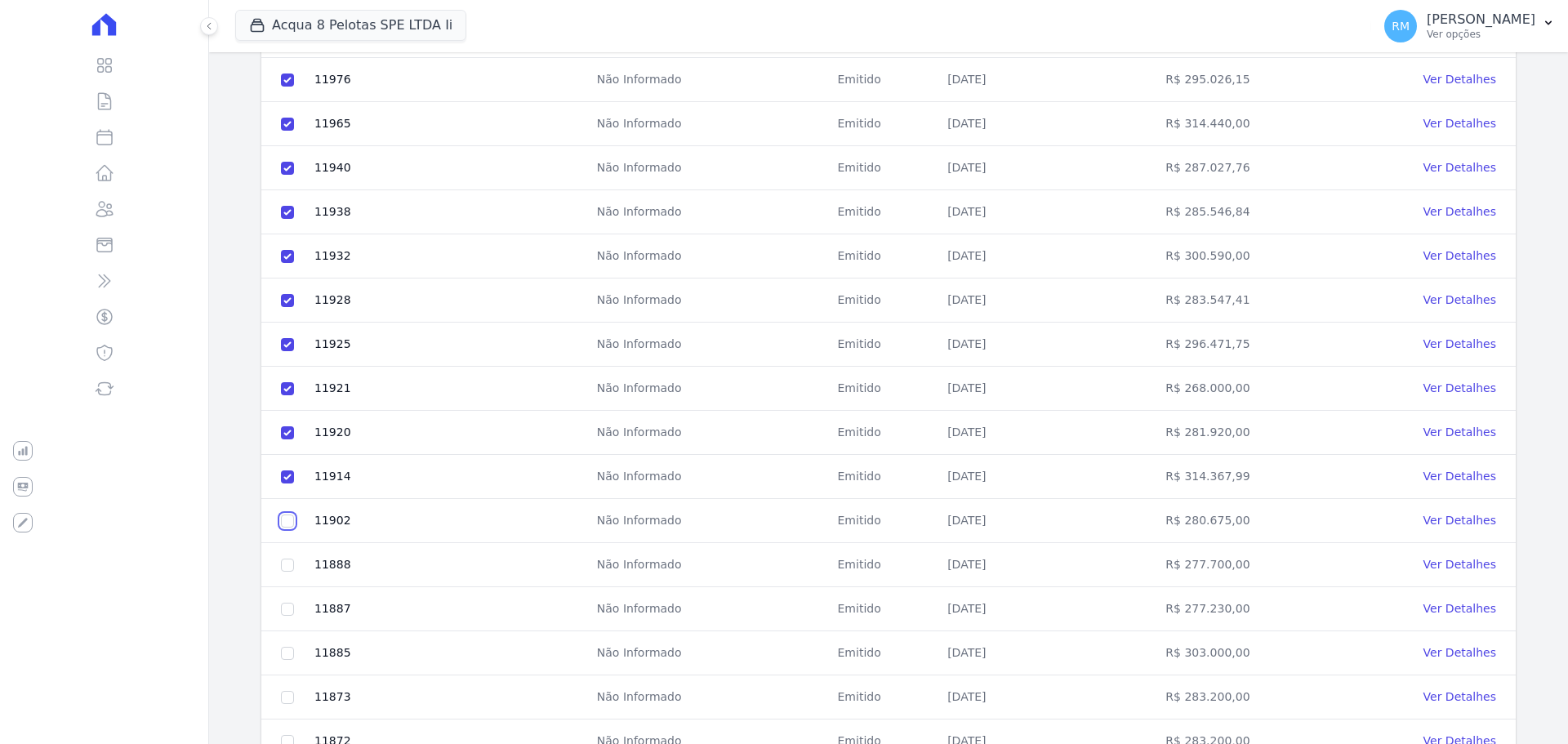
checkbox input "true"
drag, startPoint x: 288, startPoint y: 559, endPoint x: 286, endPoint y: 567, distance: 8.2
checkbox input "true"
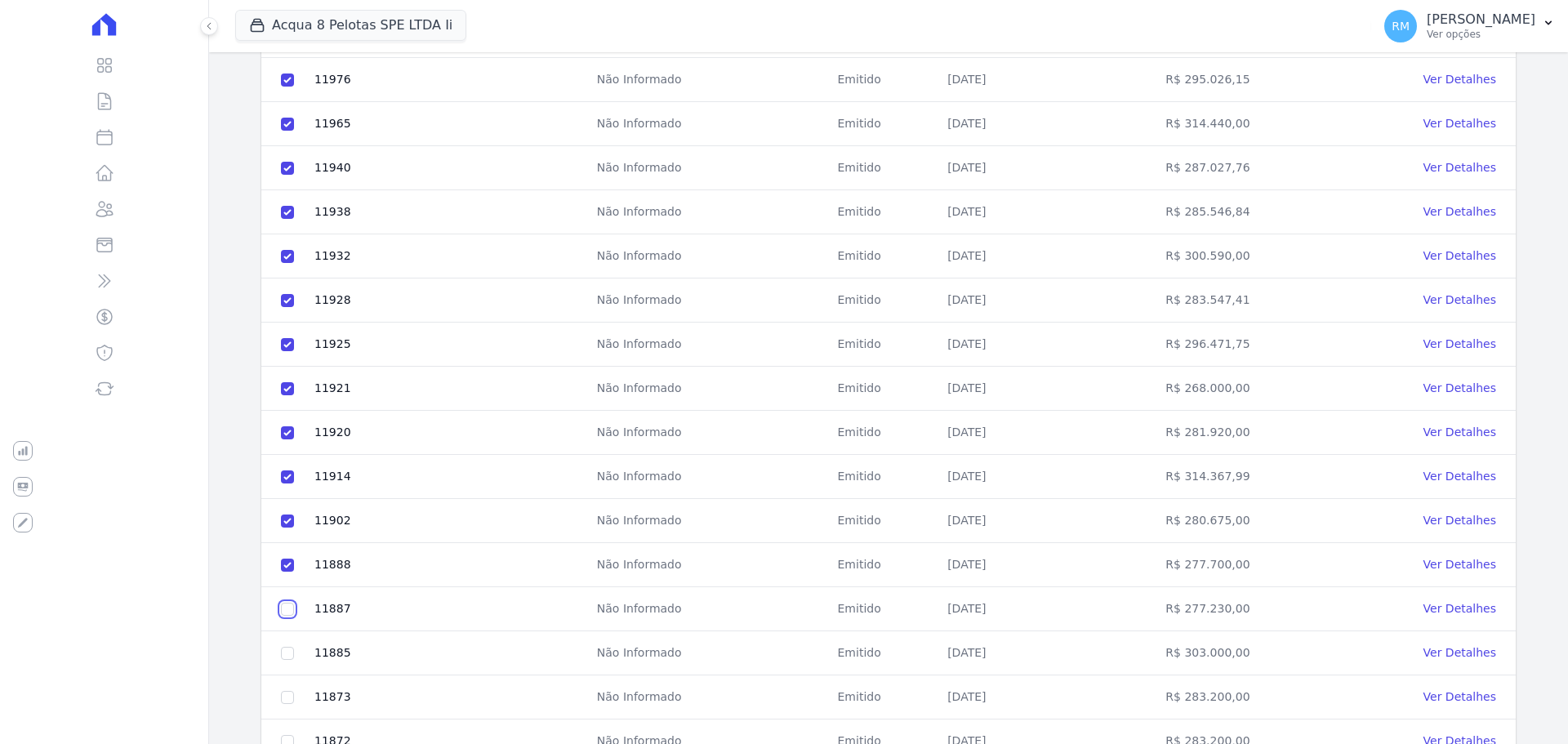
checkbox input "true"
drag, startPoint x: 288, startPoint y: 652, endPoint x: 291, endPoint y: 701, distance: 49.1
checkbox input "true"
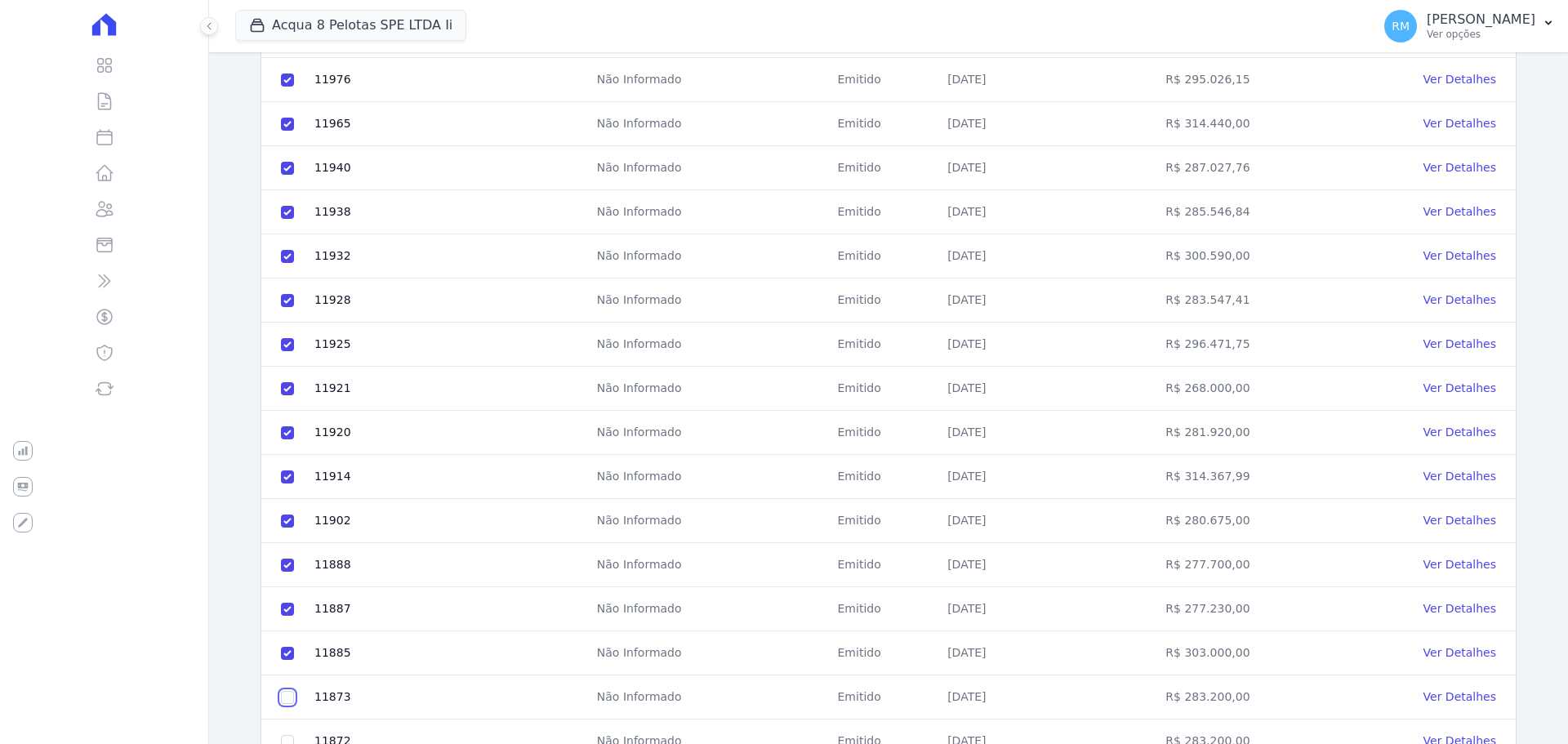
drag, startPoint x: 285, startPoint y: 701, endPoint x: 294, endPoint y: 736, distance: 36.1
click at [285, 704] on td at bounding box center [288, 697] width 52 height 44
drag, startPoint x: 293, startPoint y: 693, endPoint x: 290, endPoint y: 716, distance: 23.2
checkbox input "true"
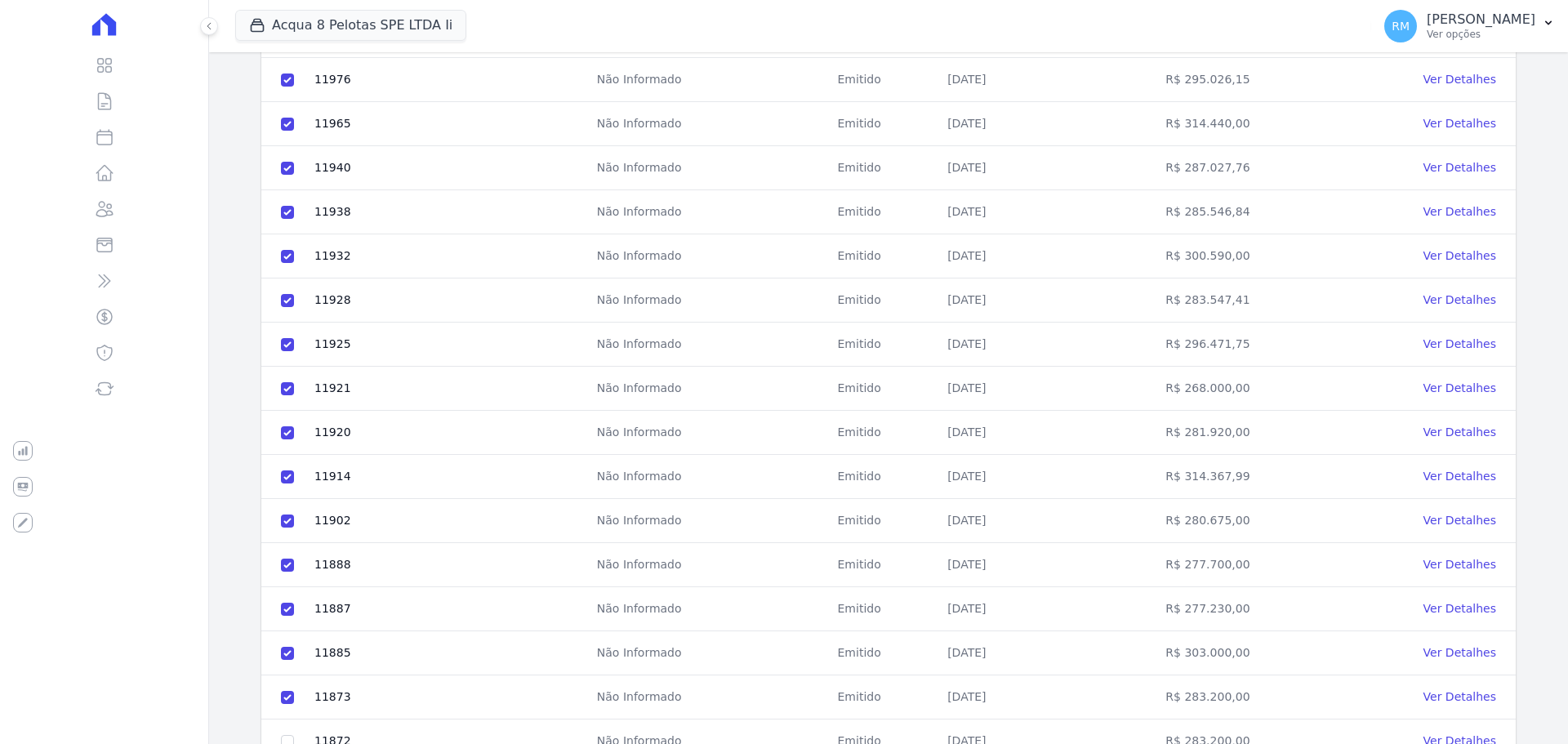
click at [282, 736] on td at bounding box center [288, 741] width 52 height 44
checkbox input "true"
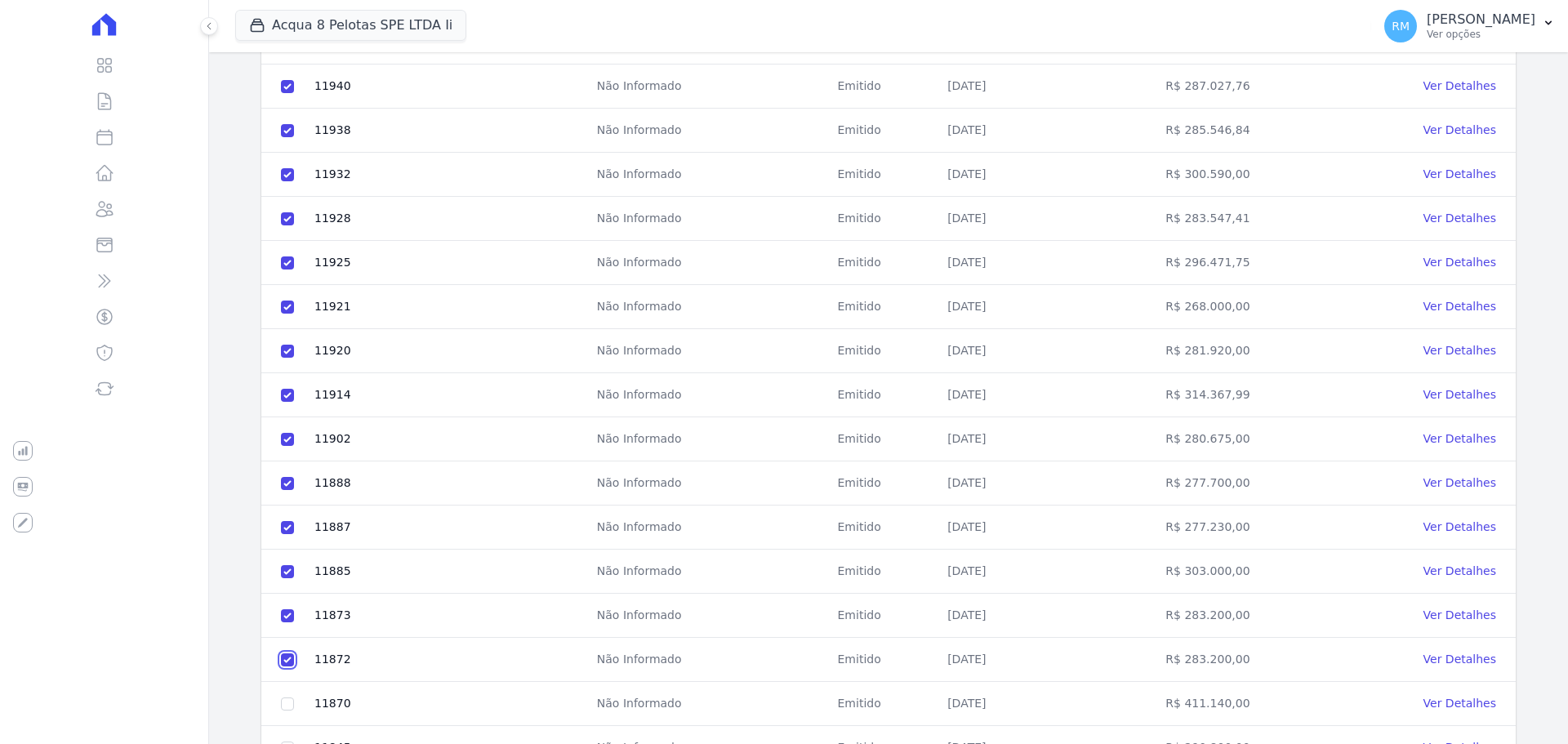
scroll to position [580, 0]
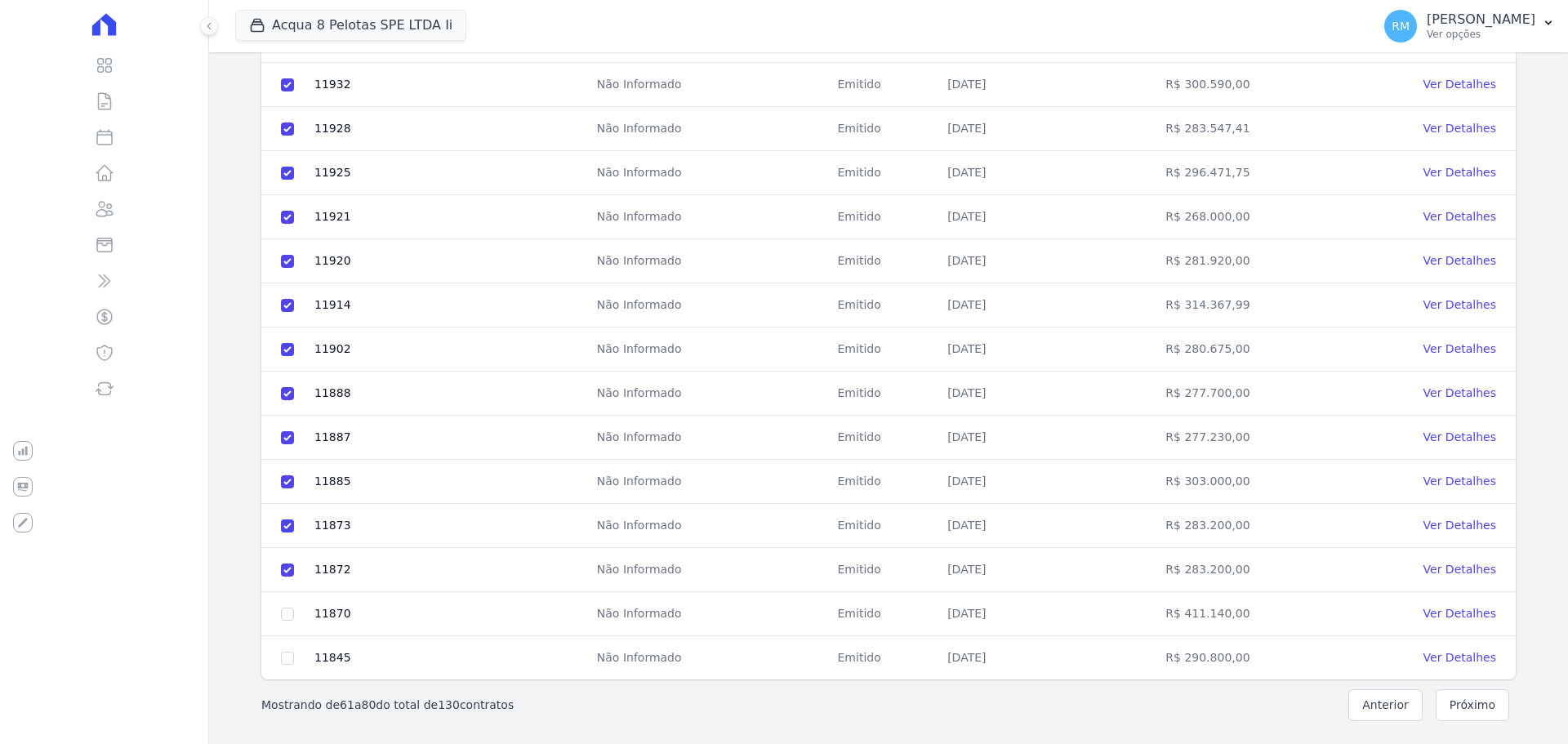
drag, startPoint x: 294, startPoint y: 615, endPoint x: 292, endPoint y: 650, distance: 35.1
click at [294, 616] on td at bounding box center [288, 614] width 52 height 44
drag, startPoint x: 293, startPoint y: 611, endPoint x: 291, endPoint y: 657, distance: 46.0
checkbox input "true"
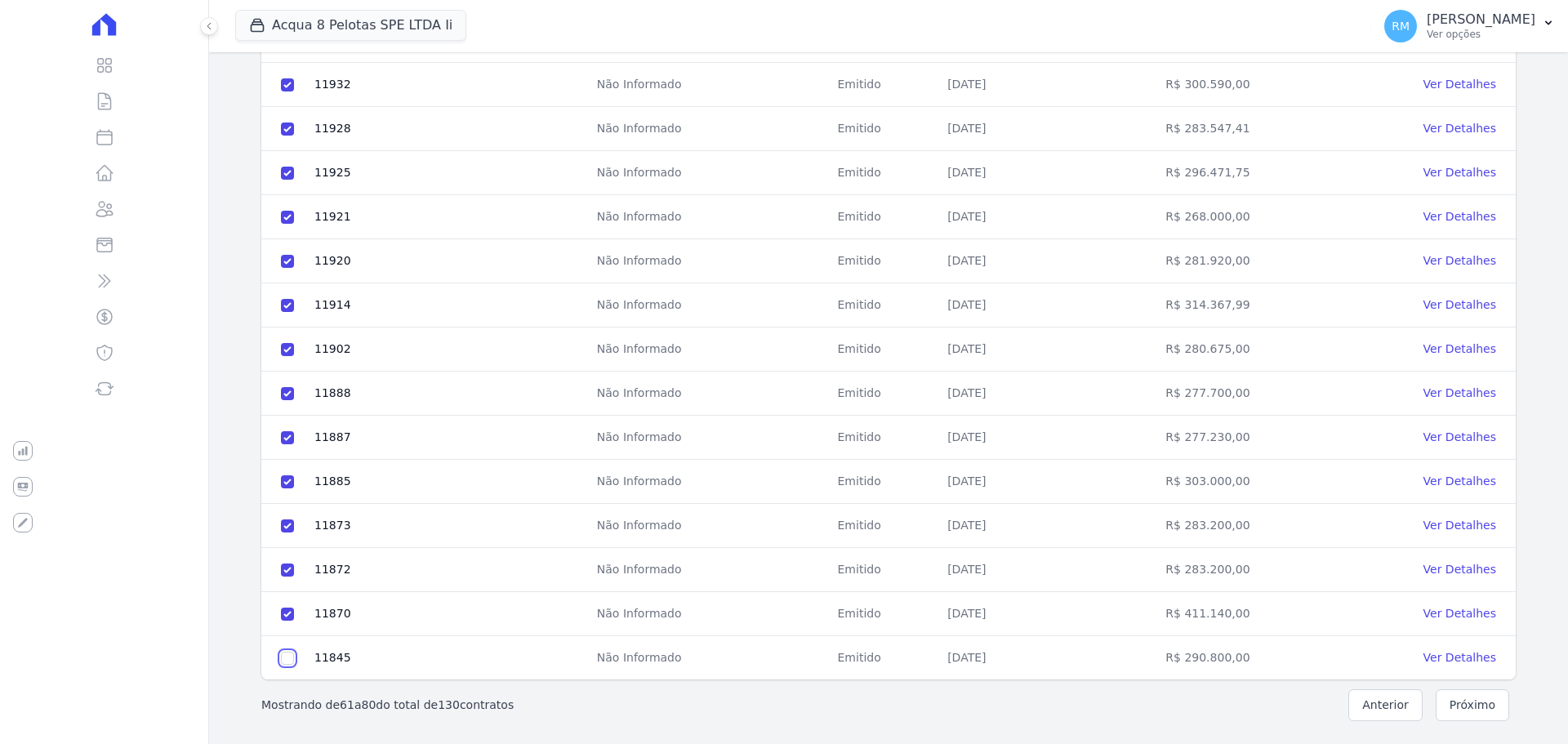
checkbox input "true"
click at [1455, 713] on button "Próximo" at bounding box center [1472, 705] width 73 height 32
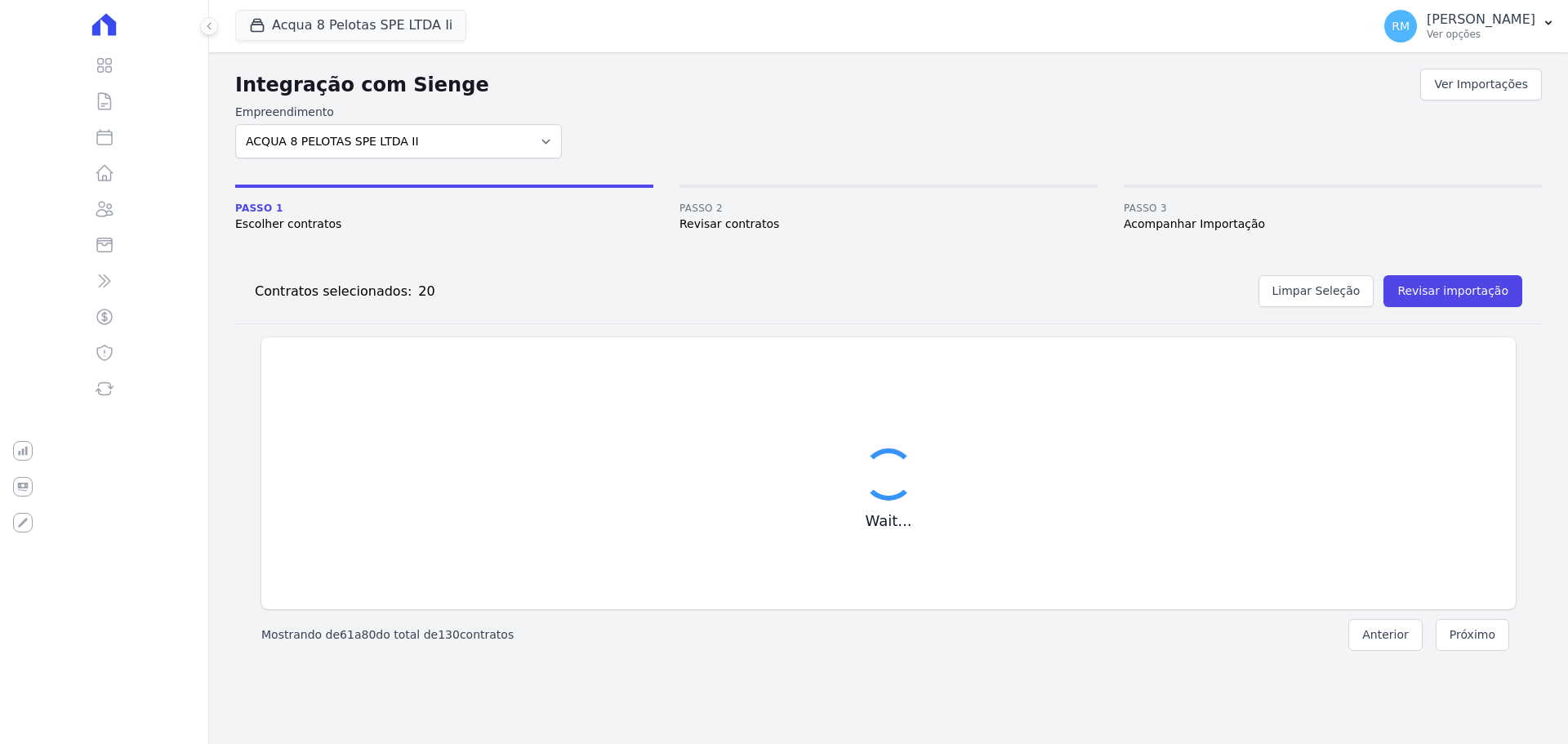
scroll to position [0, 0]
checkbox input "false"
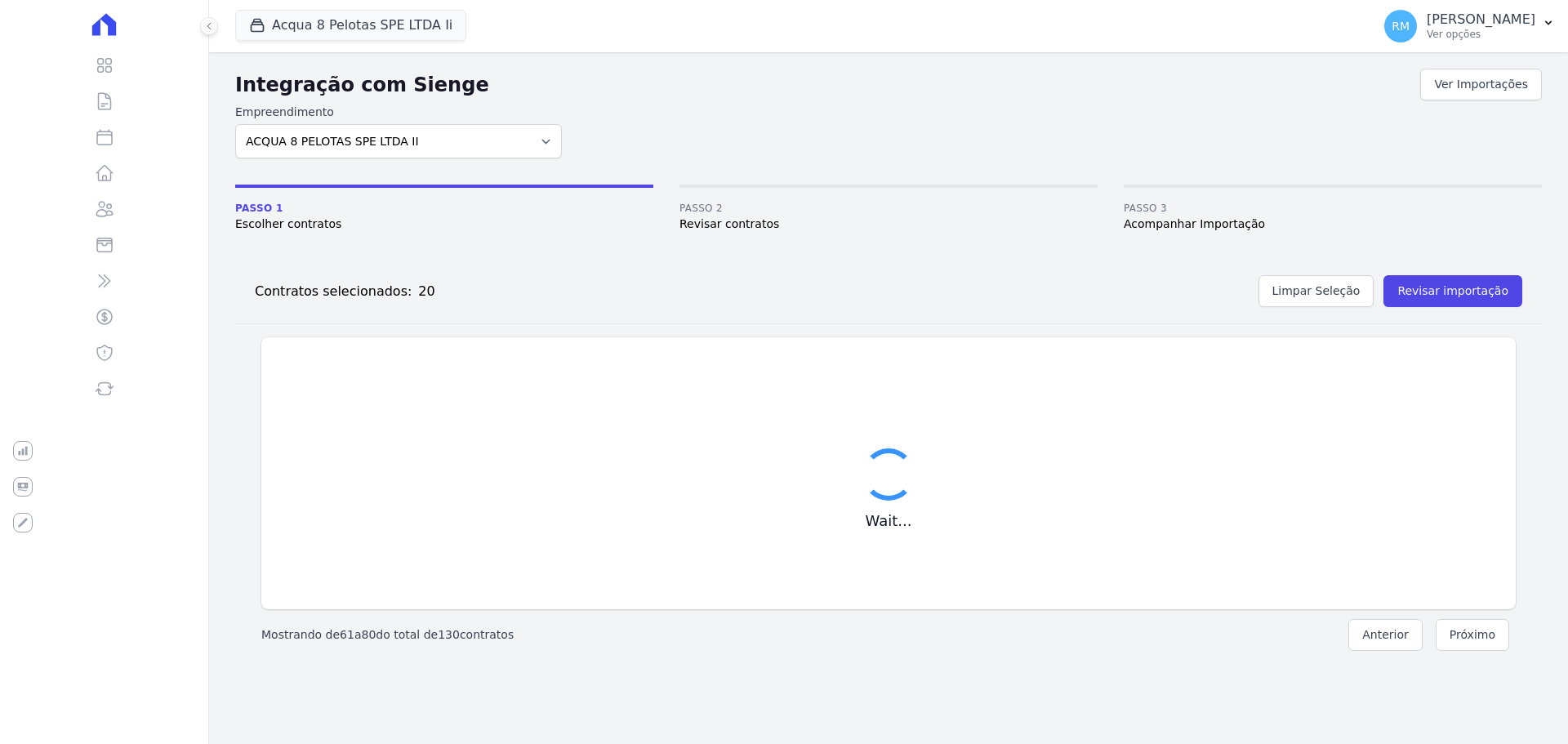
checkbox input "false"
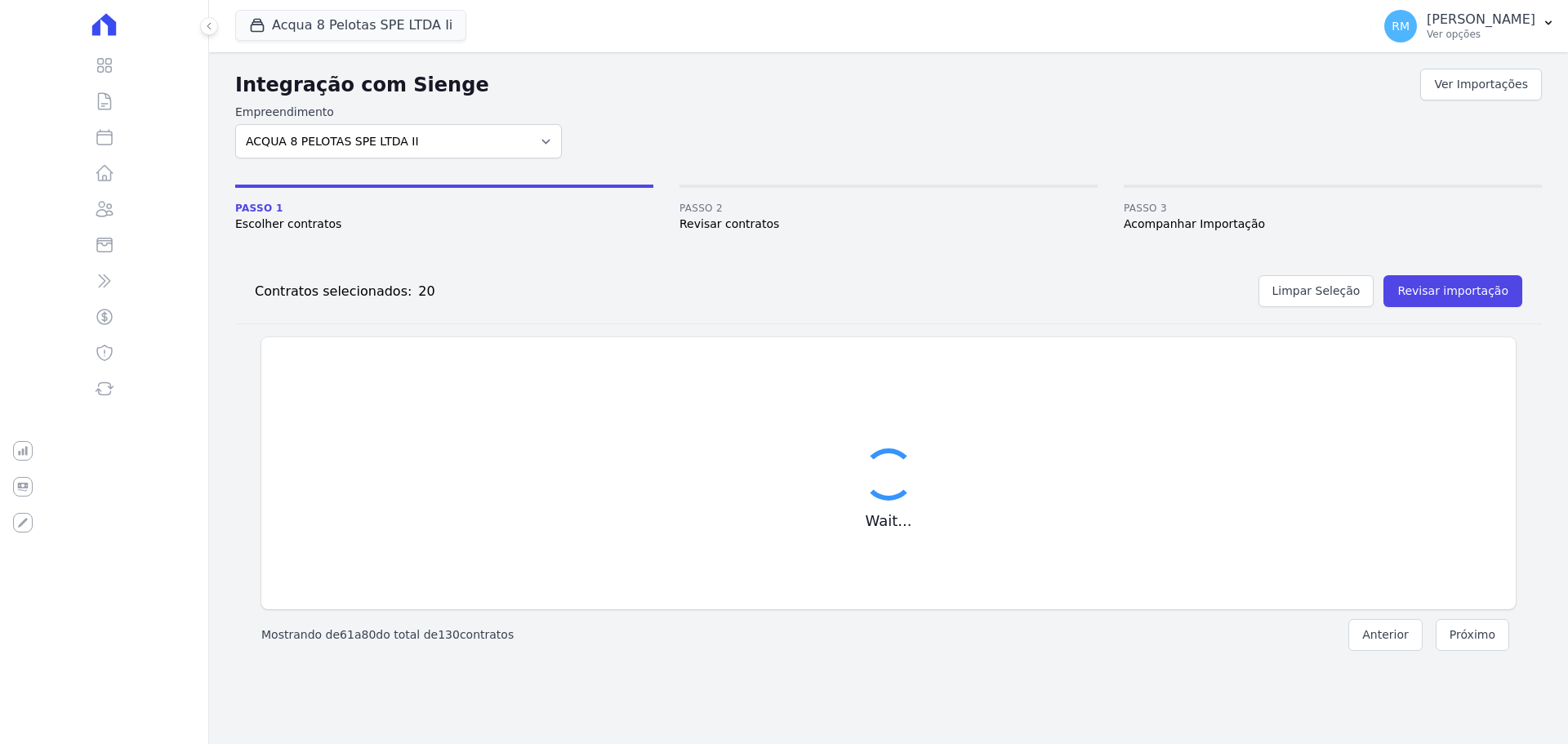
checkbox input "false"
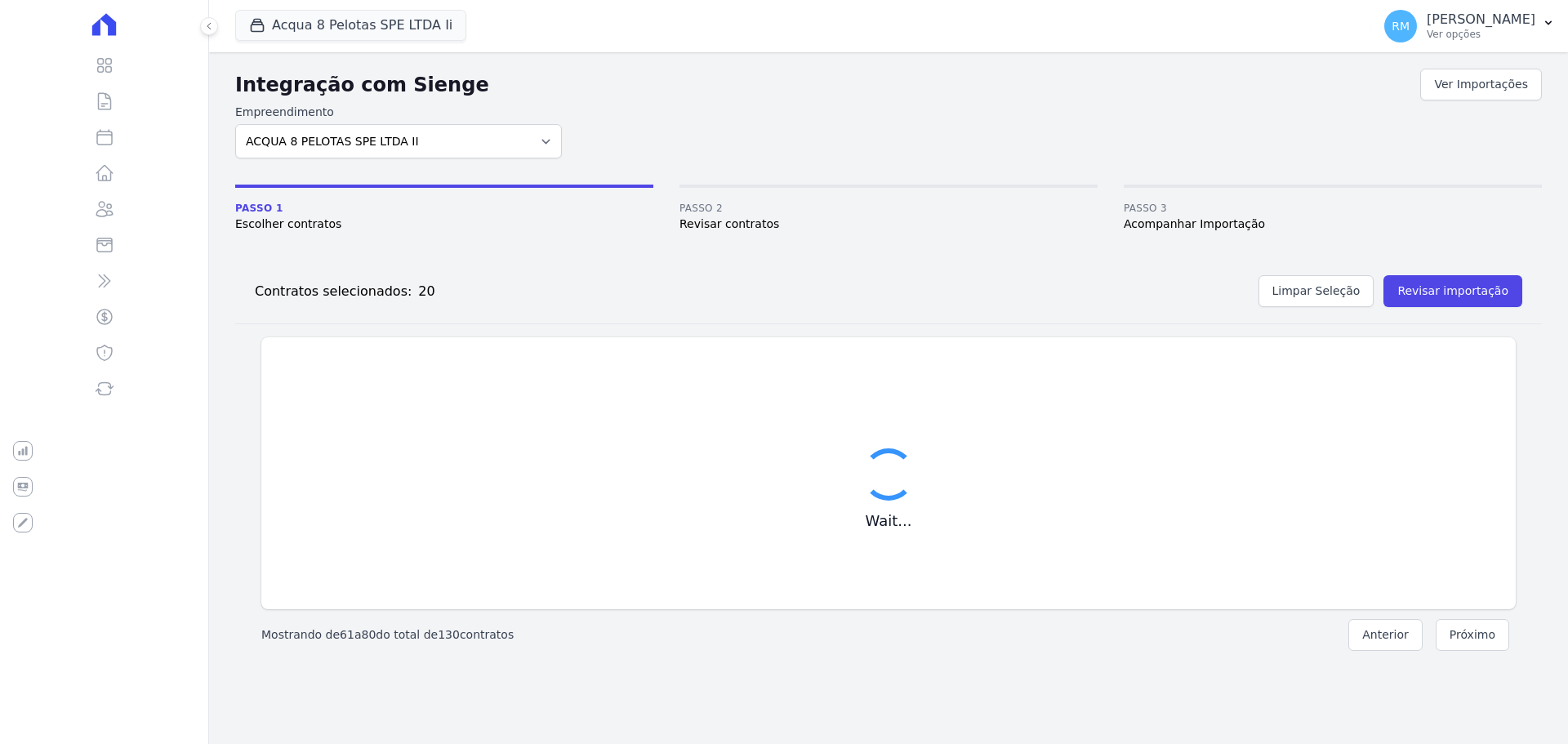
checkbox input "false"
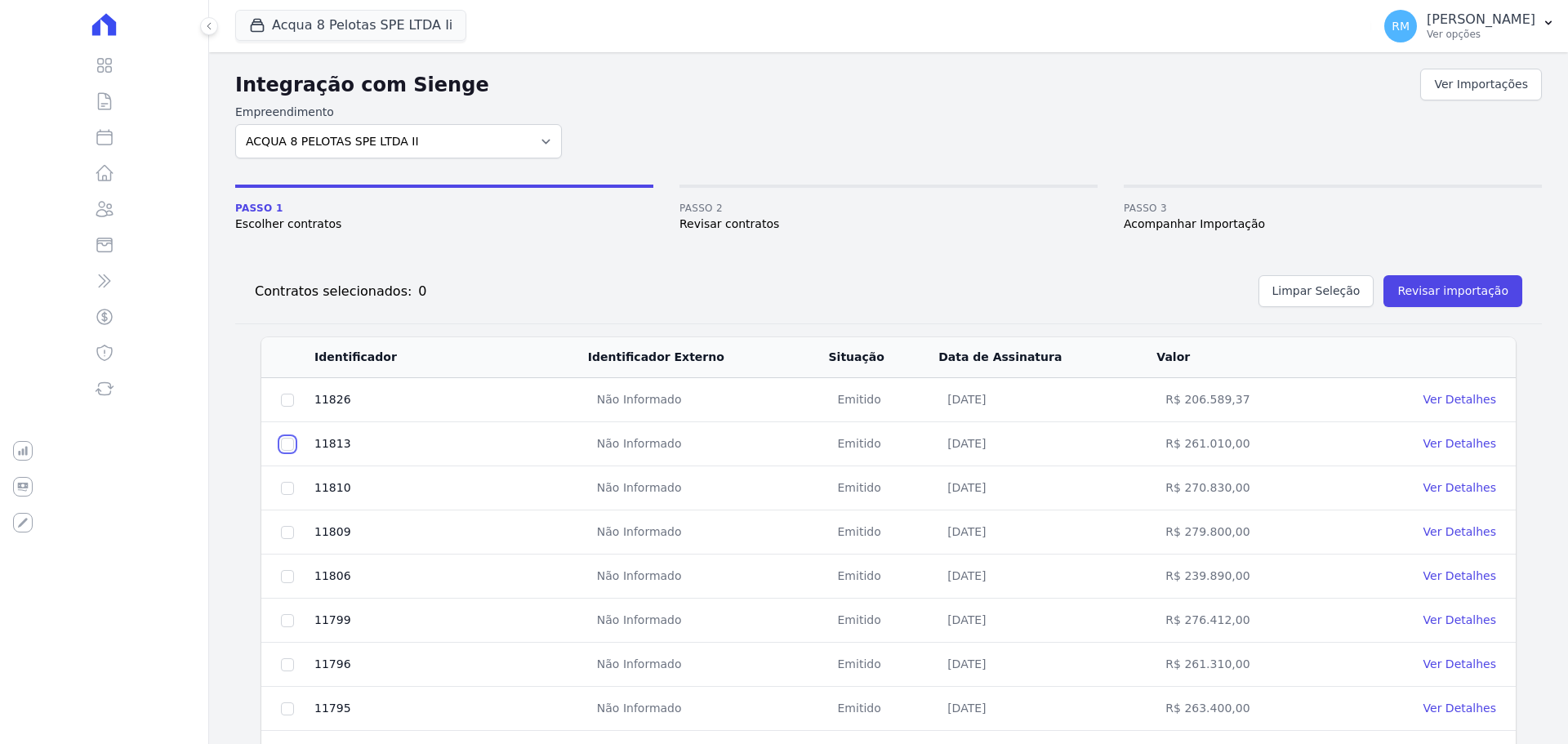
click at [287, 407] on input "checkbox" at bounding box center [288, 400] width 13 height 13
checkbox input "true"
click at [284, 407] on input "checkbox" at bounding box center [288, 400] width 13 height 13
checkbox input "true"
click at [289, 407] on input "checkbox" at bounding box center [288, 400] width 13 height 13
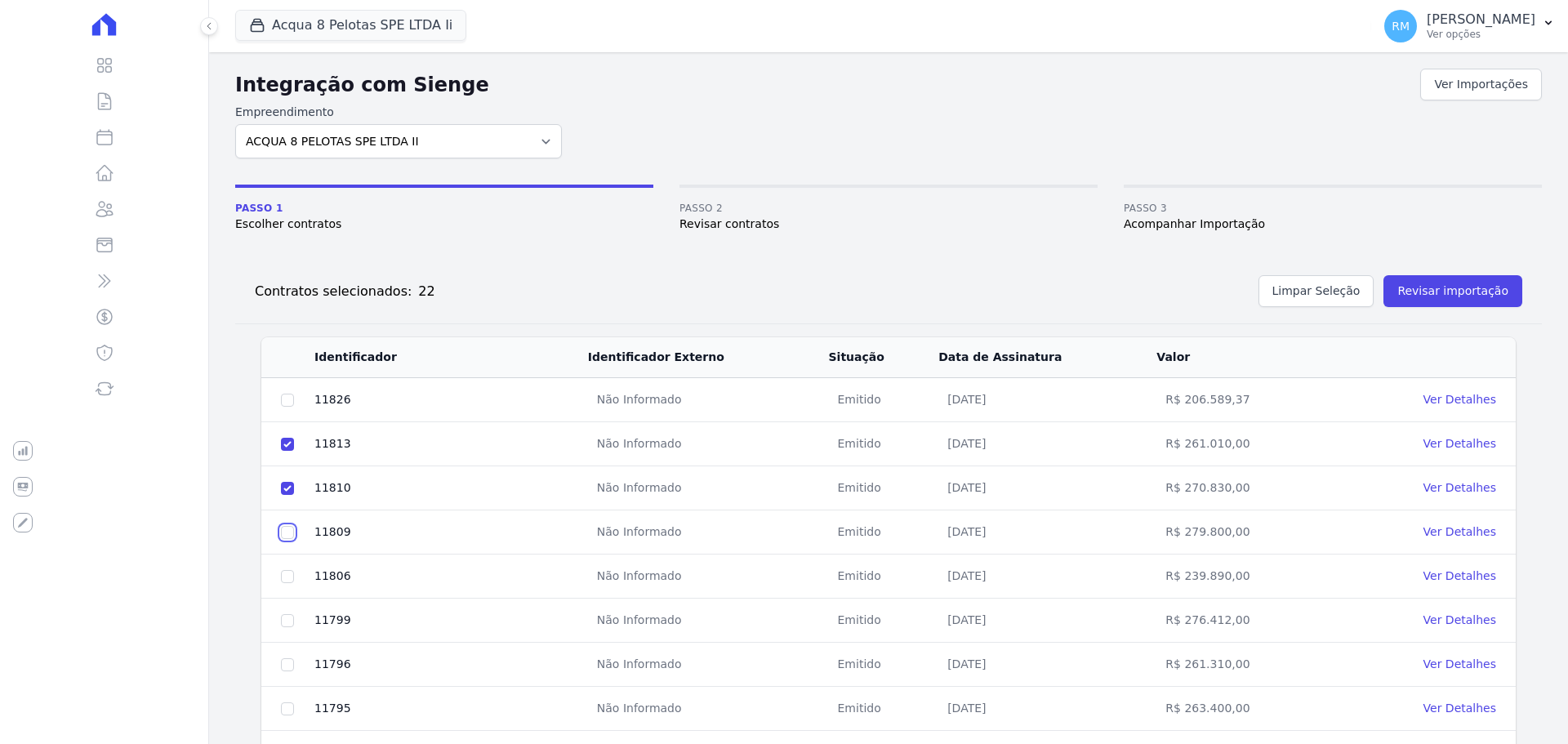
checkbox input "true"
click at [288, 407] on input "checkbox" at bounding box center [288, 400] width 13 height 13
checkbox input "true"
click at [286, 407] on input "checkbox" at bounding box center [288, 400] width 13 height 13
checkbox input "true"
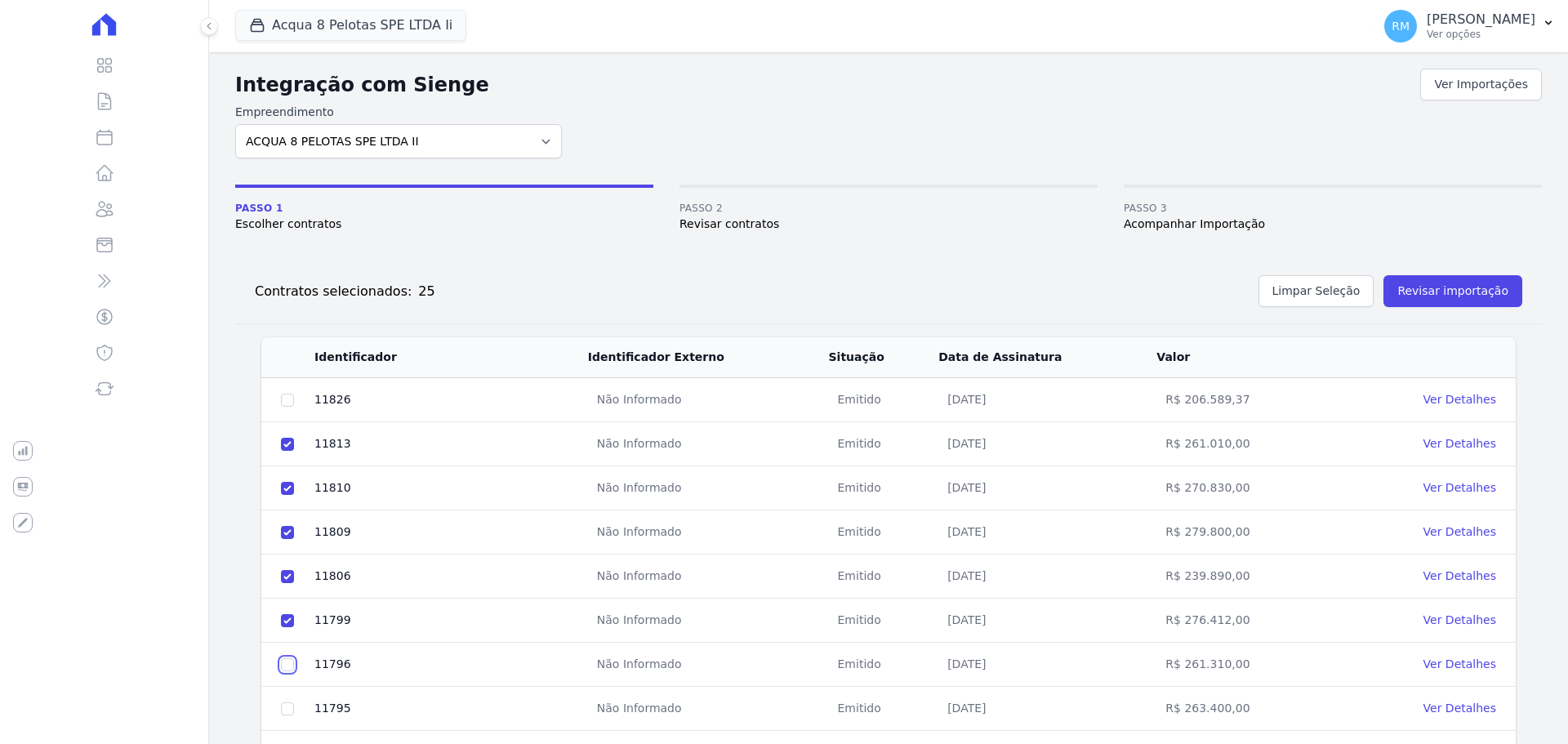
click at [285, 407] on input "checkbox" at bounding box center [288, 400] width 13 height 13
checkbox input "true"
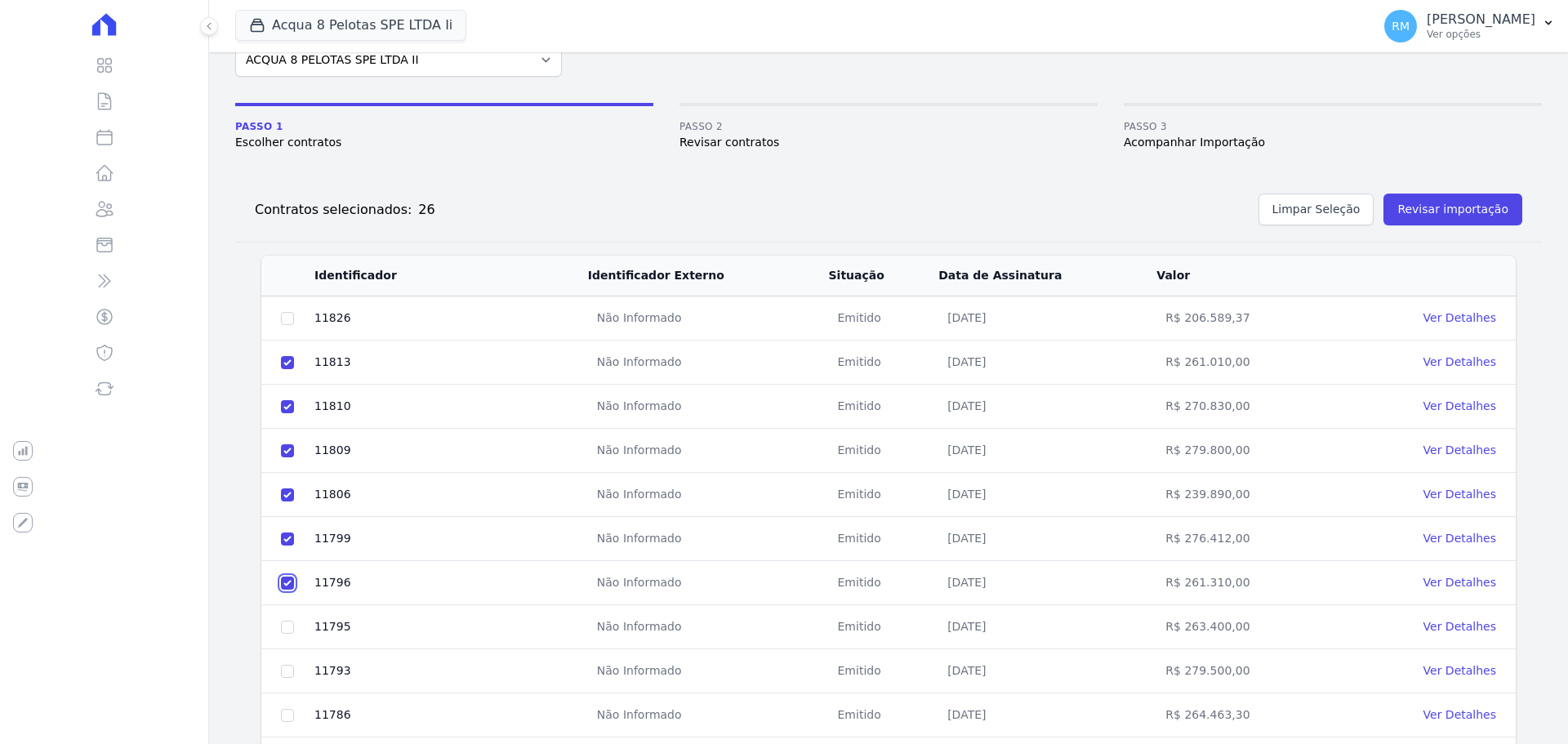
scroll to position [163, 0]
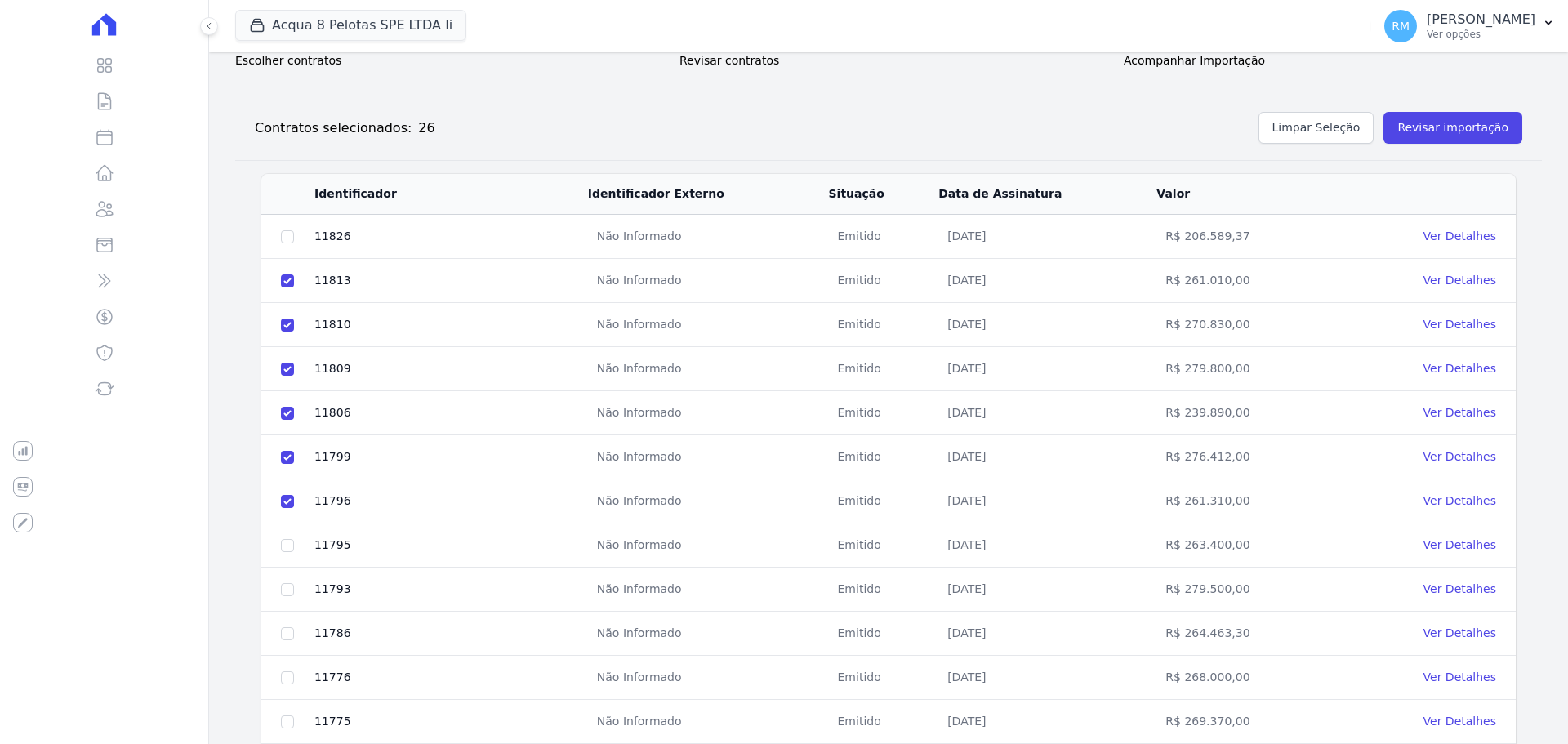
click at [295, 625] on td at bounding box center [288, 634] width 52 height 44
drag, startPoint x: 282, startPoint y: 540, endPoint x: 275, endPoint y: 557, distance: 18.4
click at [282, 243] on input "checkbox" at bounding box center [288, 237] width 13 height 13
checkbox input "true"
click at [284, 243] on input "checkbox" at bounding box center [288, 237] width 13 height 13
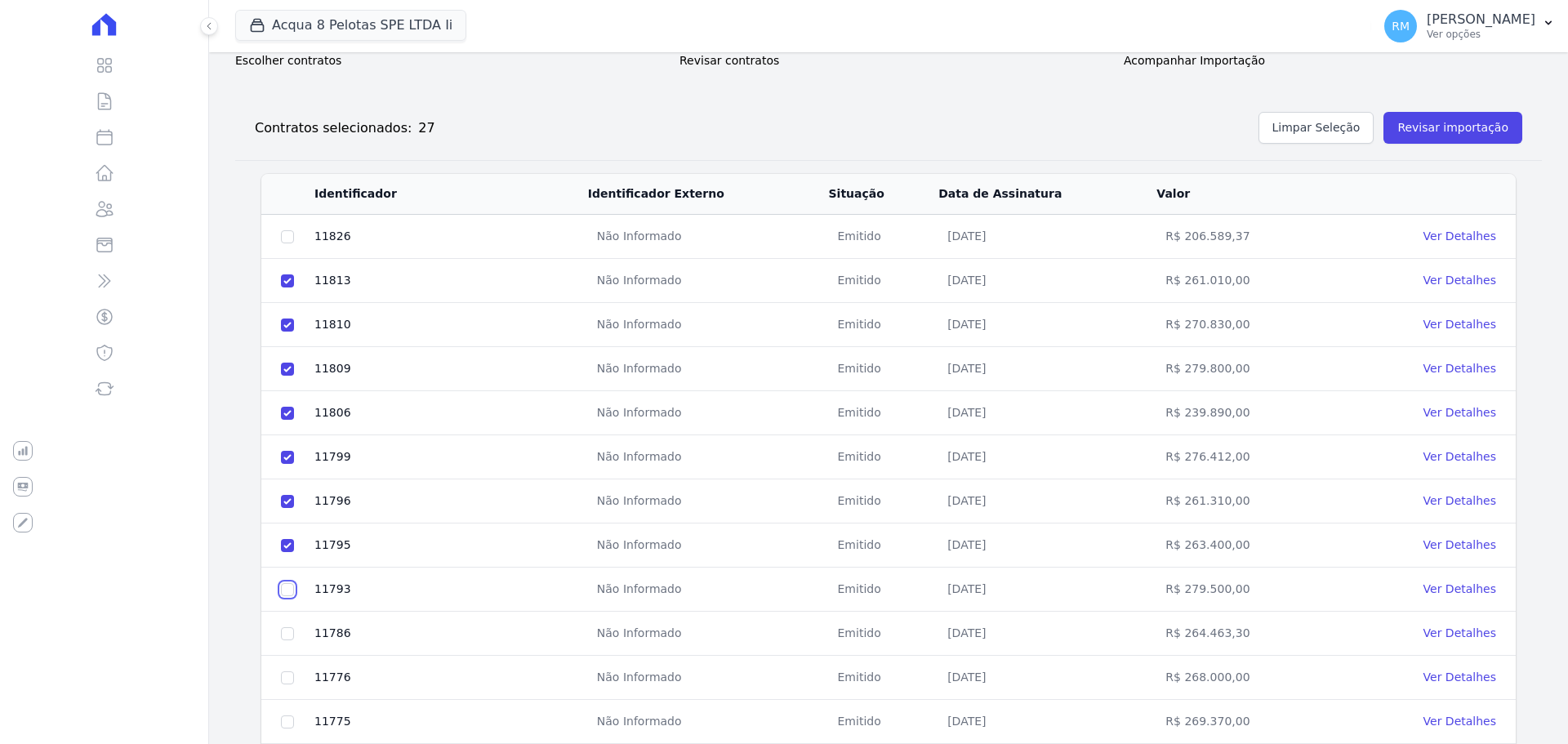
checkbox input "true"
click at [283, 243] on input "checkbox" at bounding box center [288, 237] width 13 height 13
checkbox input "true"
drag, startPoint x: 286, startPoint y: 673, endPoint x: 275, endPoint y: 666, distance: 13.0
click at [281, 668] on td at bounding box center [288, 678] width 52 height 44
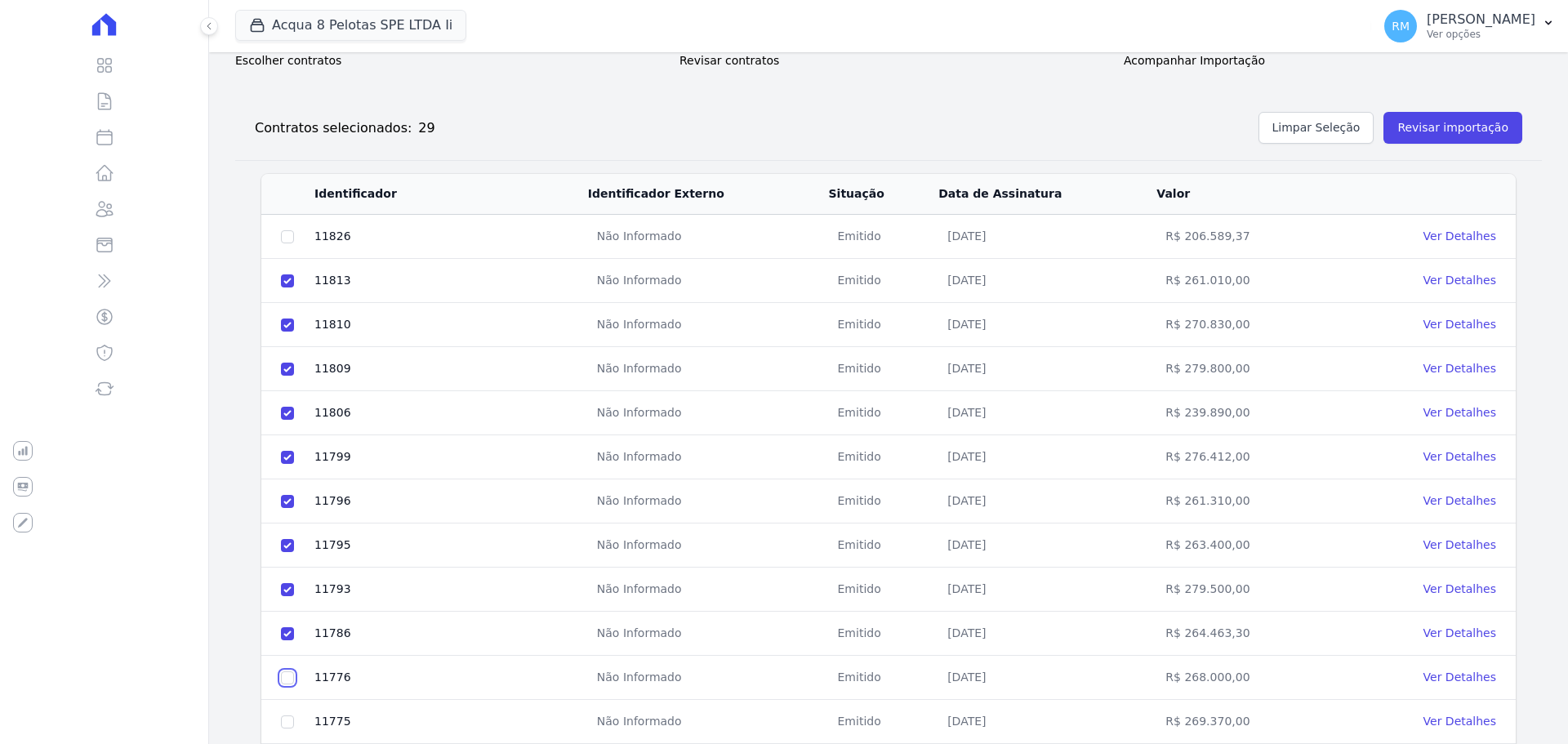
click at [284, 243] on input "checkbox" at bounding box center [288, 237] width 13 height 13
checkbox input "true"
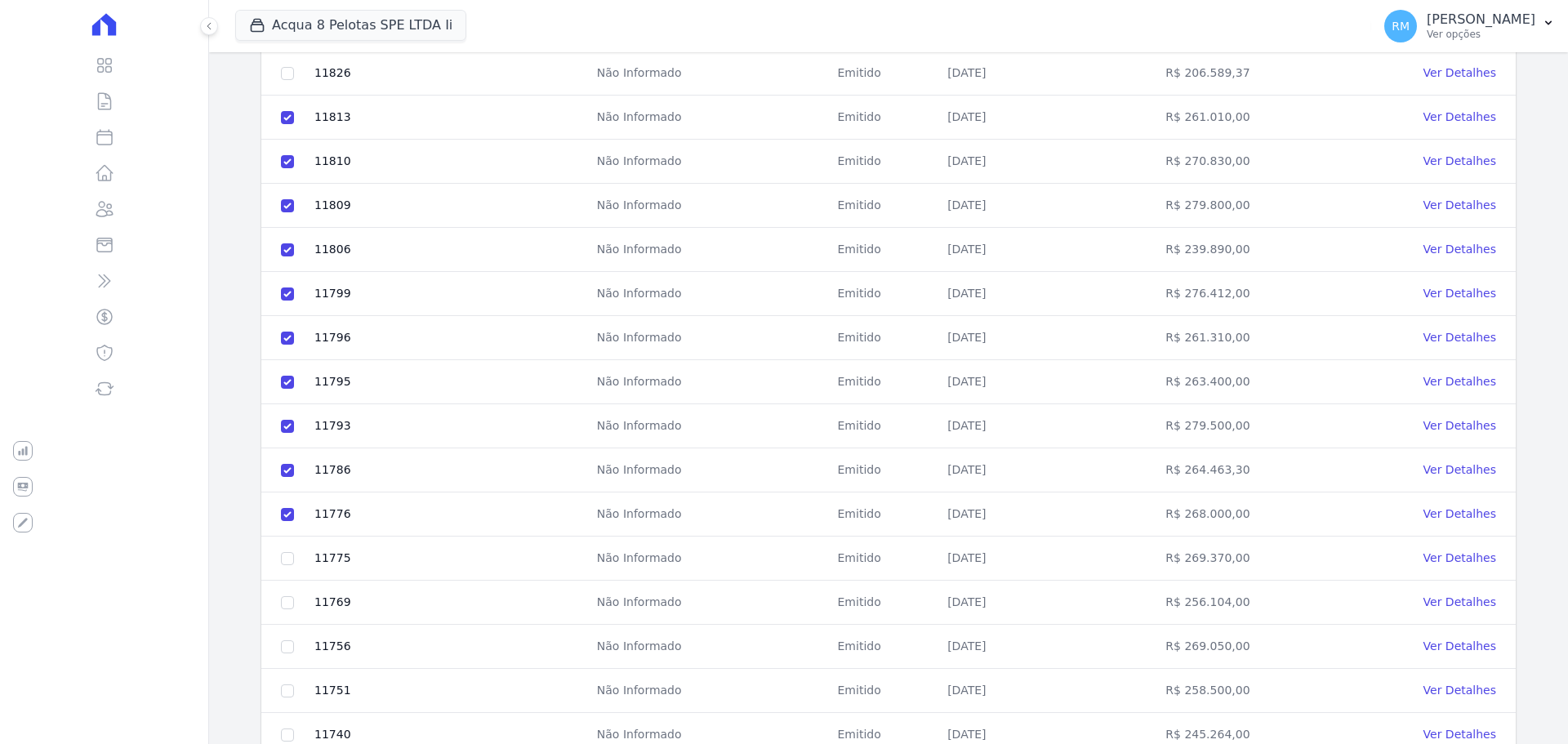
click at [282, 633] on td at bounding box center [288, 646] width 52 height 44
drag, startPoint x: 289, startPoint y: 549, endPoint x: 283, endPoint y: 558, distance: 10.8
click at [286, 554] on td at bounding box center [288, 558] width 52 height 44
click at [282, 80] on input "checkbox" at bounding box center [288, 74] width 13 height 13
checkbox input "true"
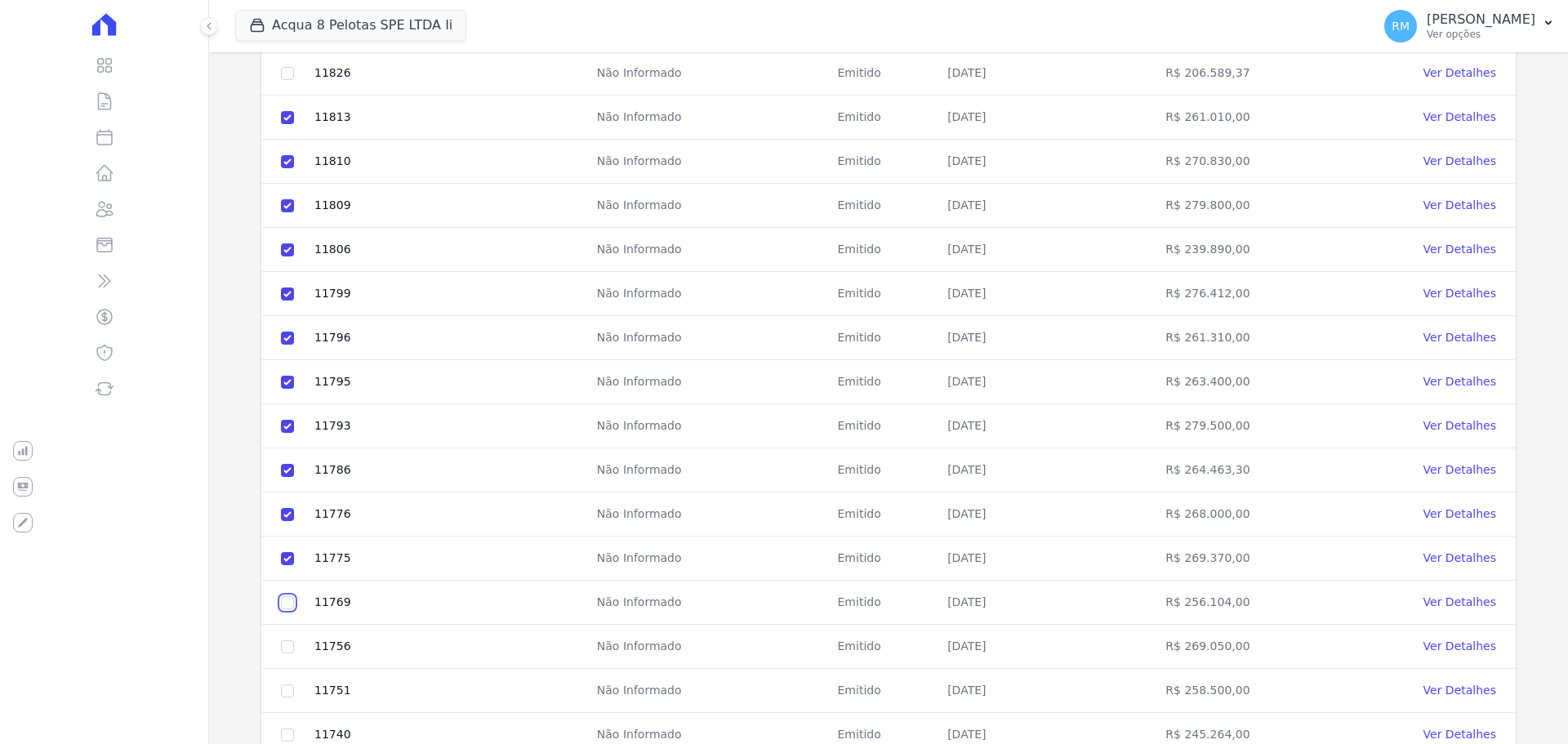
click at [282, 80] on input "checkbox" at bounding box center [288, 74] width 13 height 13
checkbox input "true"
click at [282, 80] on input "checkbox" at bounding box center [288, 74] width 13 height 13
checkbox input "true"
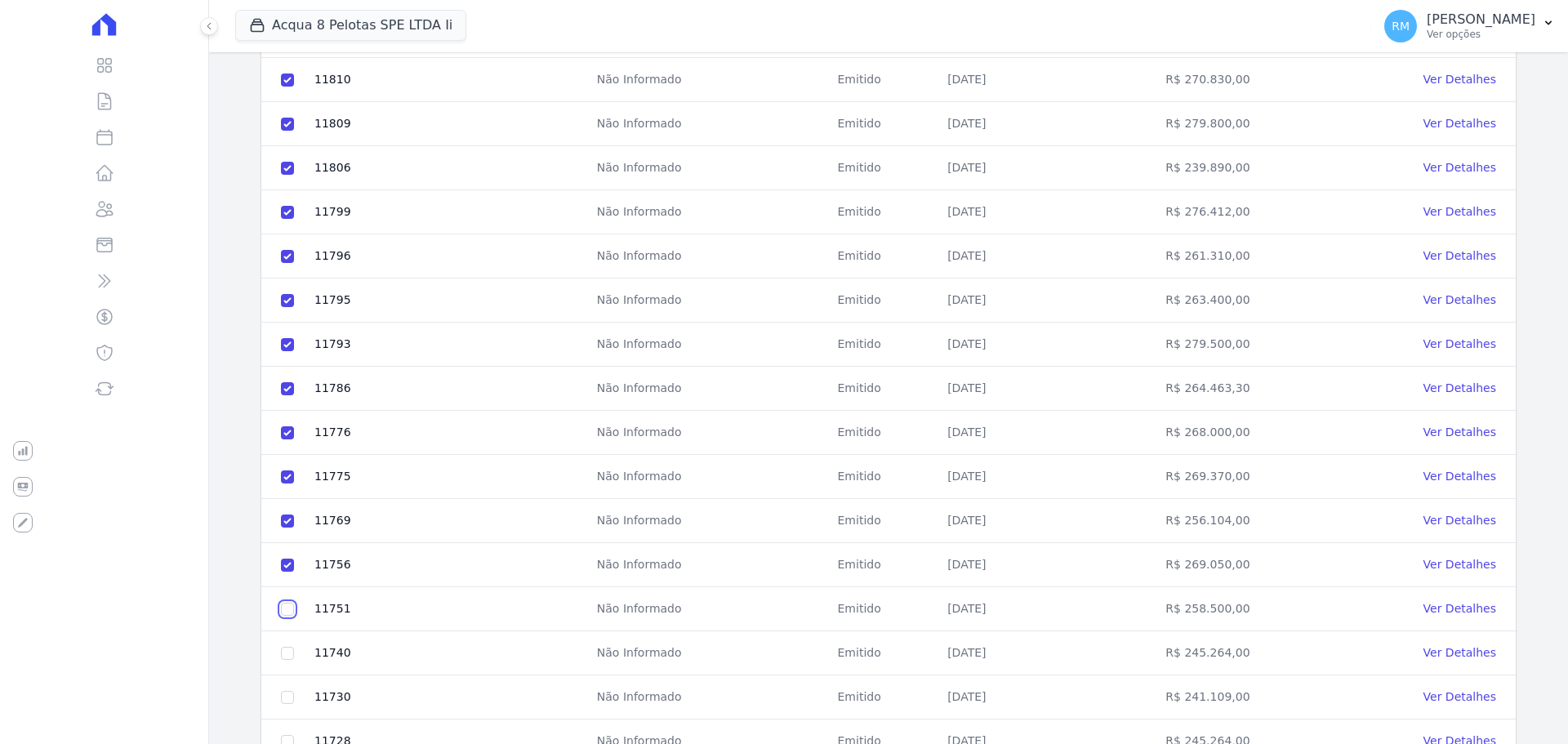
checkbox input "true"
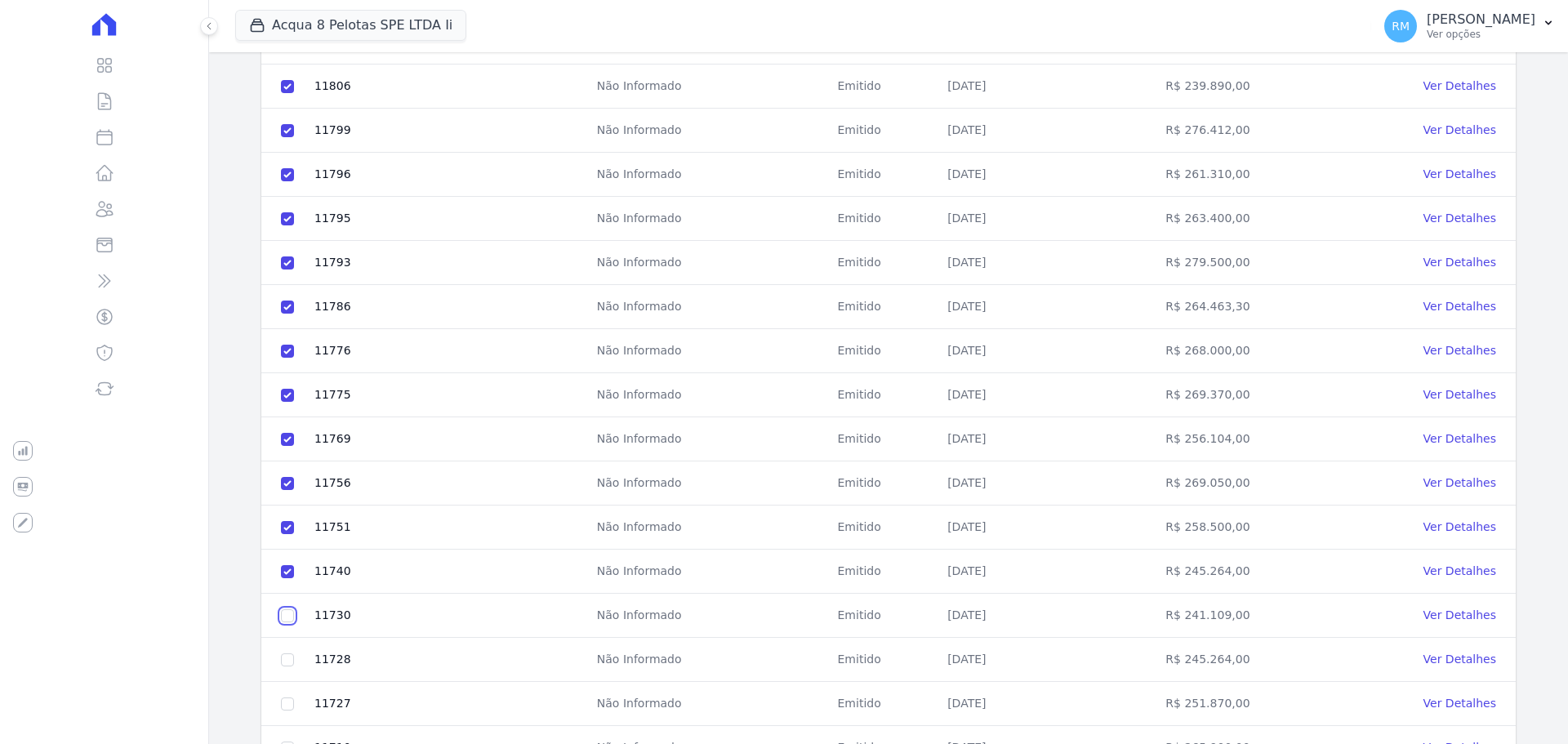
checkbox input "true"
click at [285, 653] on td at bounding box center [288, 660] width 52 height 44
checkbox input "true"
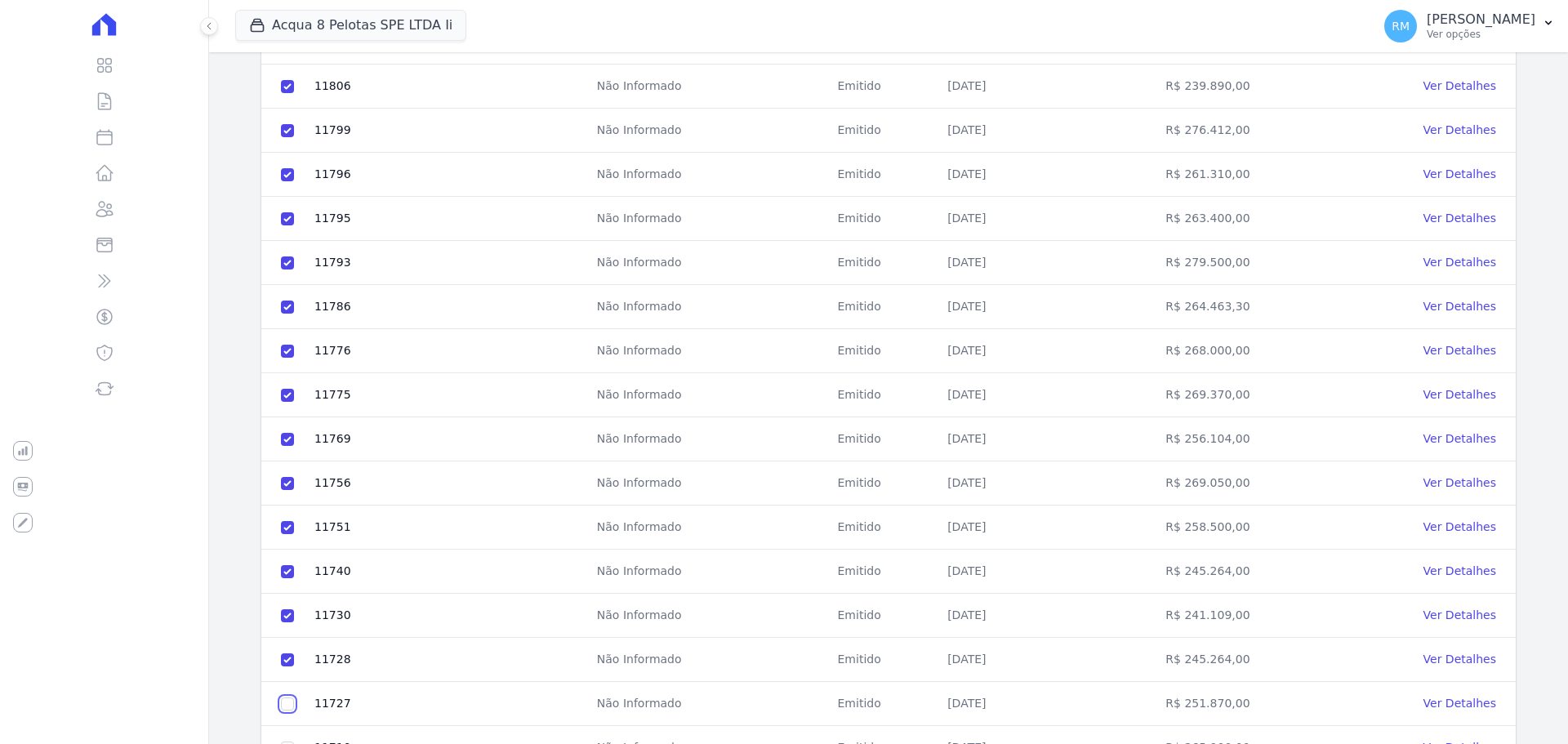
checkbox input "true"
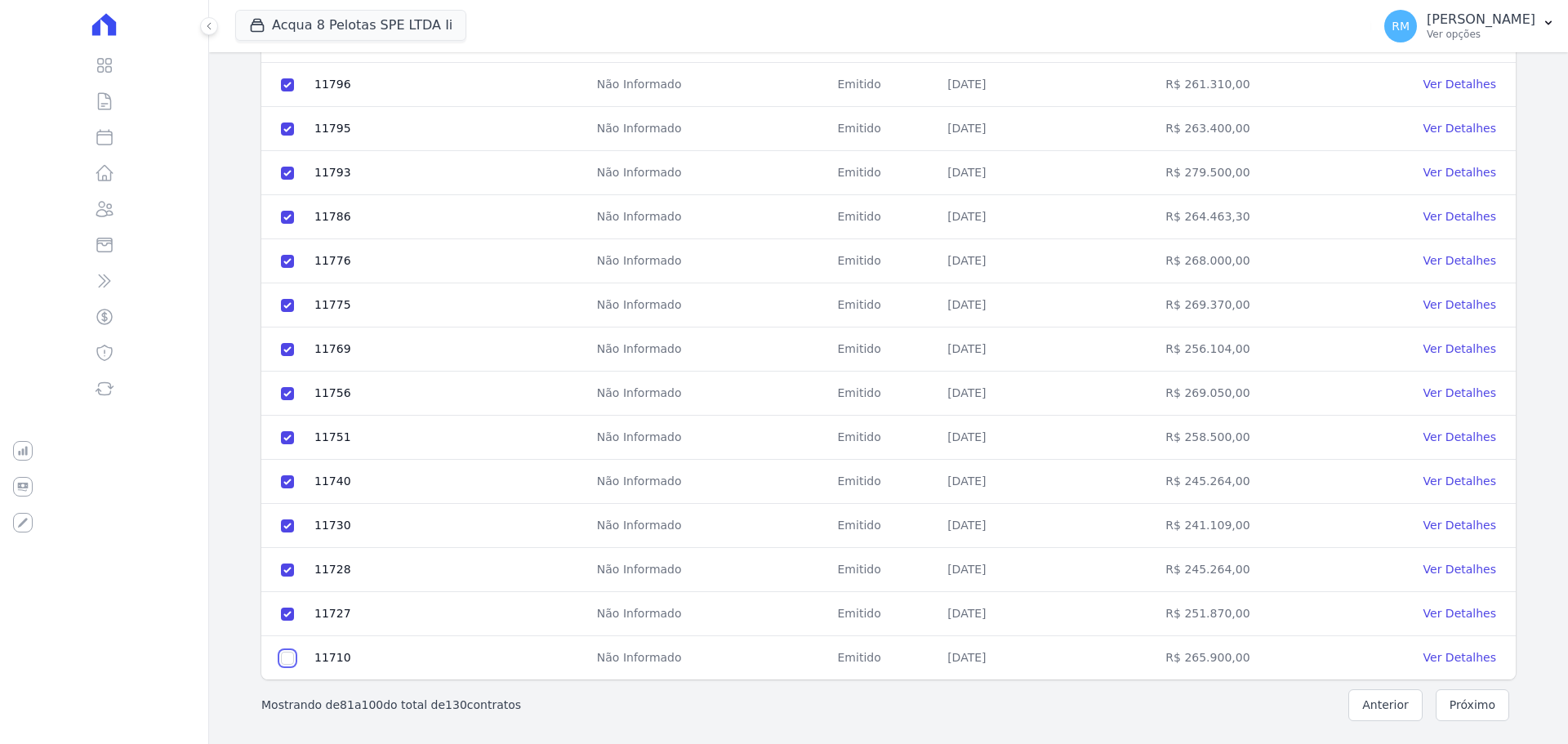
drag, startPoint x: 288, startPoint y: 652, endPoint x: 524, endPoint y: 657, distance: 236.1
checkbox input "true"
click at [1468, 707] on button "Próximo" at bounding box center [1472, 705] width 73 height 32
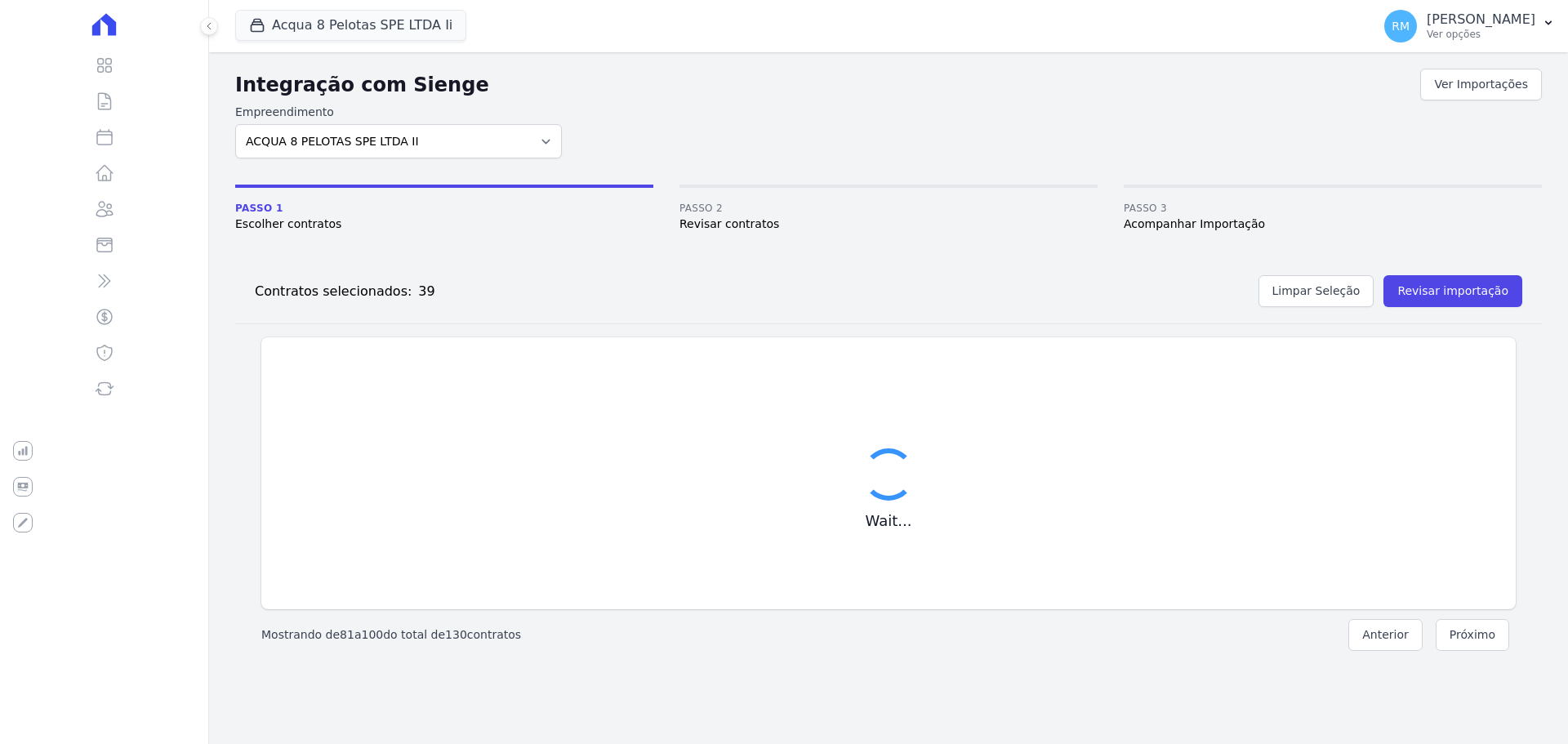
scroll to position [0, 0]
checkbox input "false"
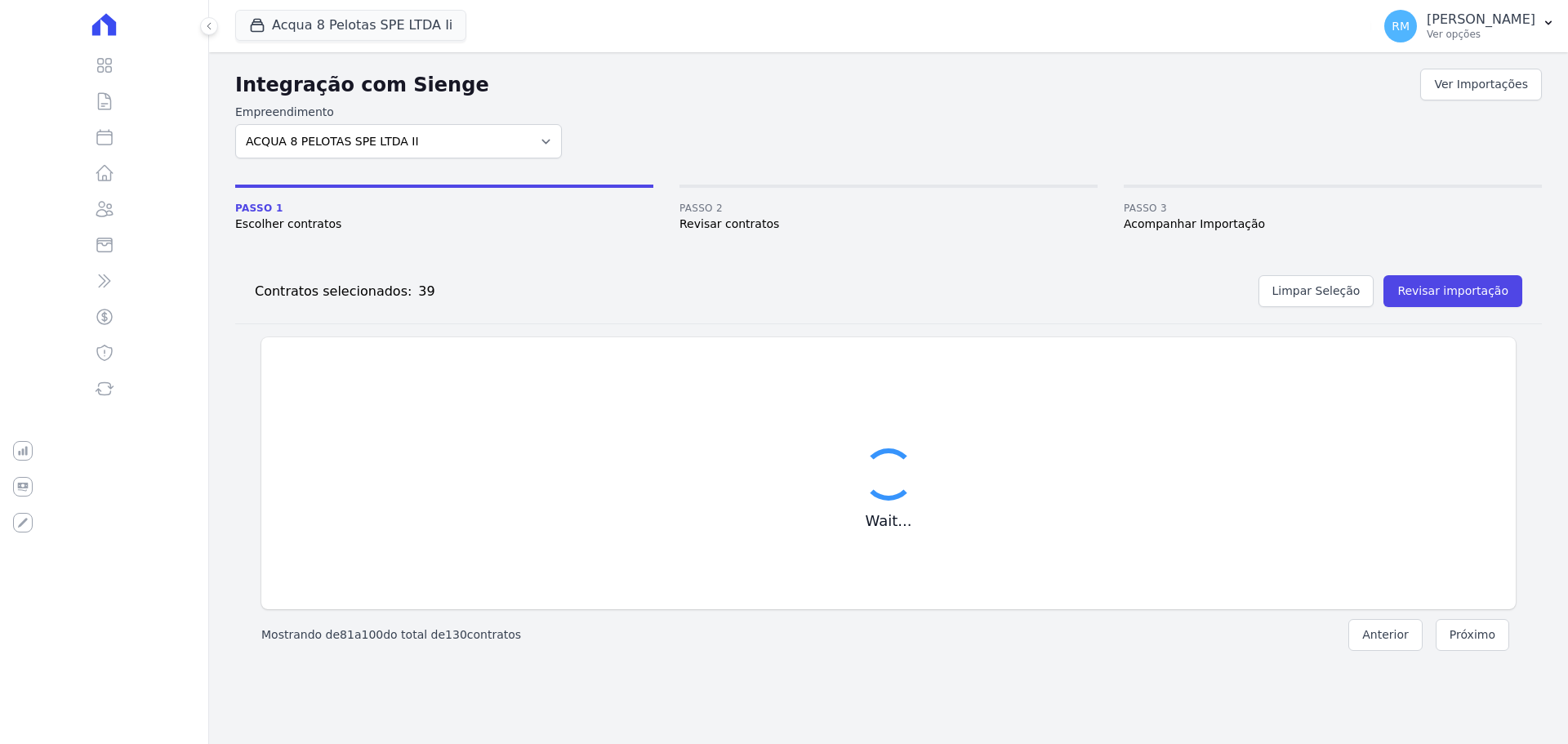
checkbox input "false"
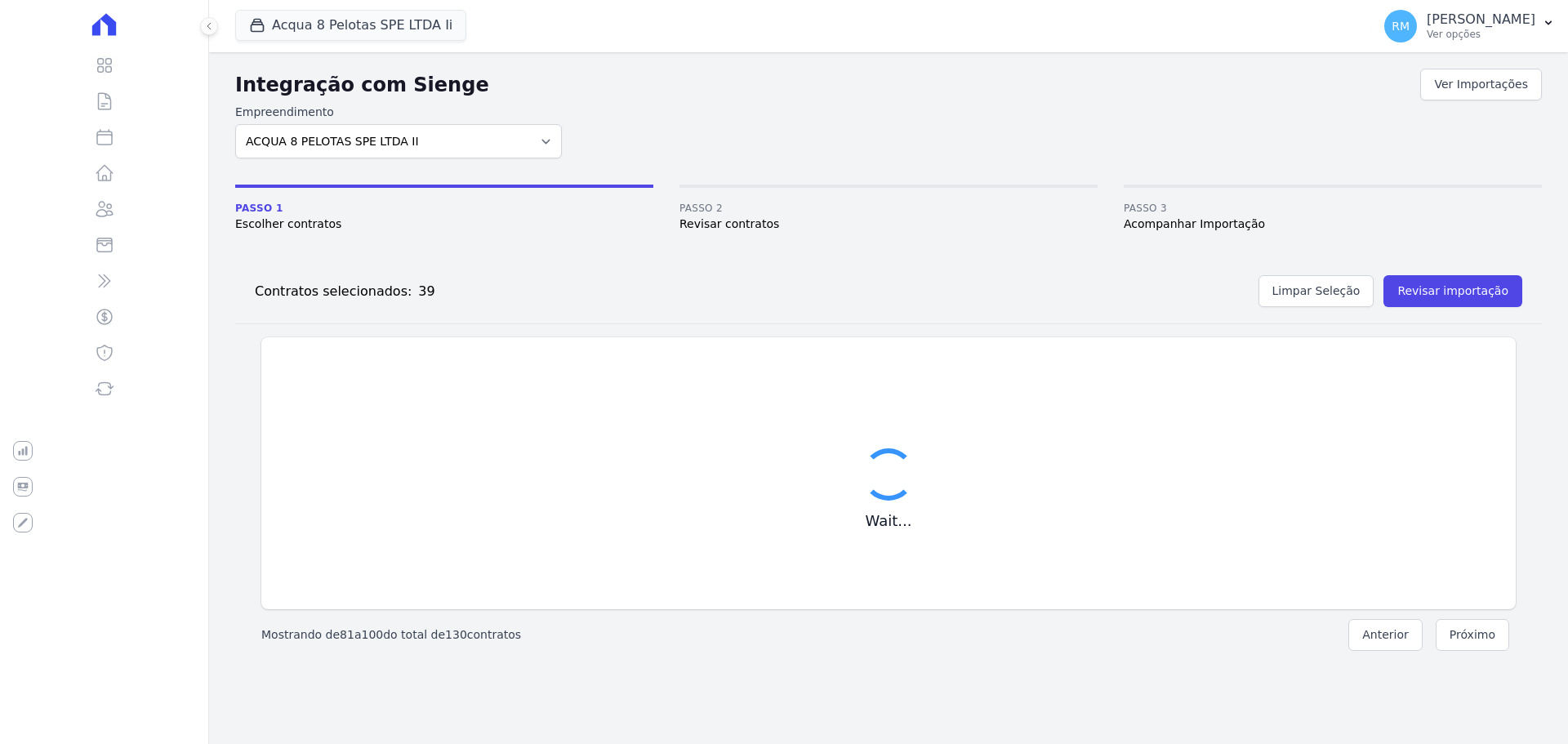
checkbox input "false"
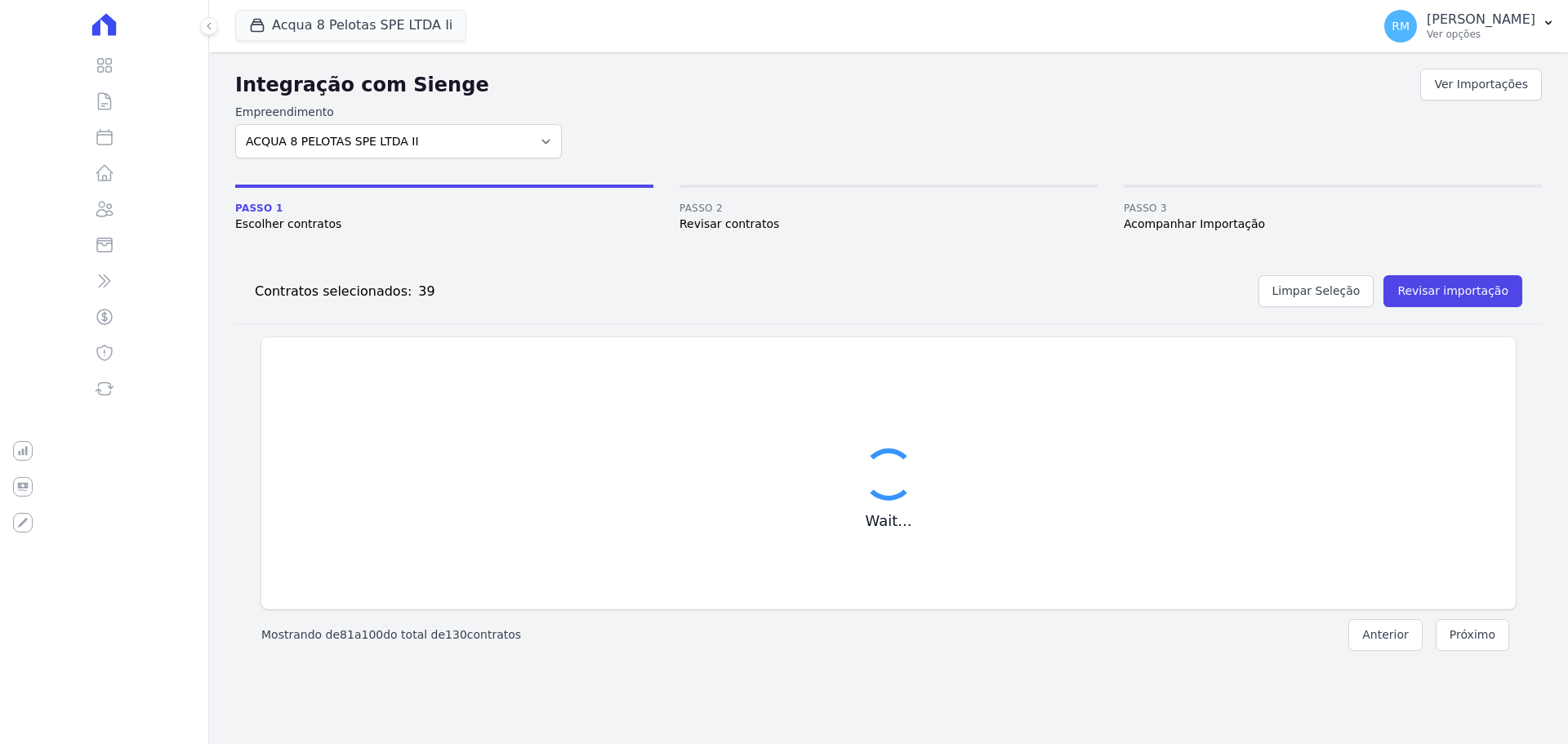
checkbox input "false"
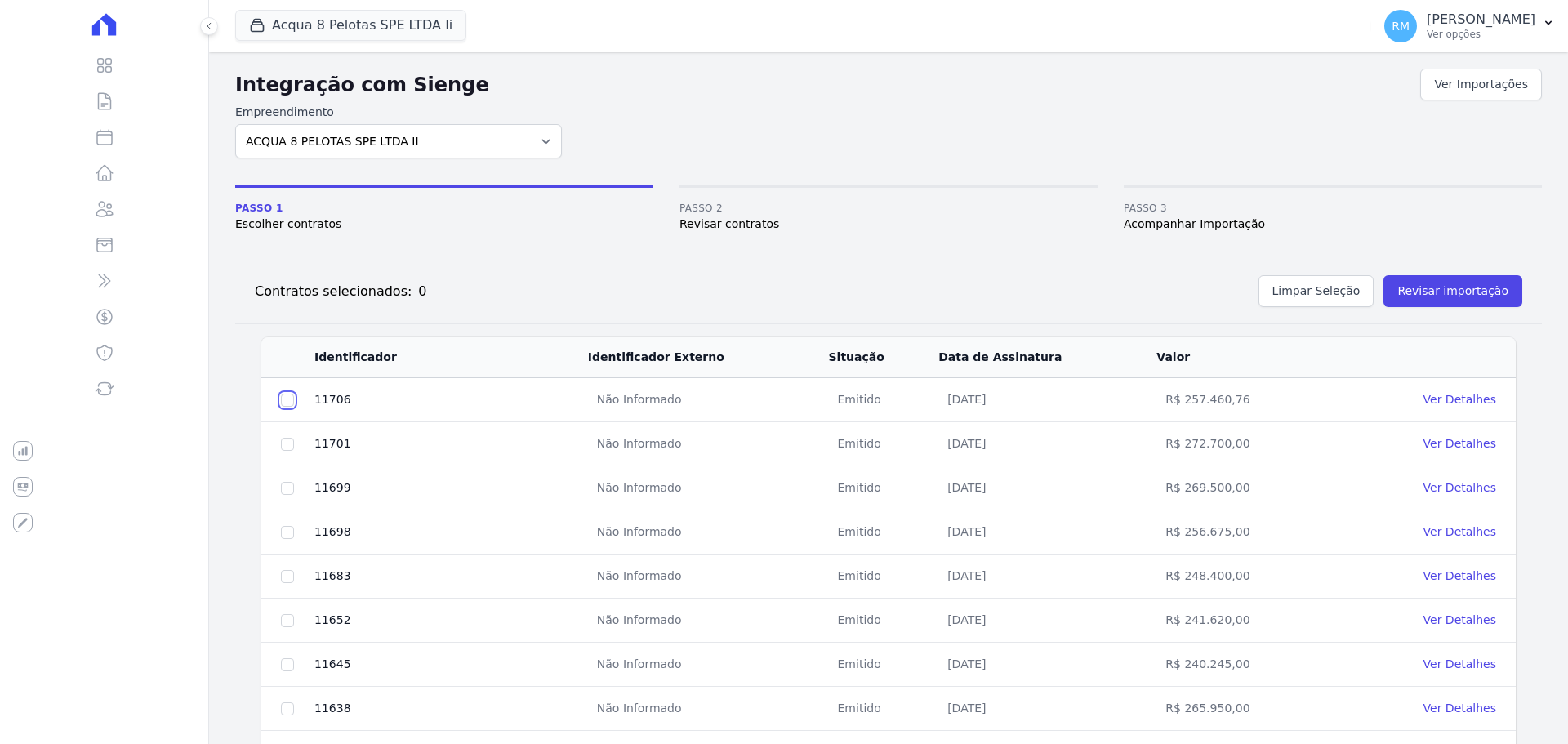
click at [288, 398] on input "checkbox" at bounding box center [288, 400] width 13 height 13
checkbox input "true"
click at [284, 407] on input "checkbox" at bounding box center [288, 400] width 13 height 13
checkbox input "true"
click at [288, 407] on input "checkbox" at bounding box center [288, 400] width 13 height 13
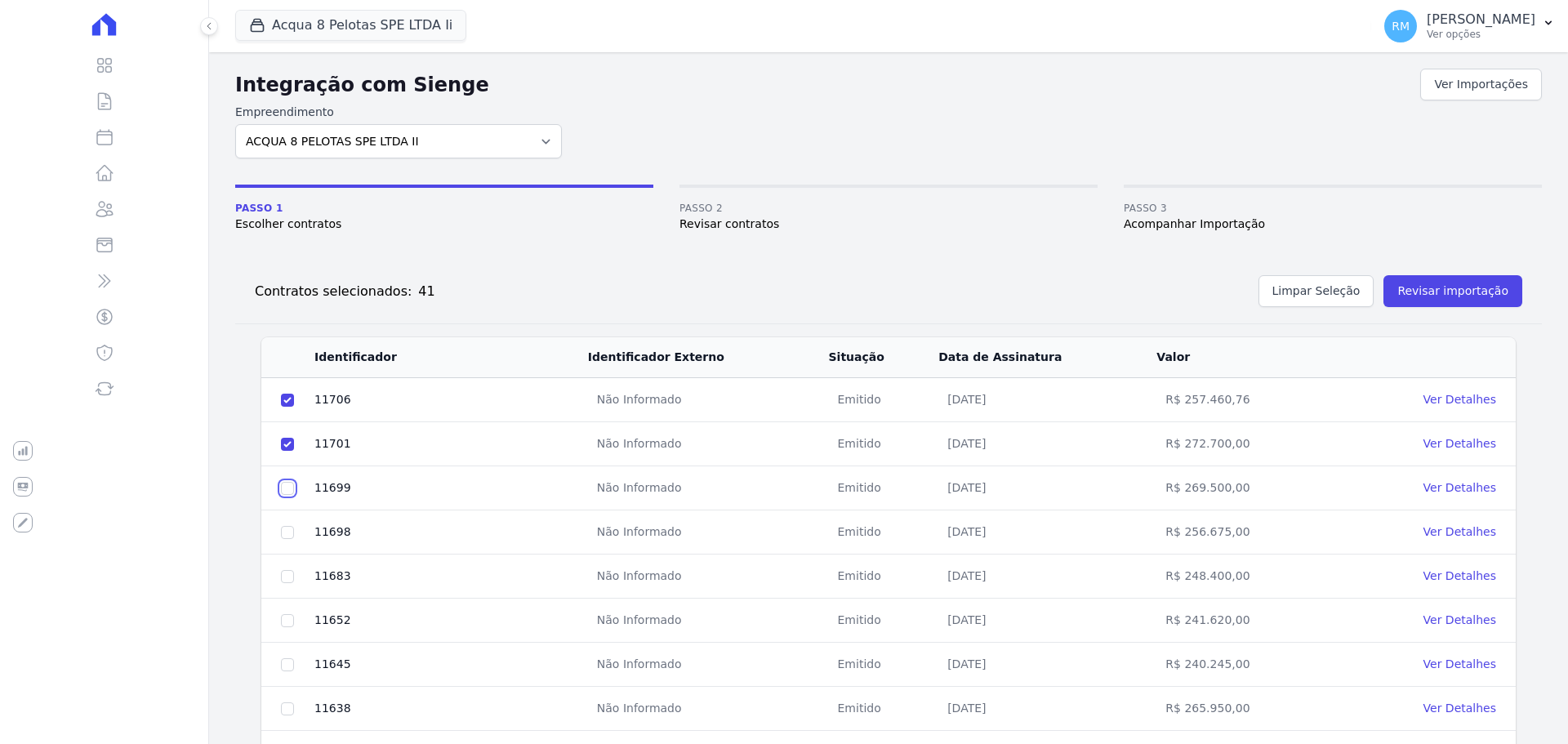
checkbox input "true"
click at [284, 407] on input "checkbox" at bounding box center [288, 400] width 13 height 13
checkbox input "true"
click at [292, 407] on input "checkbox" at bounding box center [288, 400] width 13 height 13
checkbox input "true"
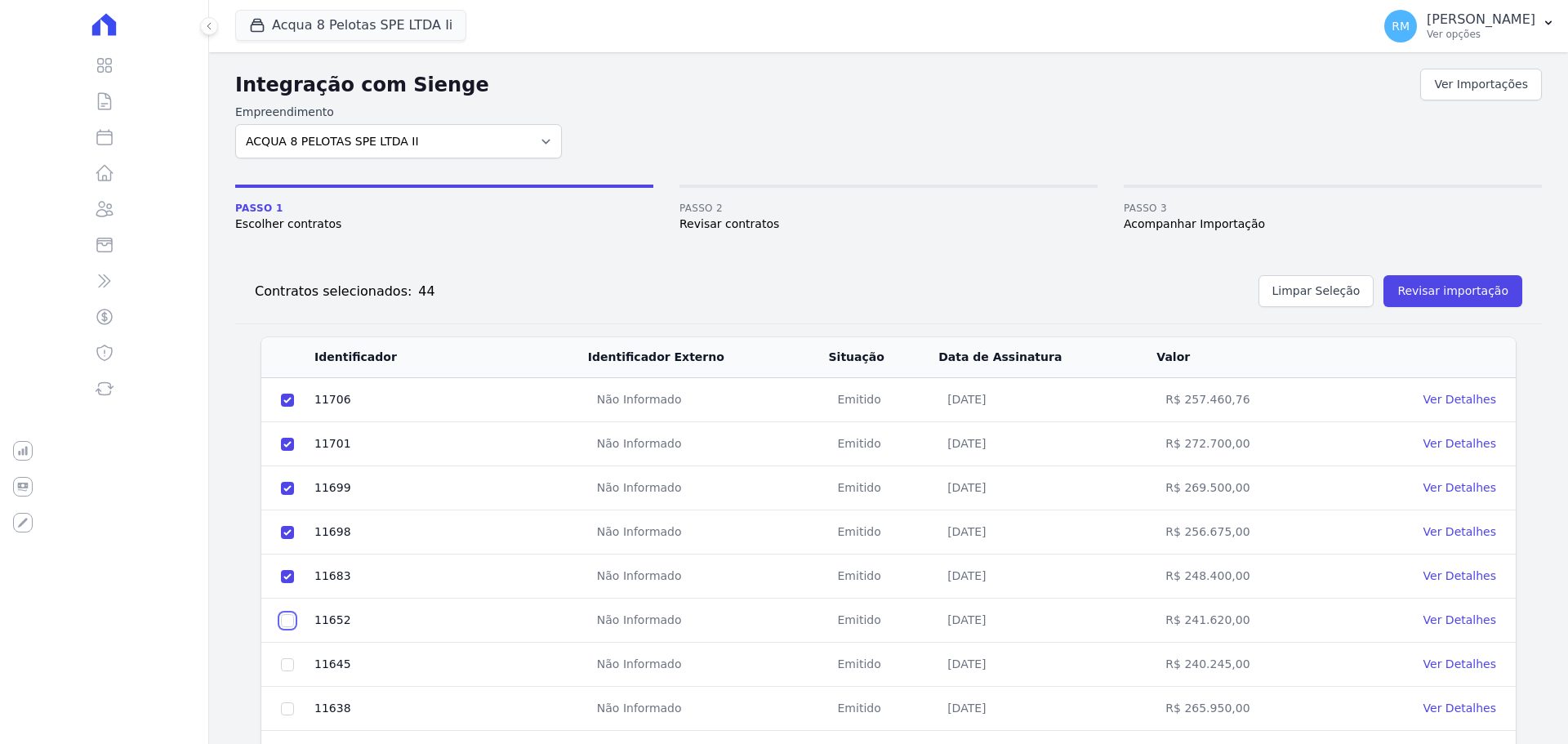
click at [286, 407] on input "checkbox" at bounding box center [288, 400] width 13 height 13
checkbox input "true"
click at [288, 407] on input "checkbox" at bounding box center [288, 400] width 13 height 13
checkbox input "true"
click at [288, 407] on input "checkbox" at bounding box center [288, 400] width 13 height 13
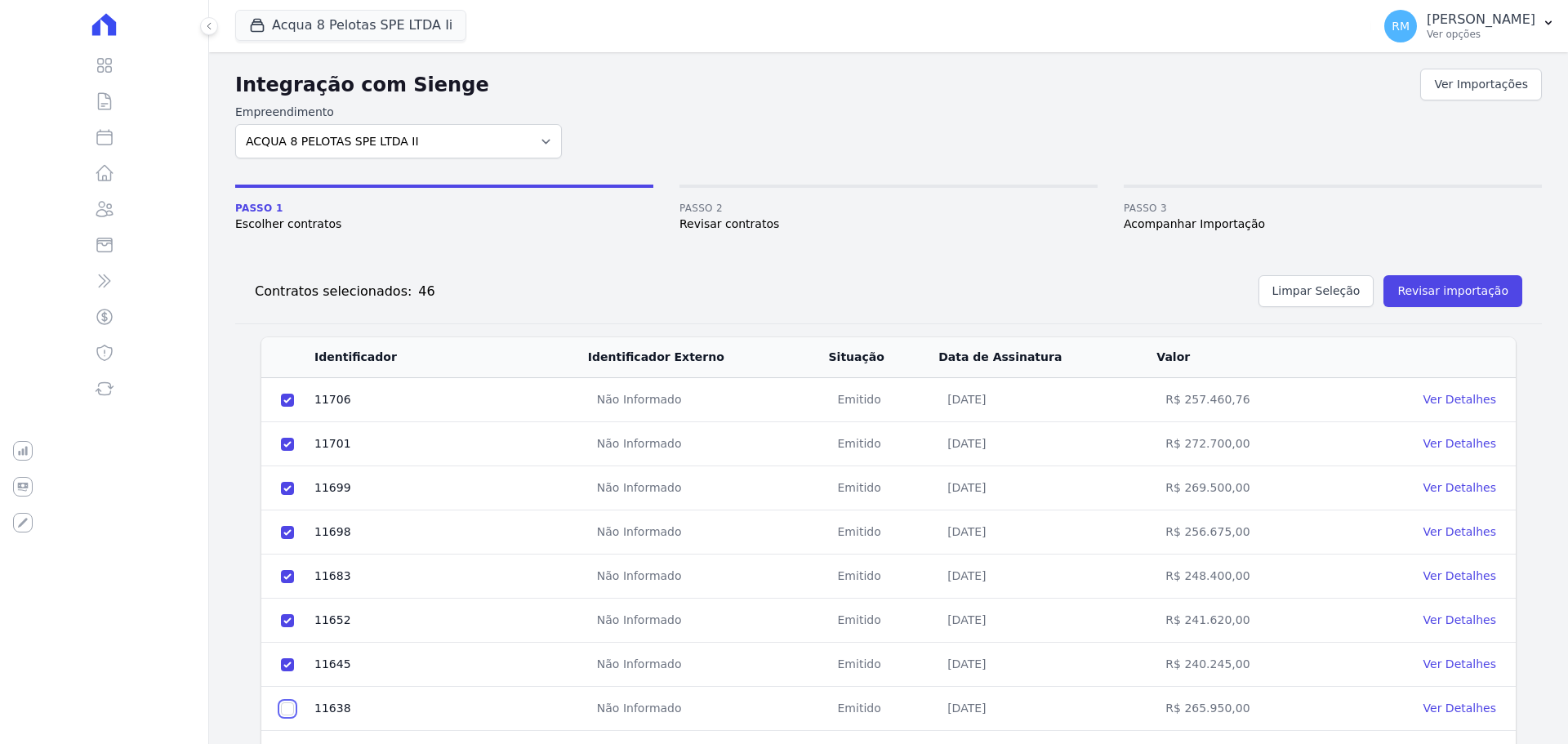
checkbox input "true"
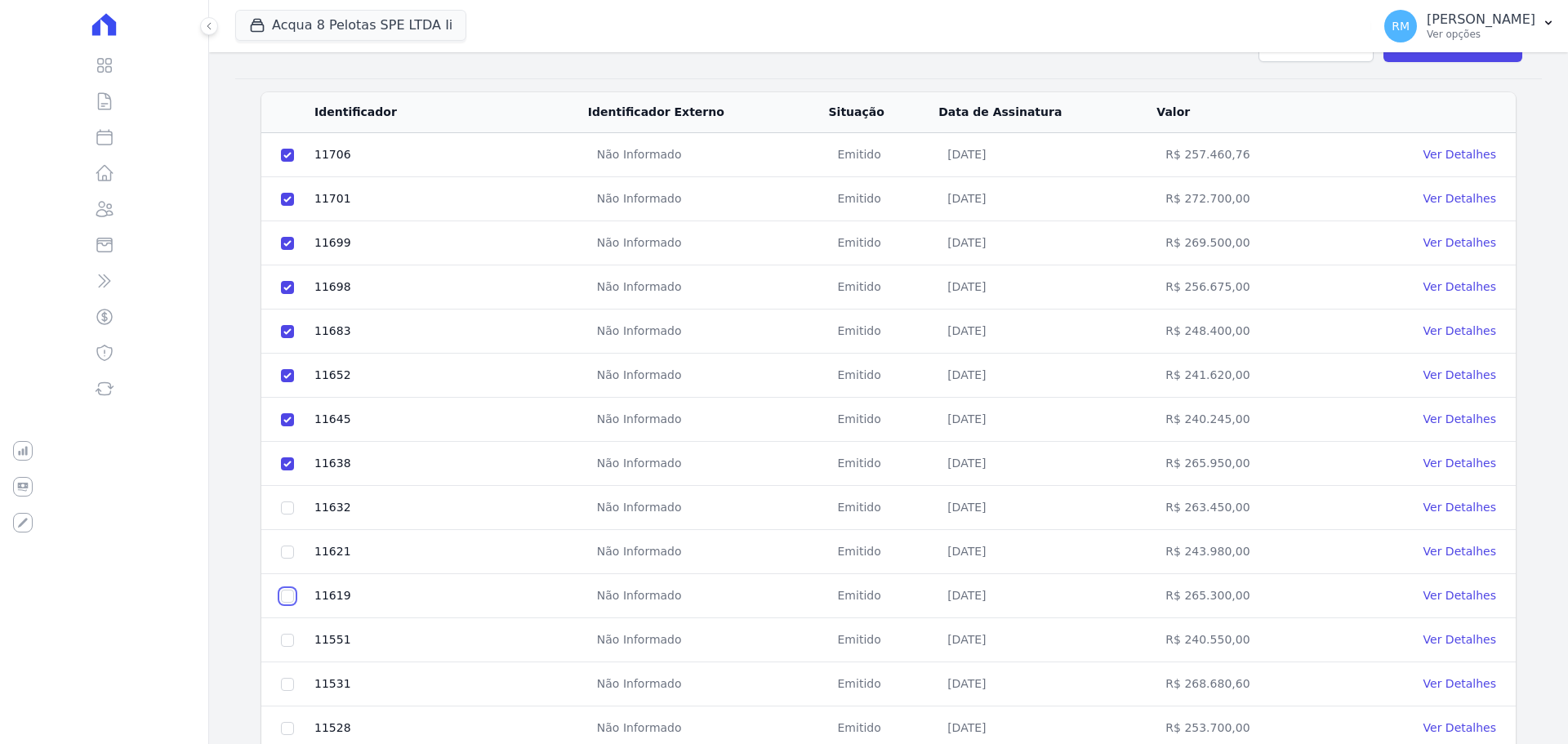
click at [288, 161] on input "checkbox" at bounding box center [288, 156] width 13 height 13
click at [288, 161] on input "checkbox" at bounding box center [288, 156] width 13 height 13
checkbox input "false"
click at [290, 161] on input "checkbox" at bounding box center [288, 156] width 13 height 13
checkbox input "true"
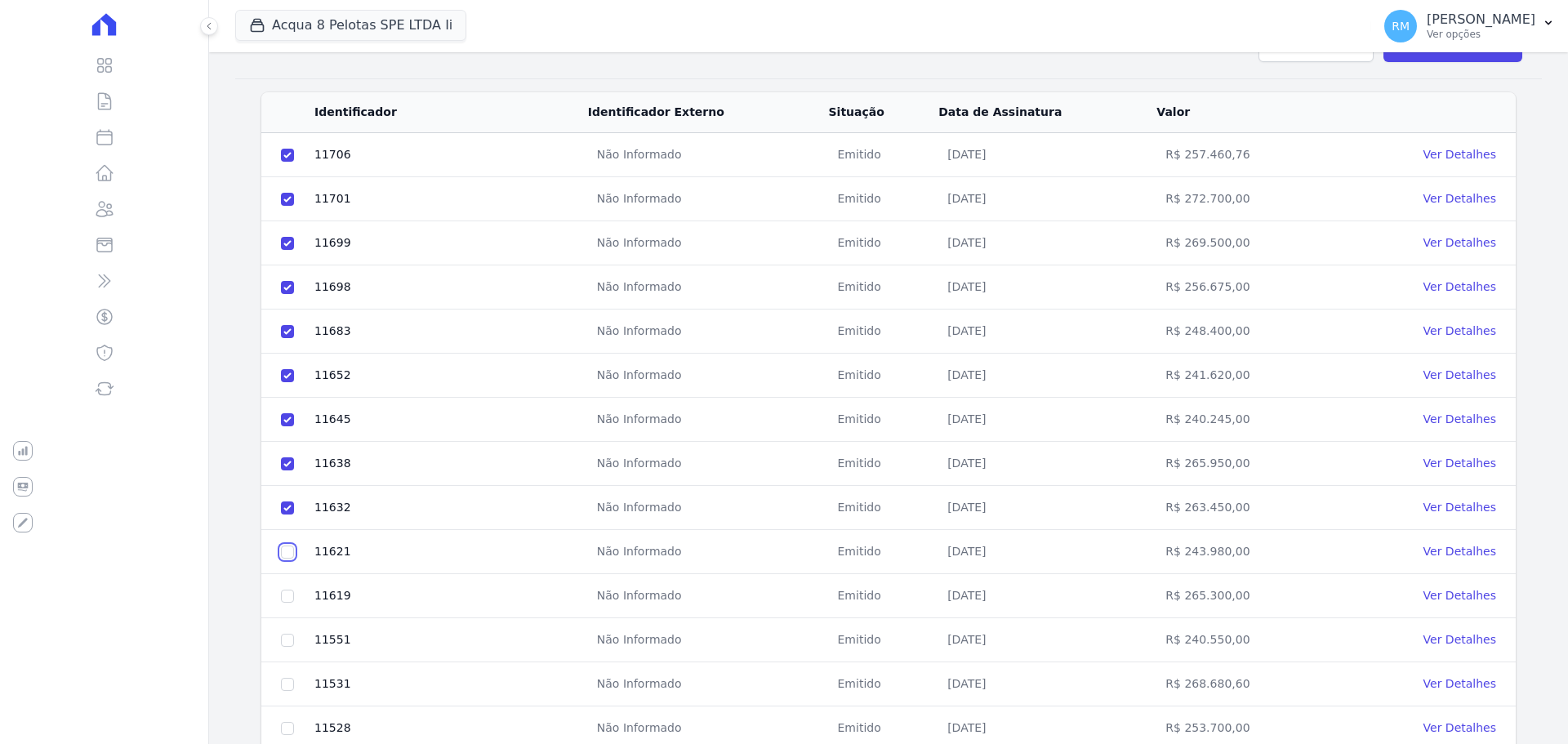
click at [284, 161] on input "checkbox" at bounding box center [288, 156] width 13 height 13
checkbox input "true"
click at [287, 161] on input "checkbox" at bounding box center [288, 156] width 13 height 13
checkbox input "true"
drag, startPoint x: 288, startPoint y: 638, endPoint x: 291, endPoint y: 670, distance: 32.1
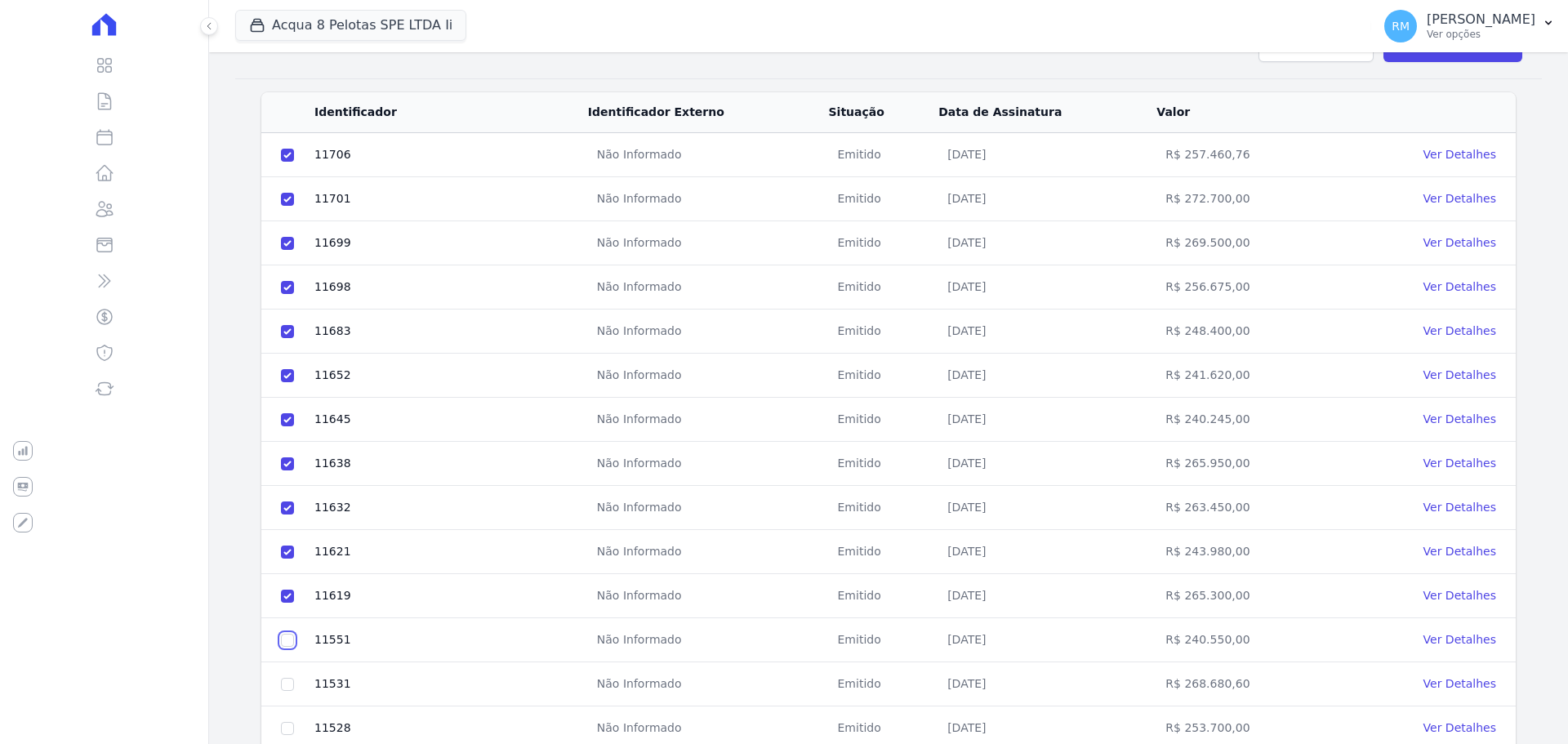
click at [288, 161] on input "checkbox" at bounding box center [288, 156] width 13 height 13
checkbox input "true"
click at [291, 161] on input "checkbox" at bounding box center [288, 156] width 13 height 13
checkbox input "true"
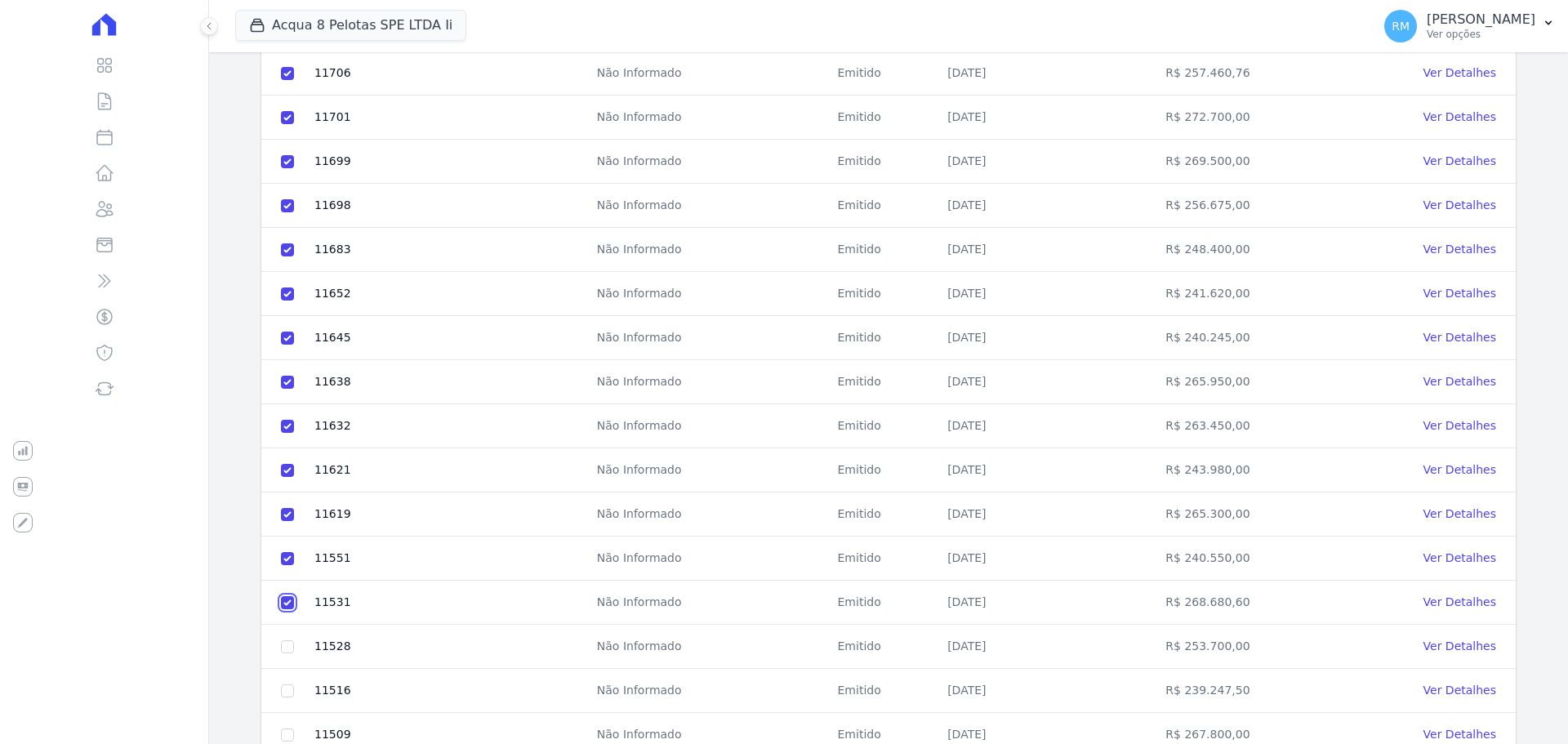
scroll to position [409, 0]
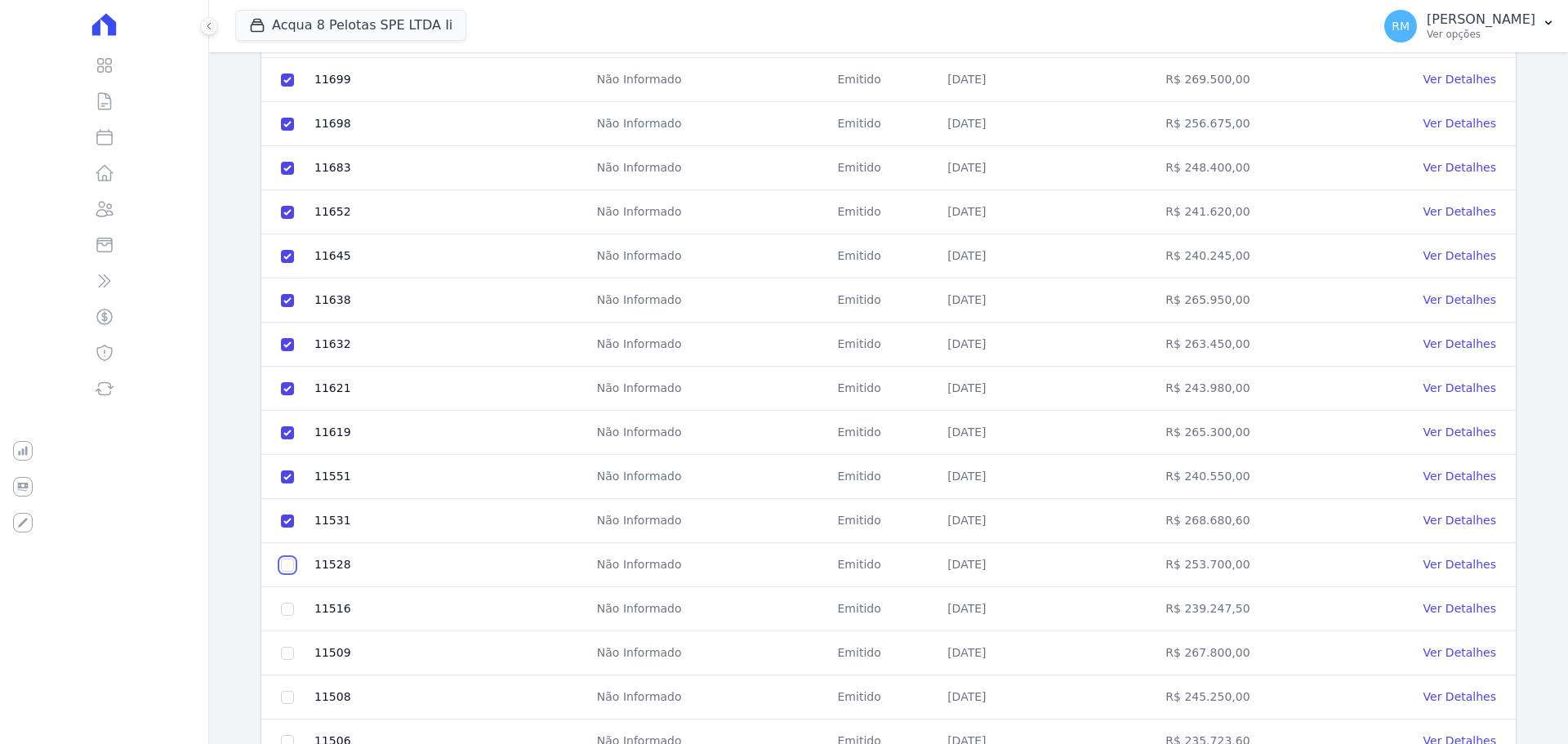
checkbox input "true"
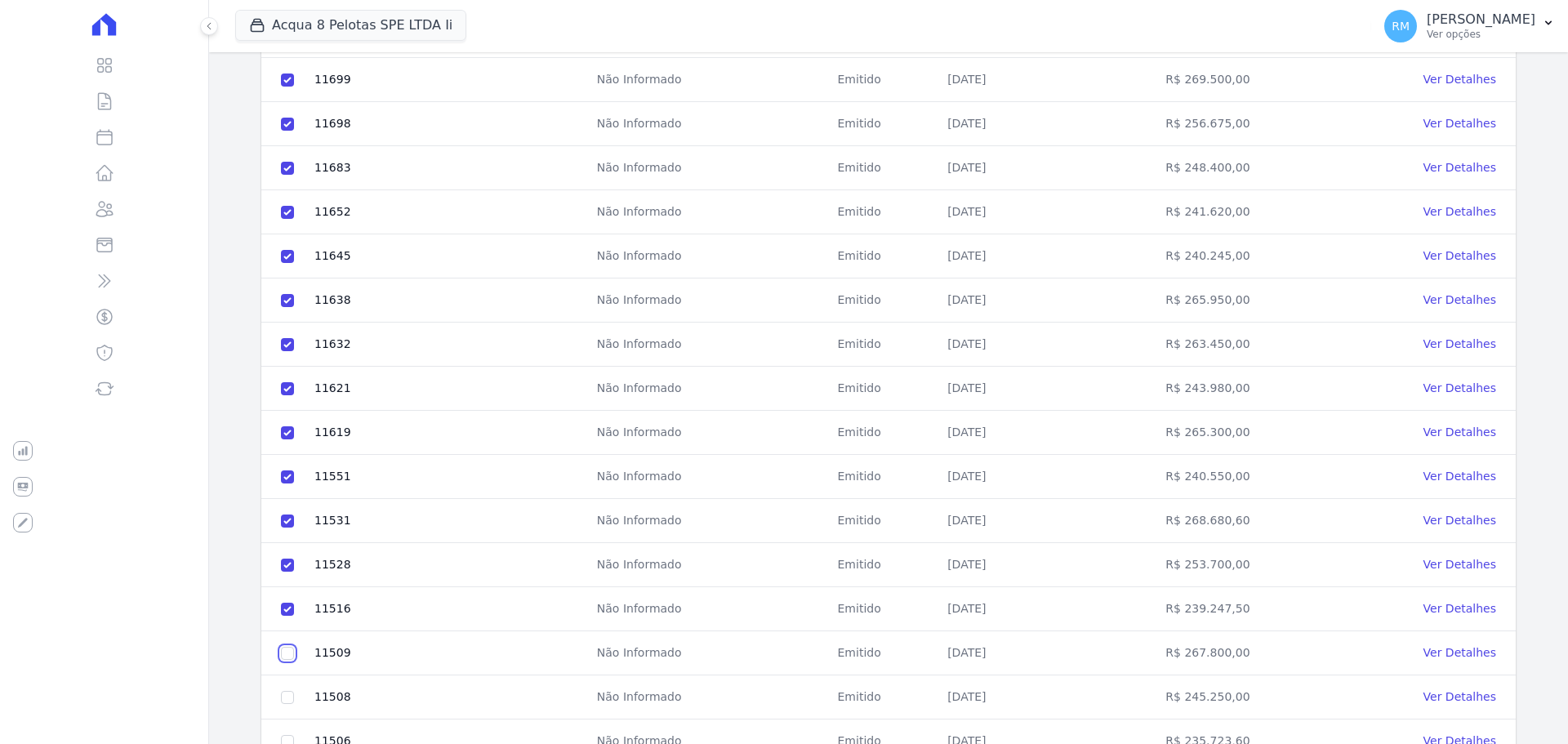
checkbox input "true"
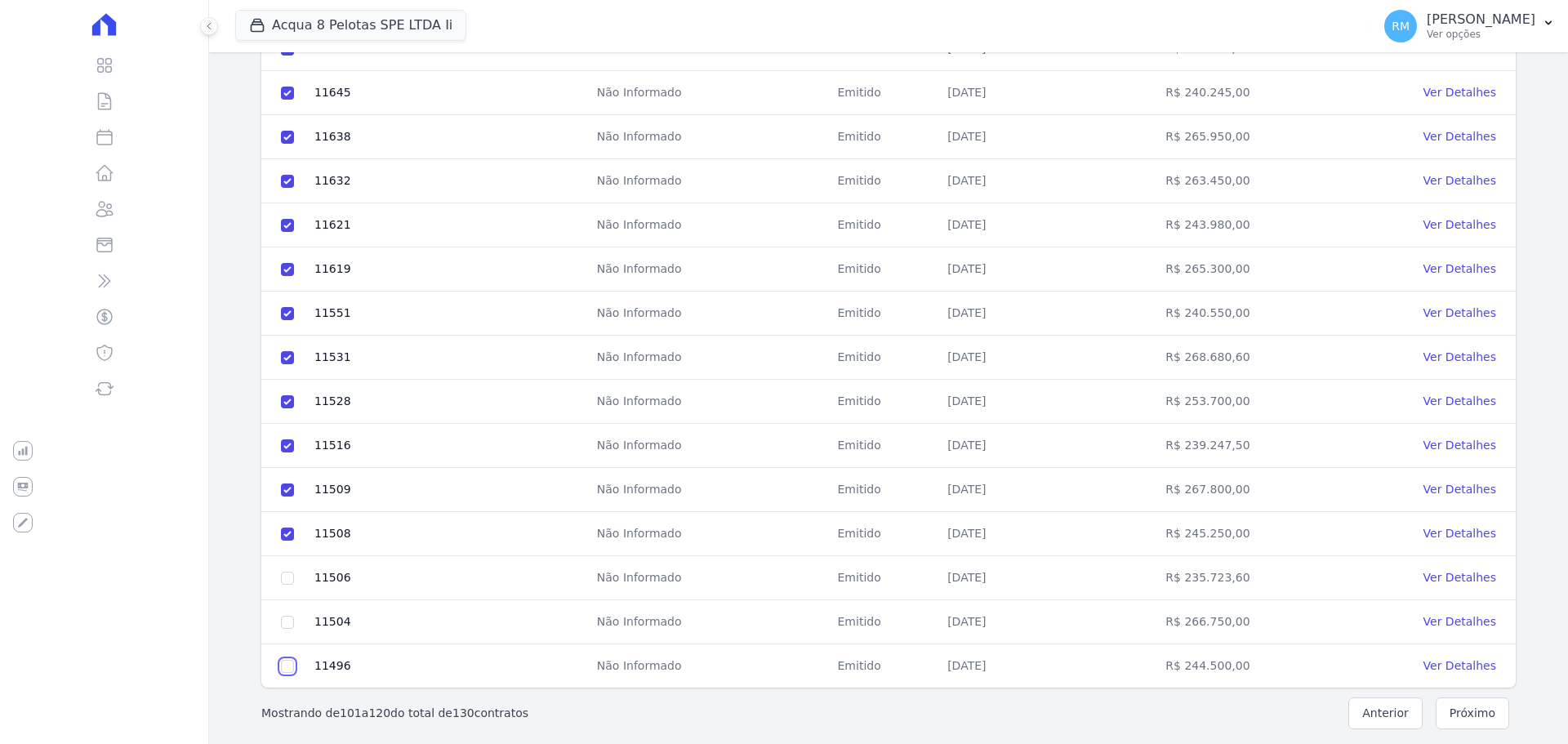
checkbox input "true"
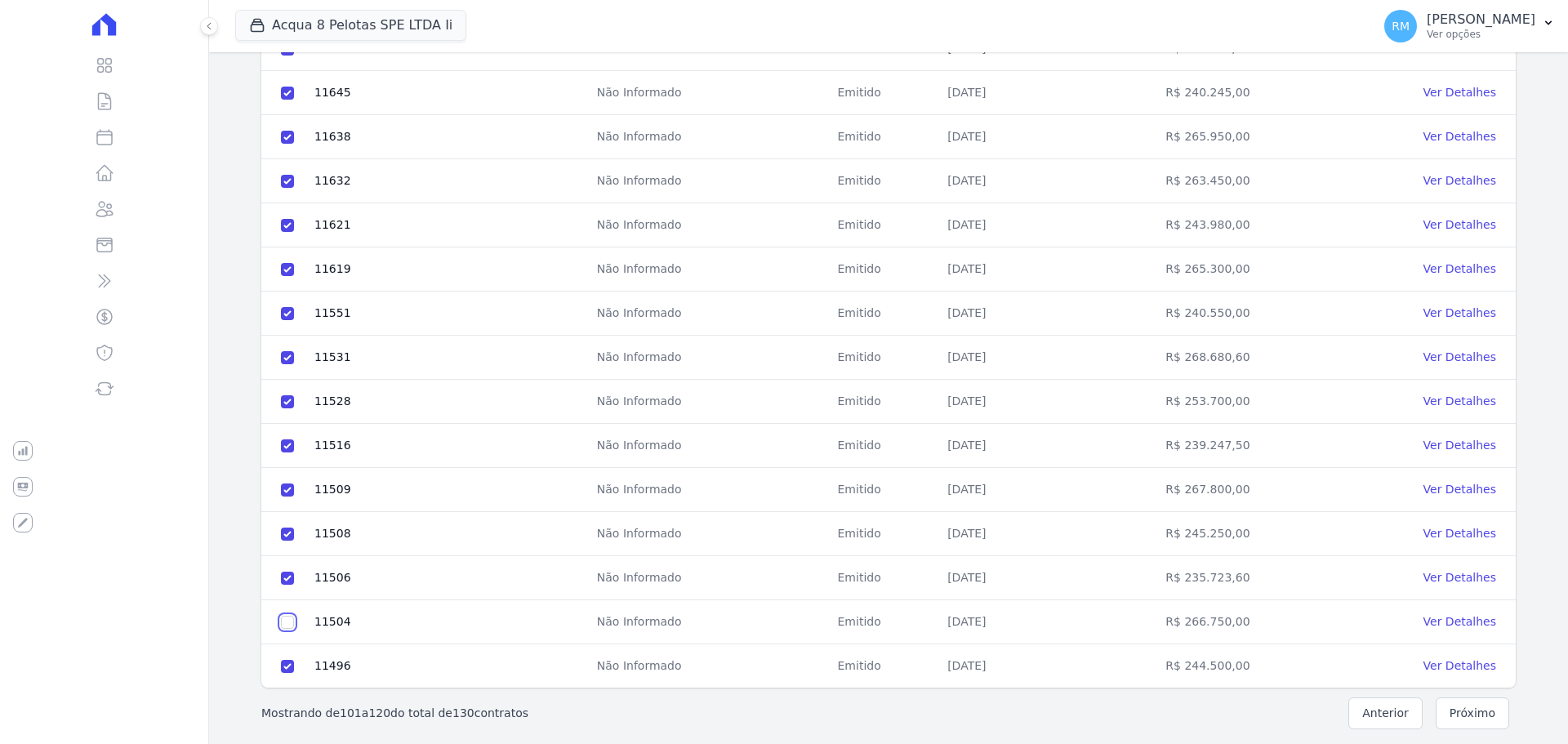
checkbox input "true"
drag, startPoint x: 1484, startPoint y: 697, endPoint x: 1487, endPoint y: 708, distance: 11.4
click at [1484, 698] on nav "Mostrando de 101 a 120 do total de 130 contratos Anterior Próximo" at bounding box center [889, 713] width 1307 height 51
click at [1485, 718] on button "Próximo" at bounding box center [1472, 714] width 73 height 32
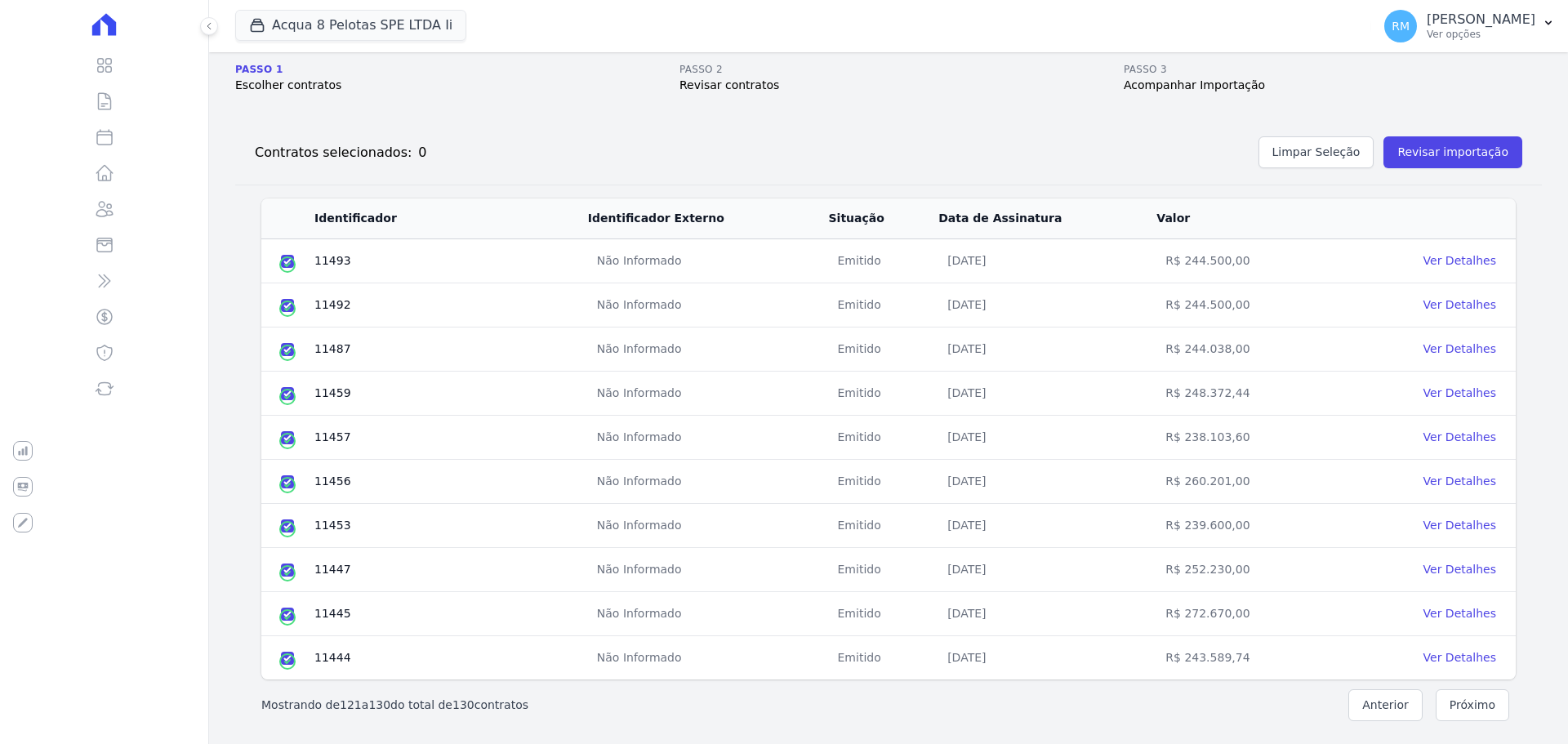
scroll to position [0, 0]
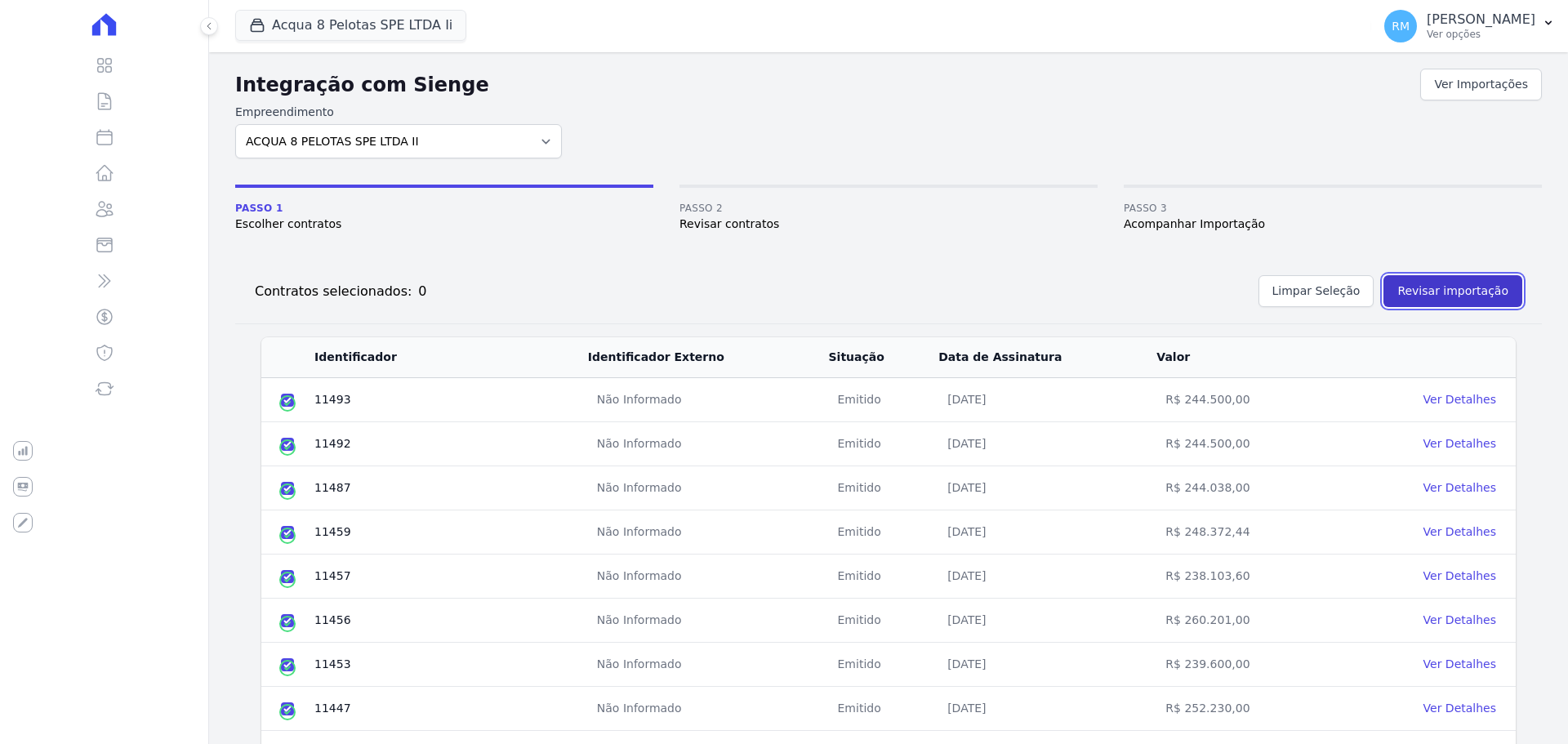
click at [1423, 293] on button "Revisar importação" at bounding box center [1453, 291] width 139 height 32
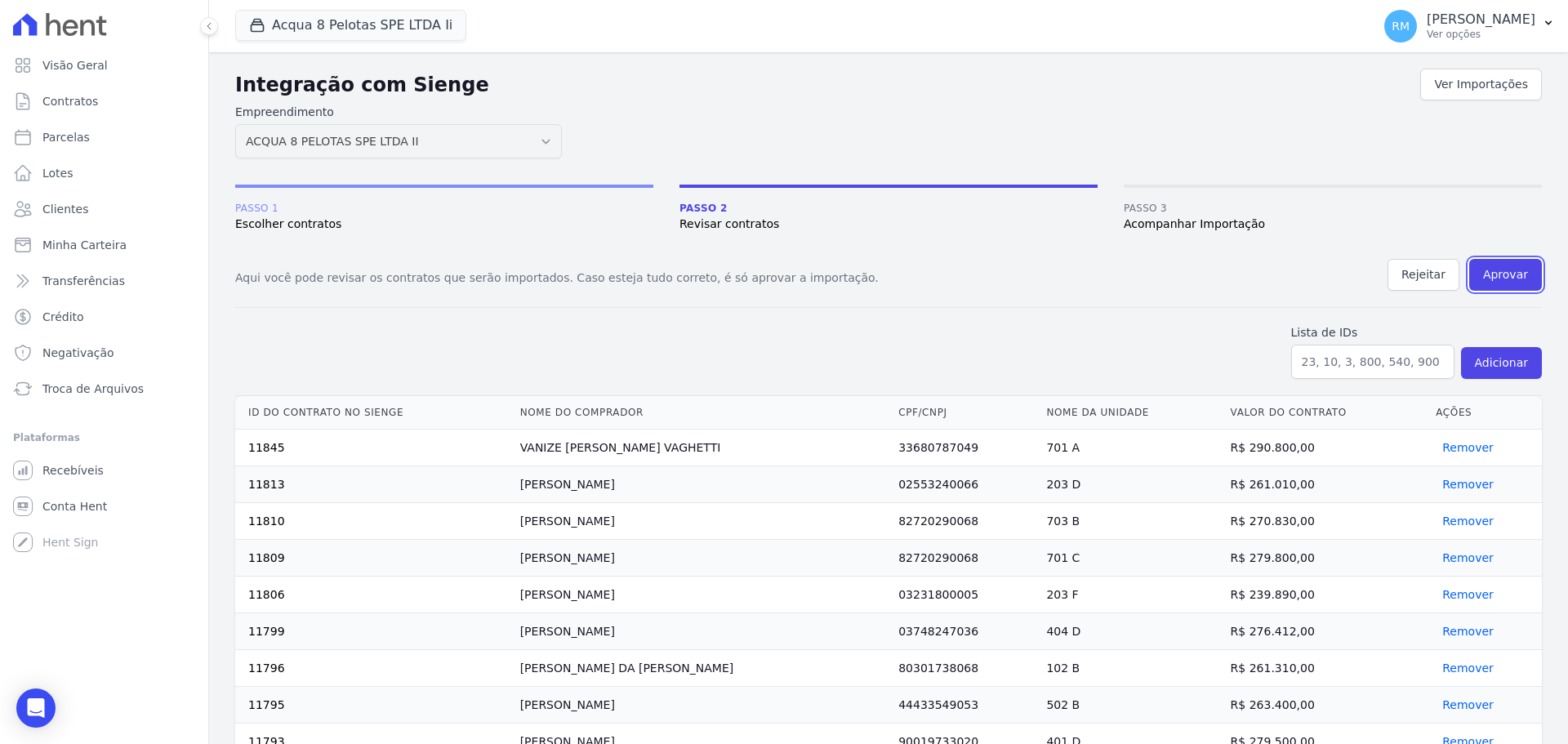
drag, startPoint x: 1505, startPoint y: 270, endPoint x: 844, endPoint y: 70, distance: 690.6
click at [1506, 269] on button "Aprovar" at bounding box center [1506, 275] width 72 height 32
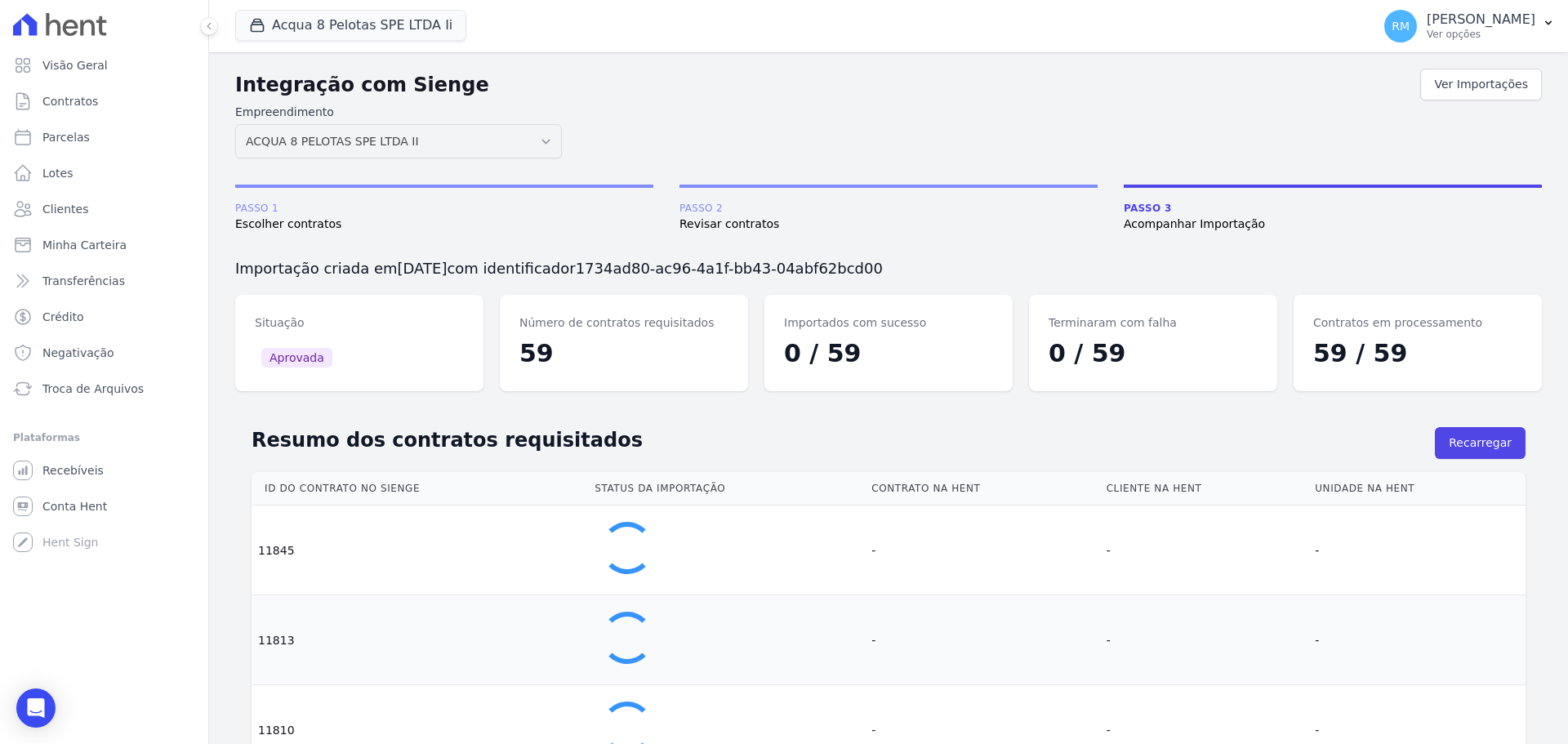
scroll to position [245, 0]
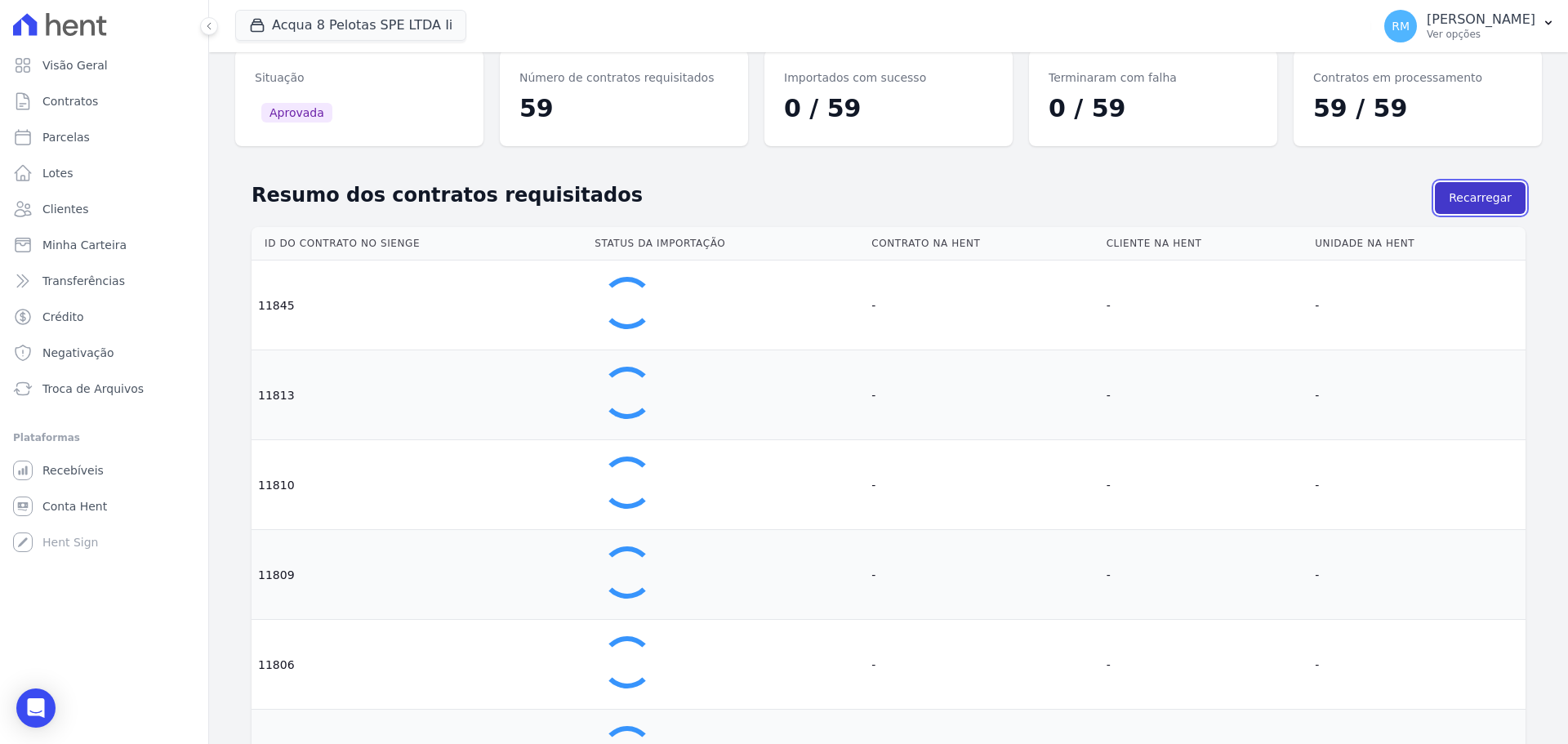
click at [1456, 199] on button "Recarregar" at bounding box center [1481, 198] width 91 height 32
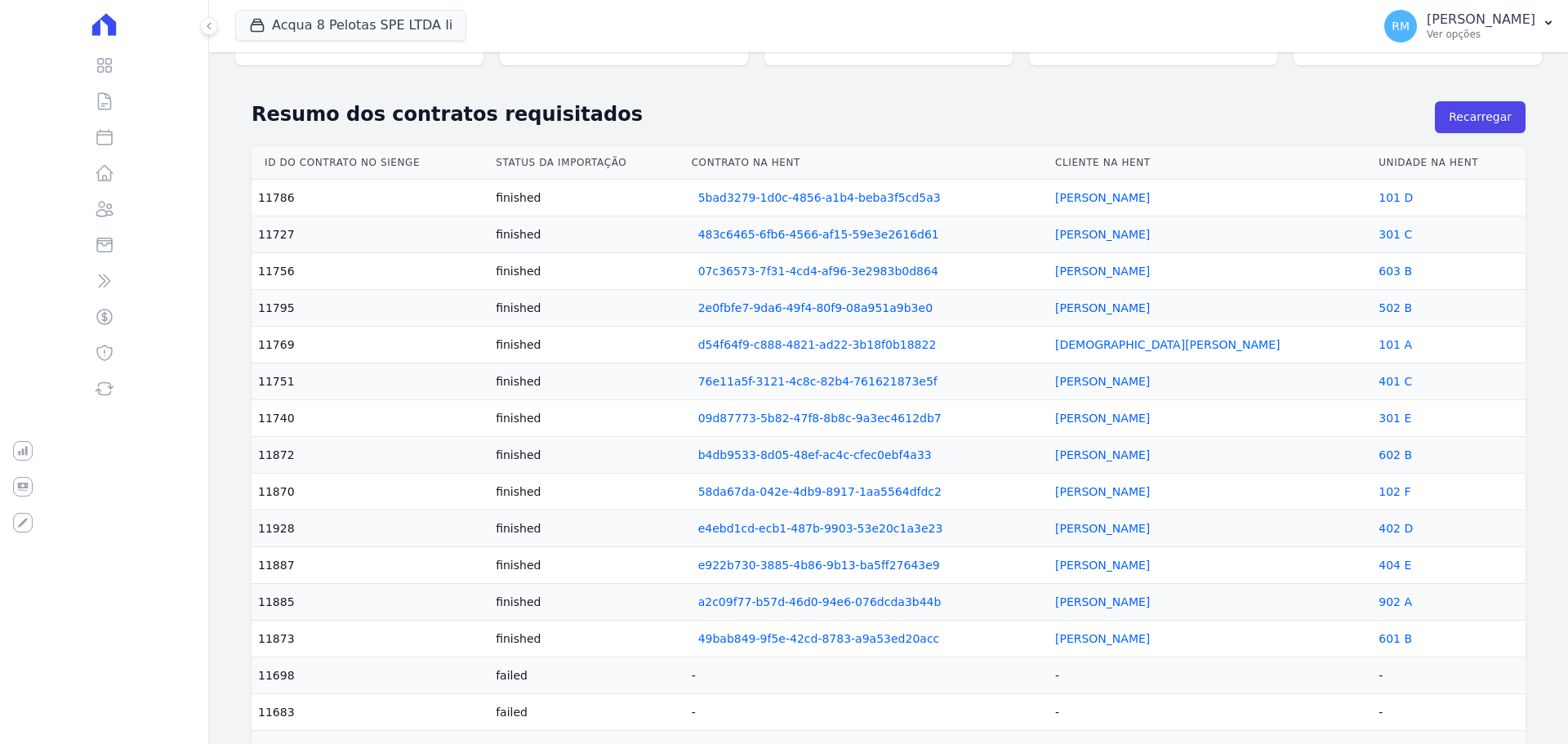
scroll to position [0, 0]
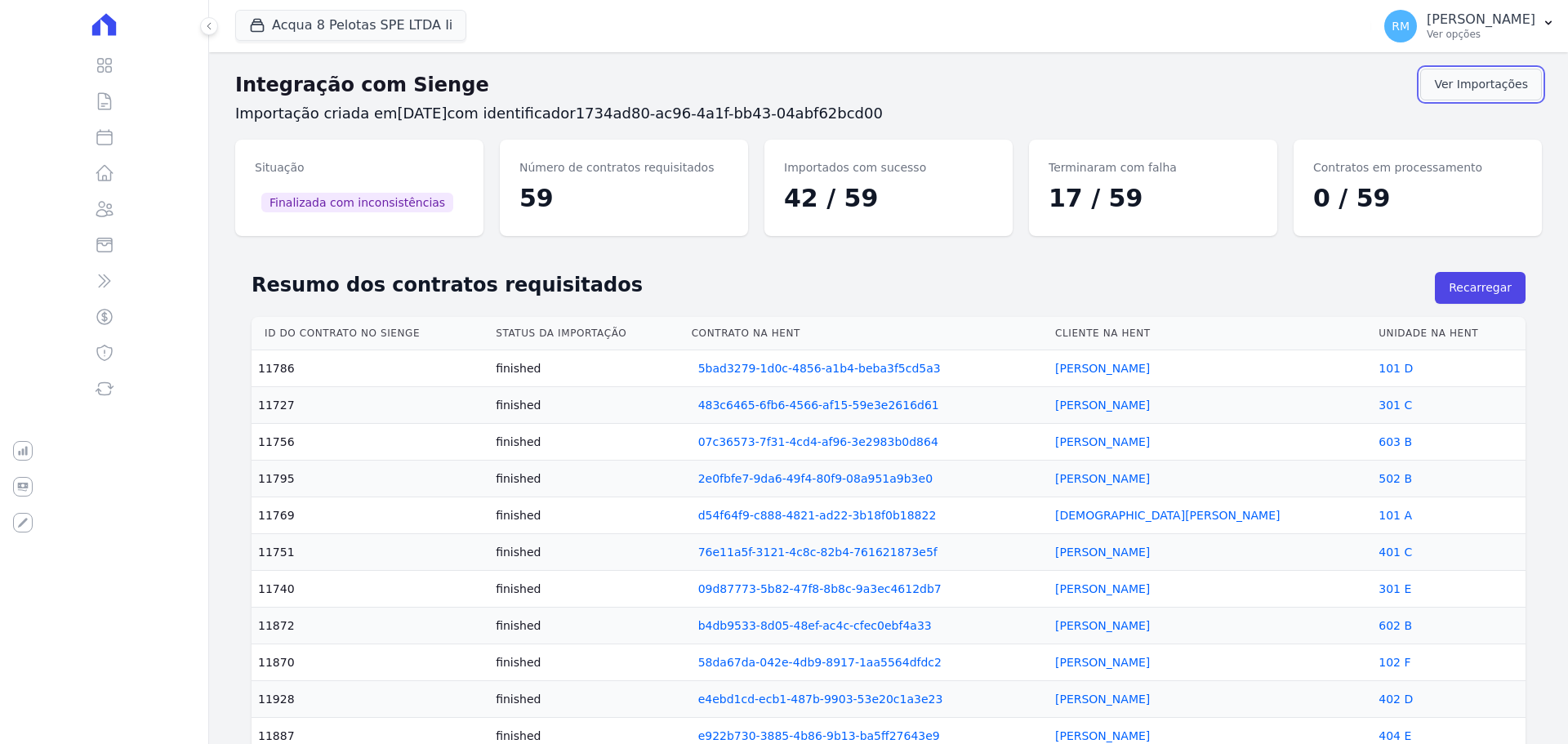
click at [1444, 88] on link "Ver Importações" at bounding box center [1481, 85] width 122 height 32
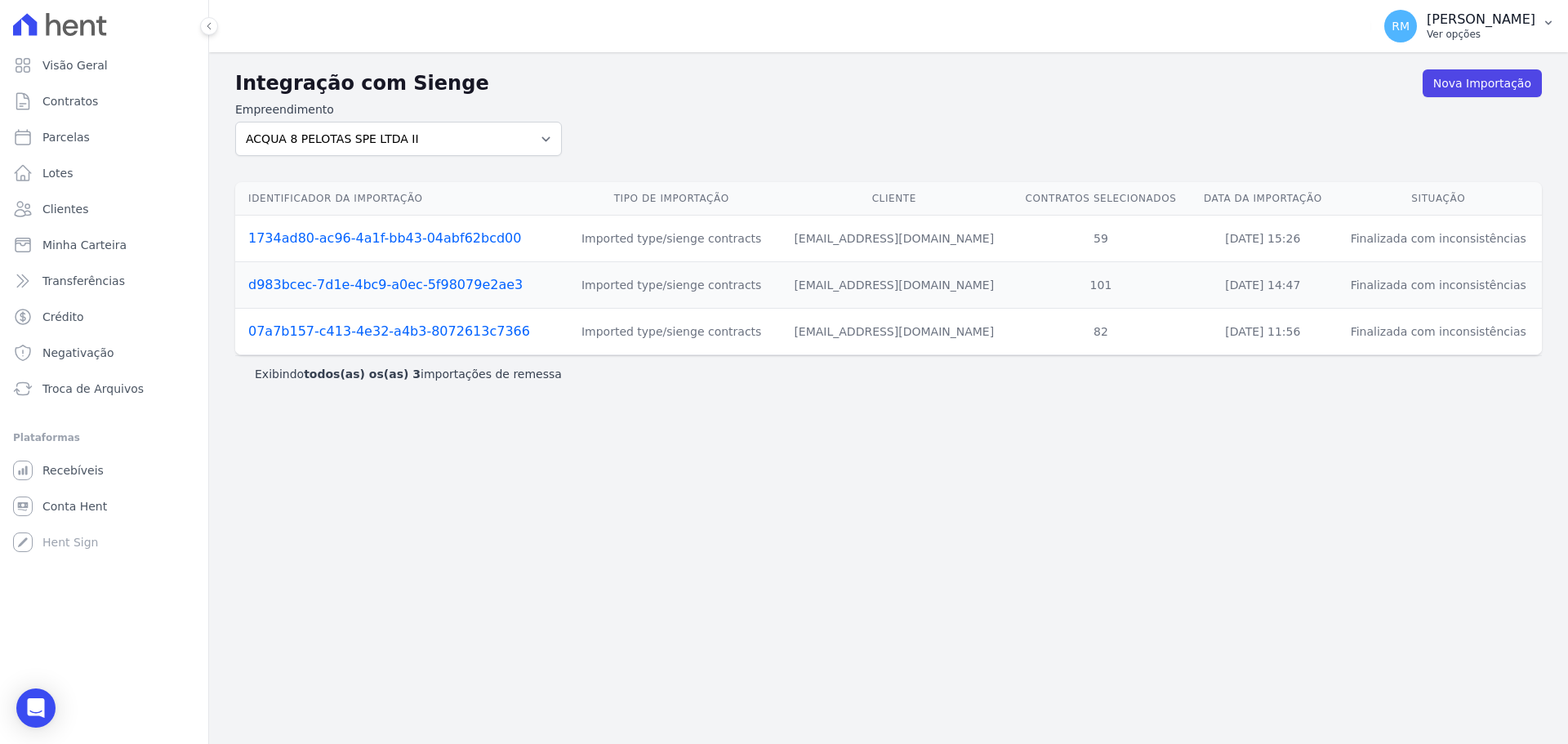
click at [1458, 40] on p "Ver opções" at bounding box center [1481, 34] width 108 height 13
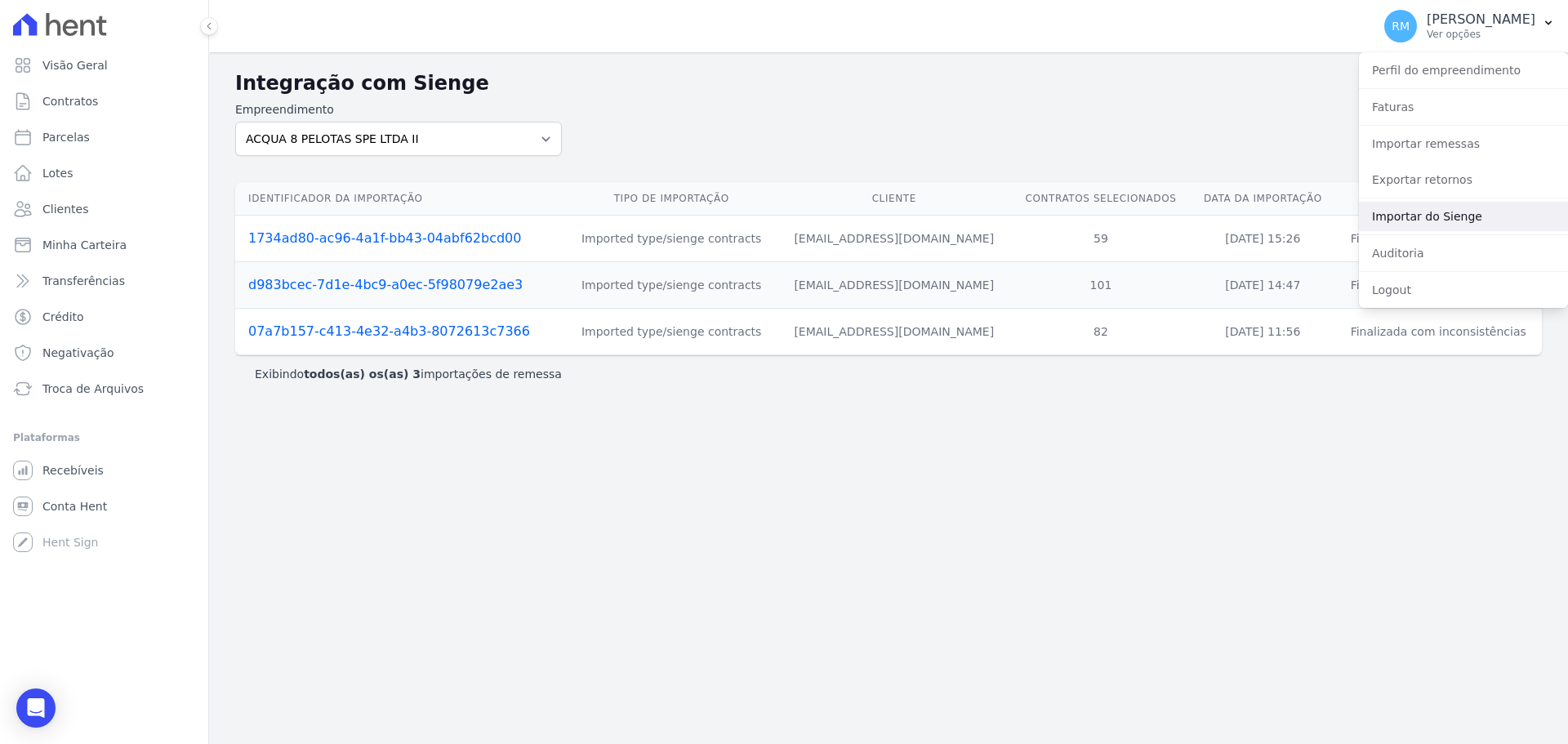
click at [1397, 227] on link "Importar do Sienge" at bounding box center [1464, 216] width 209 height 29
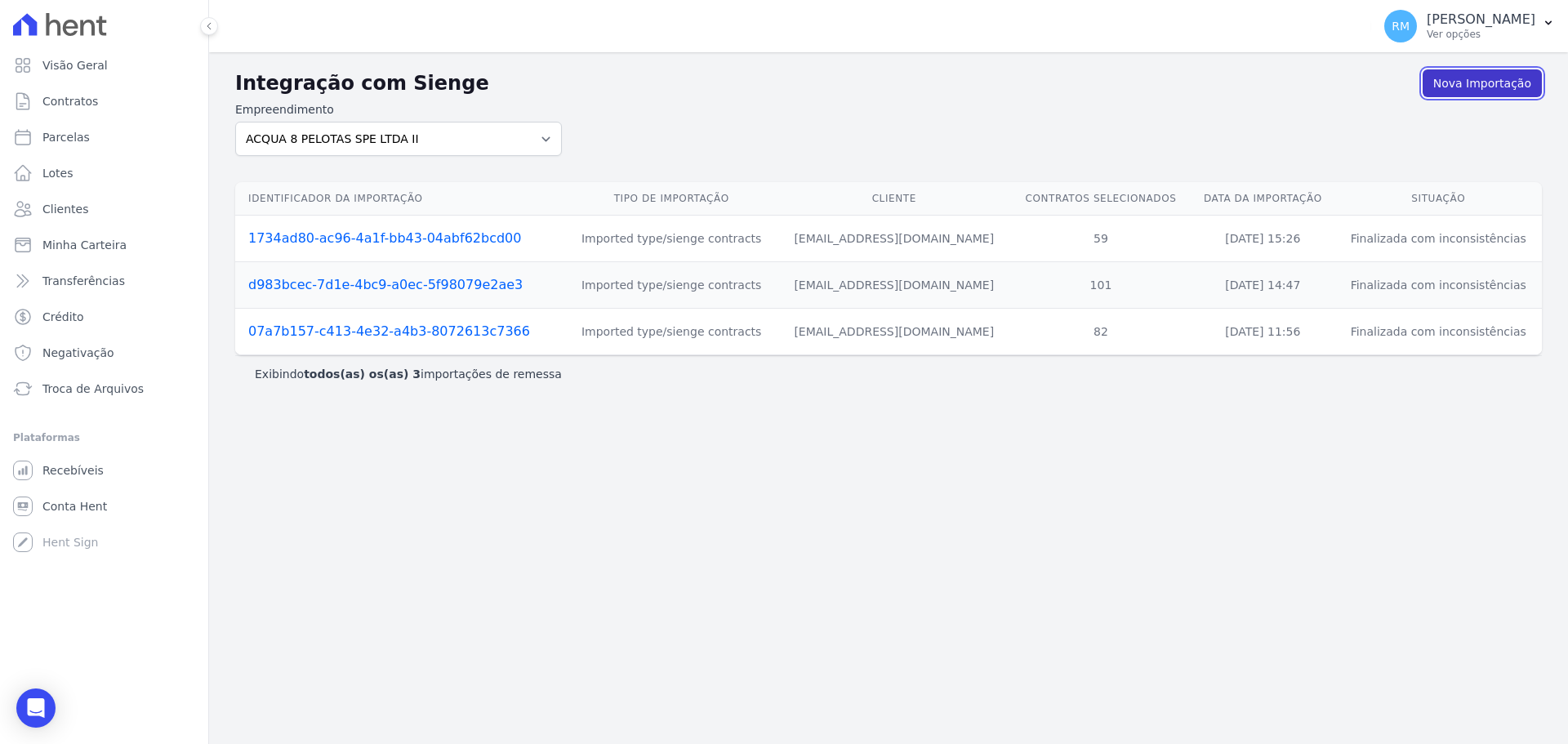
click at [1470, 89] on link "Nova Importação" at bounding box center [1482, 83] width 119 height 28
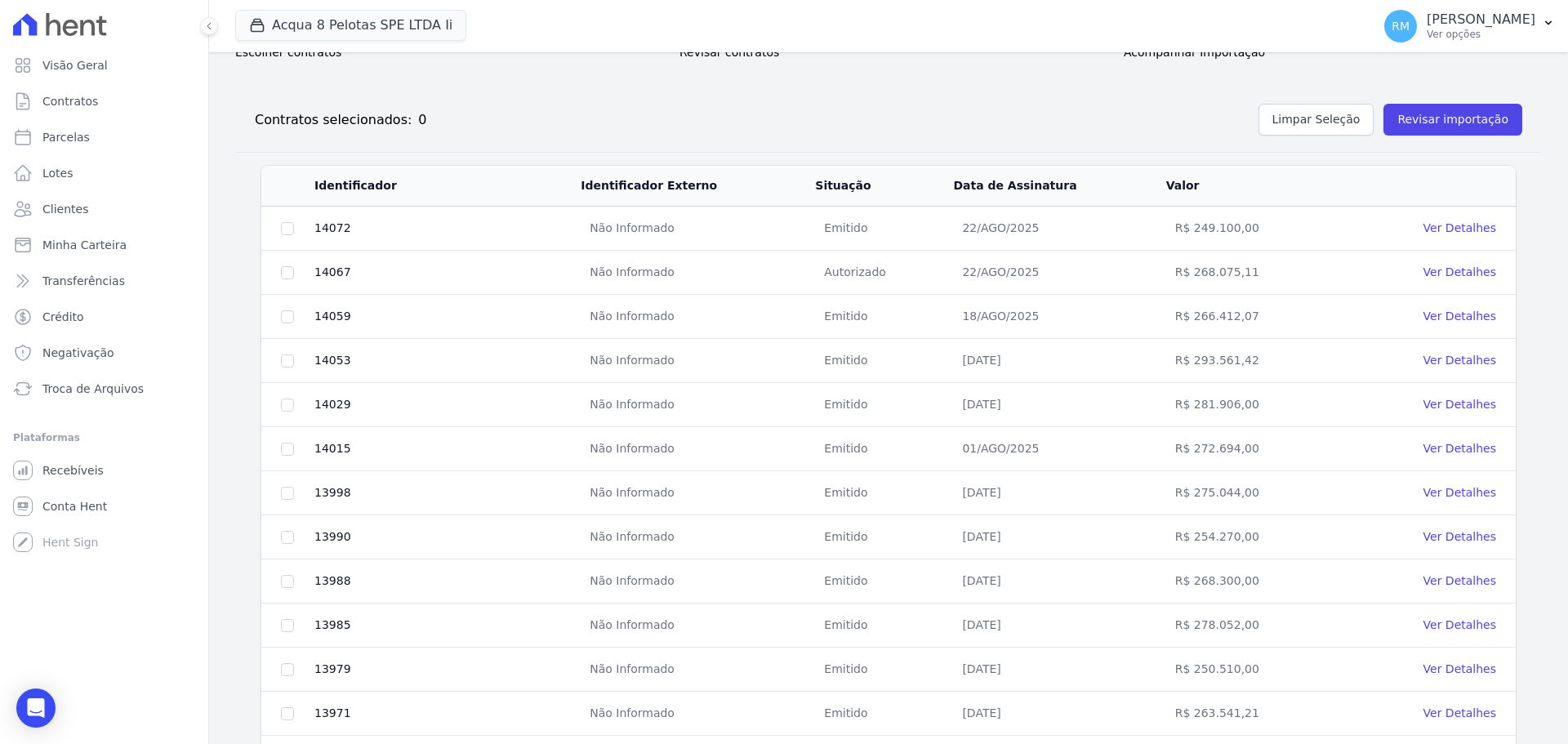
scroll to position [580, 0]
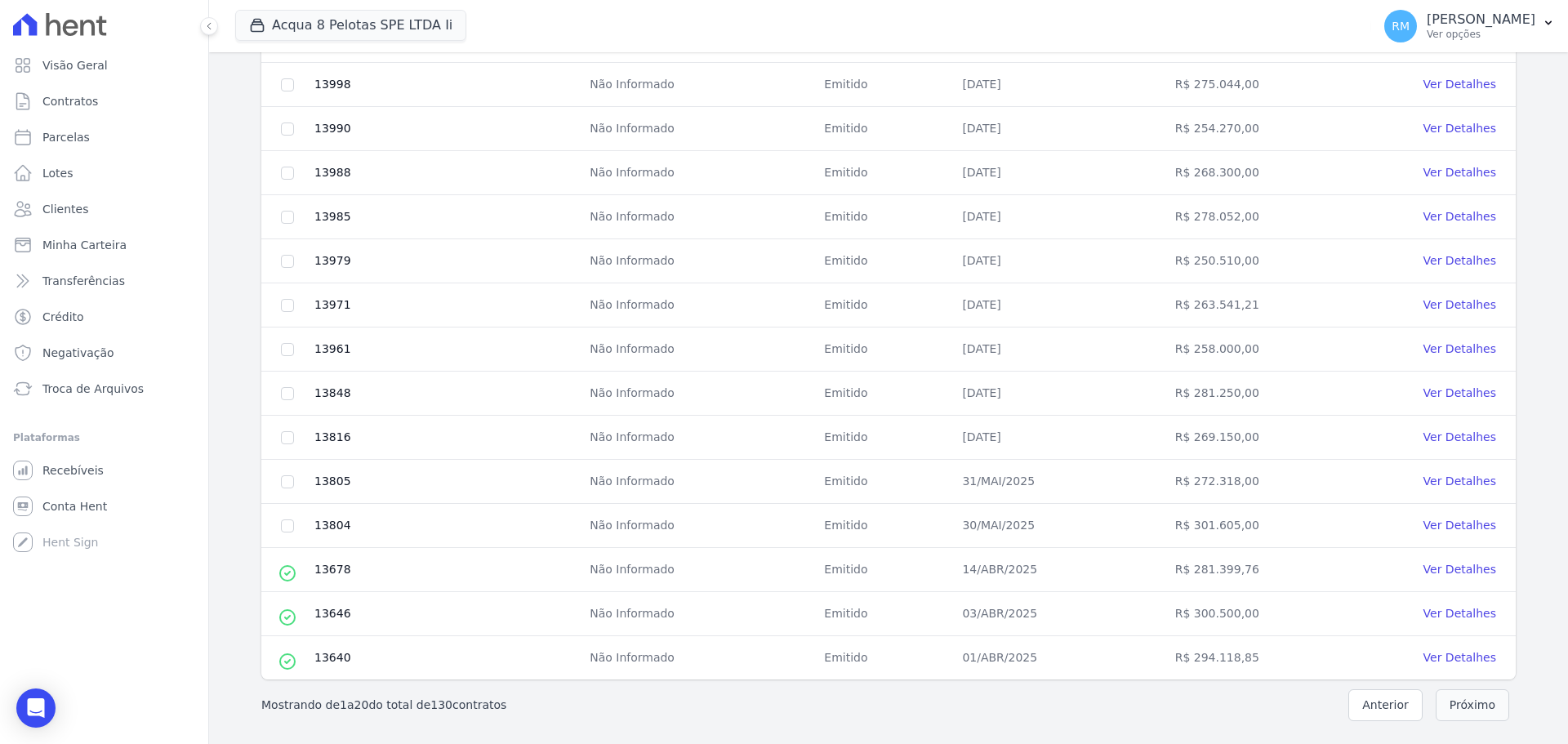
click at [1445, 710] on button "Próximo" at bounding box center [1472, 705] width 73 height 32
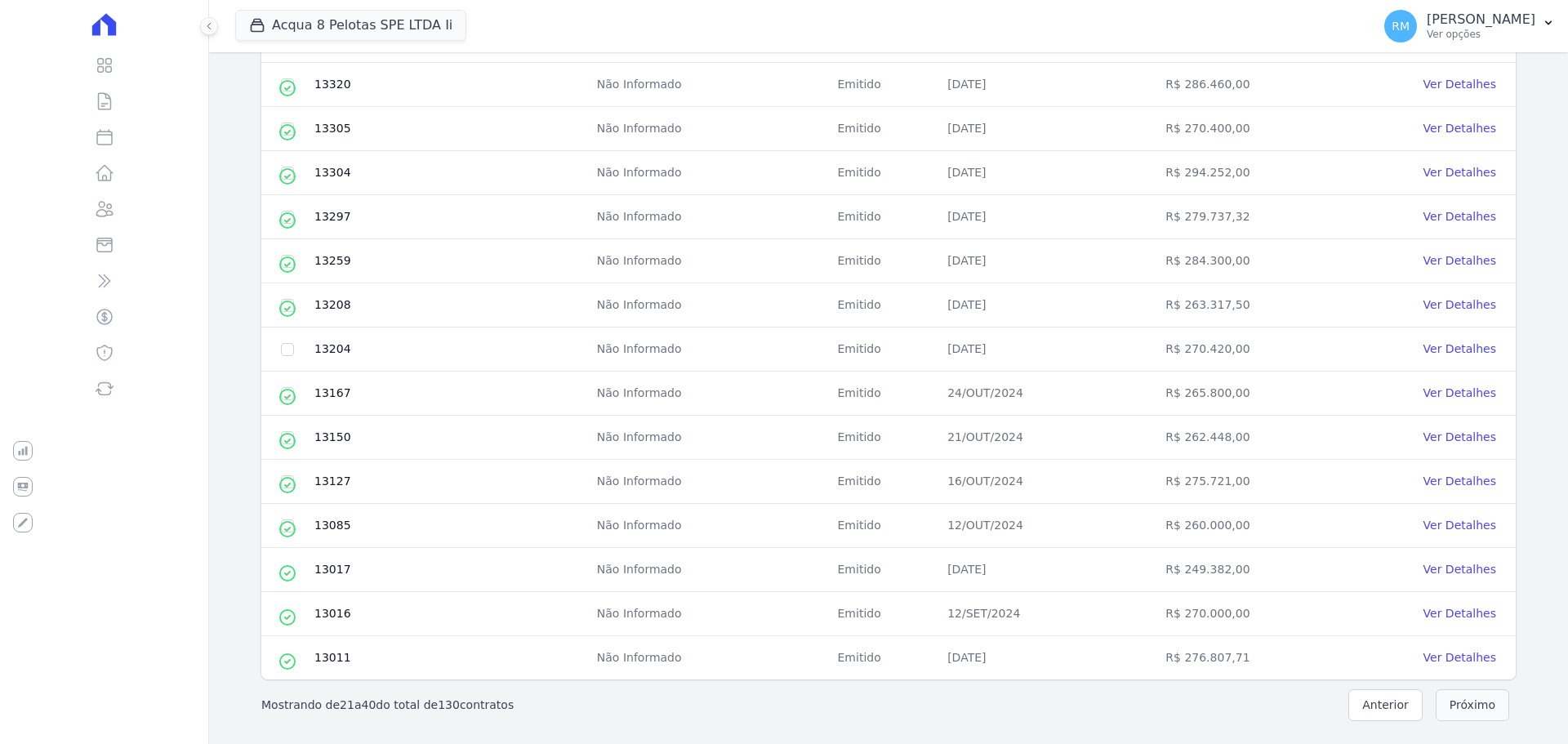
click at [1481, 706] on button "Próximo" at bounding box center [1472, 705] width 73 height 32
click at [1470, 715] on button "Próximo" at bounding box center [1472, 705] width 73 height 32
click at [1465, 708] on button "Próximo" at bounding box center [1472, 705] width 73 height 32
drag, startPoint x: 1463, startPoint y: 723, endPoint x: 1452, endPoint y: 710, distance: 17.0
click at [1457, 716] on nav "Mostrando de 81 a 100 do total de 130 contratos Anterior Próximo" at bounding box center [889, 704] width 1307 height 51
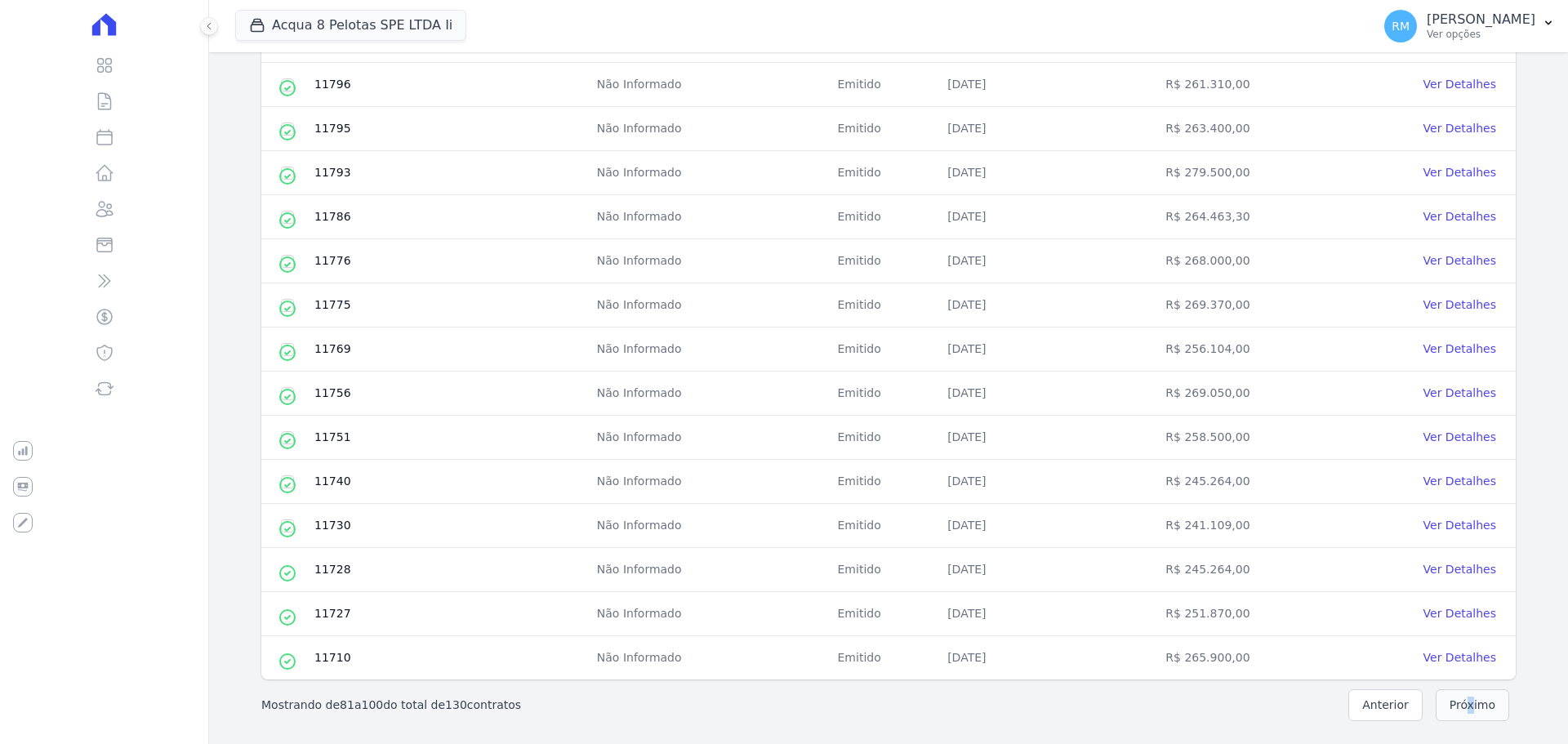
click at [1458, 705] on button "Próximo" at bounding box center [1472, 705] width 73 height 32
click at [1464, 711] on button "Próximo" at bounding box center [1472, 705] width 73 height 32
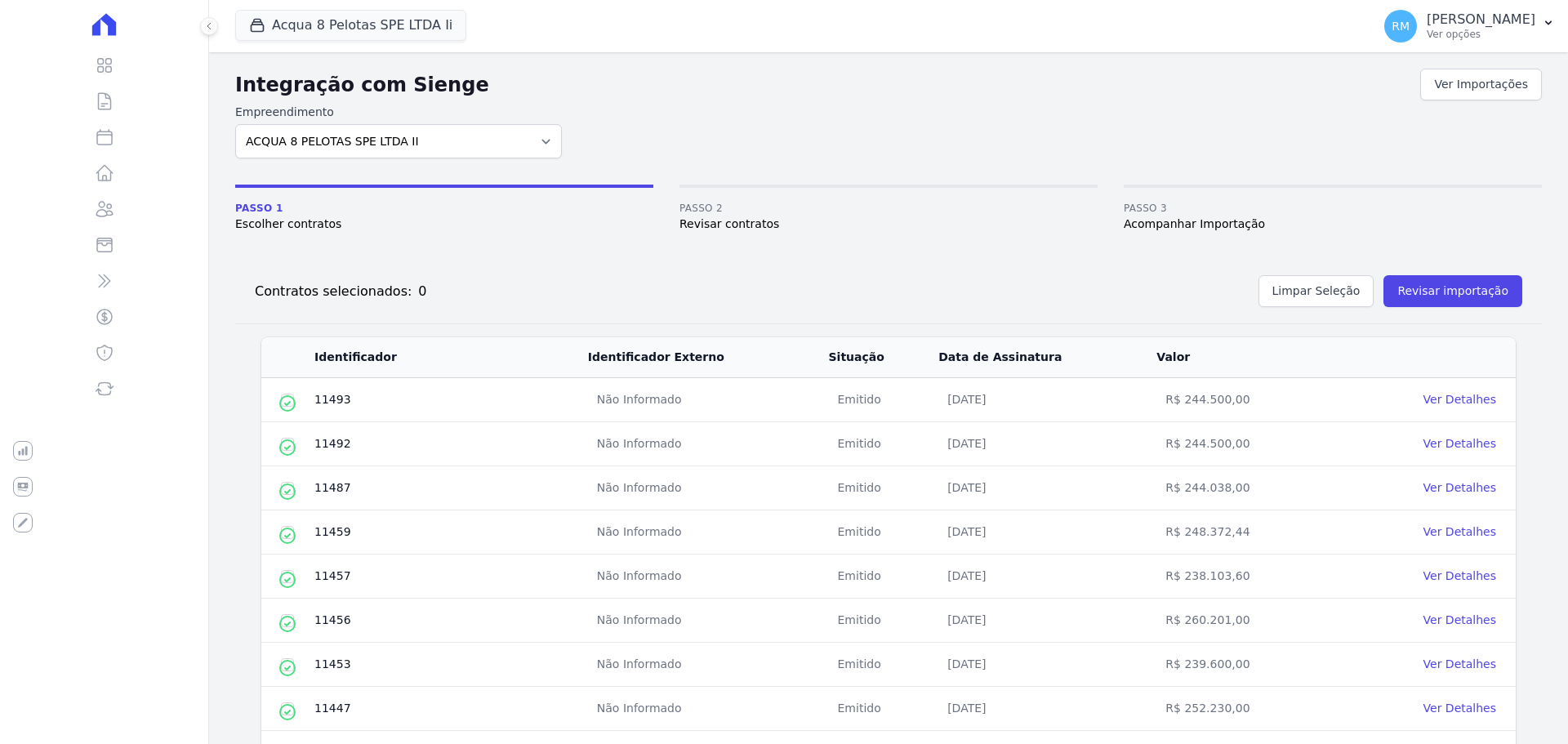
scroll to position [139, 0]
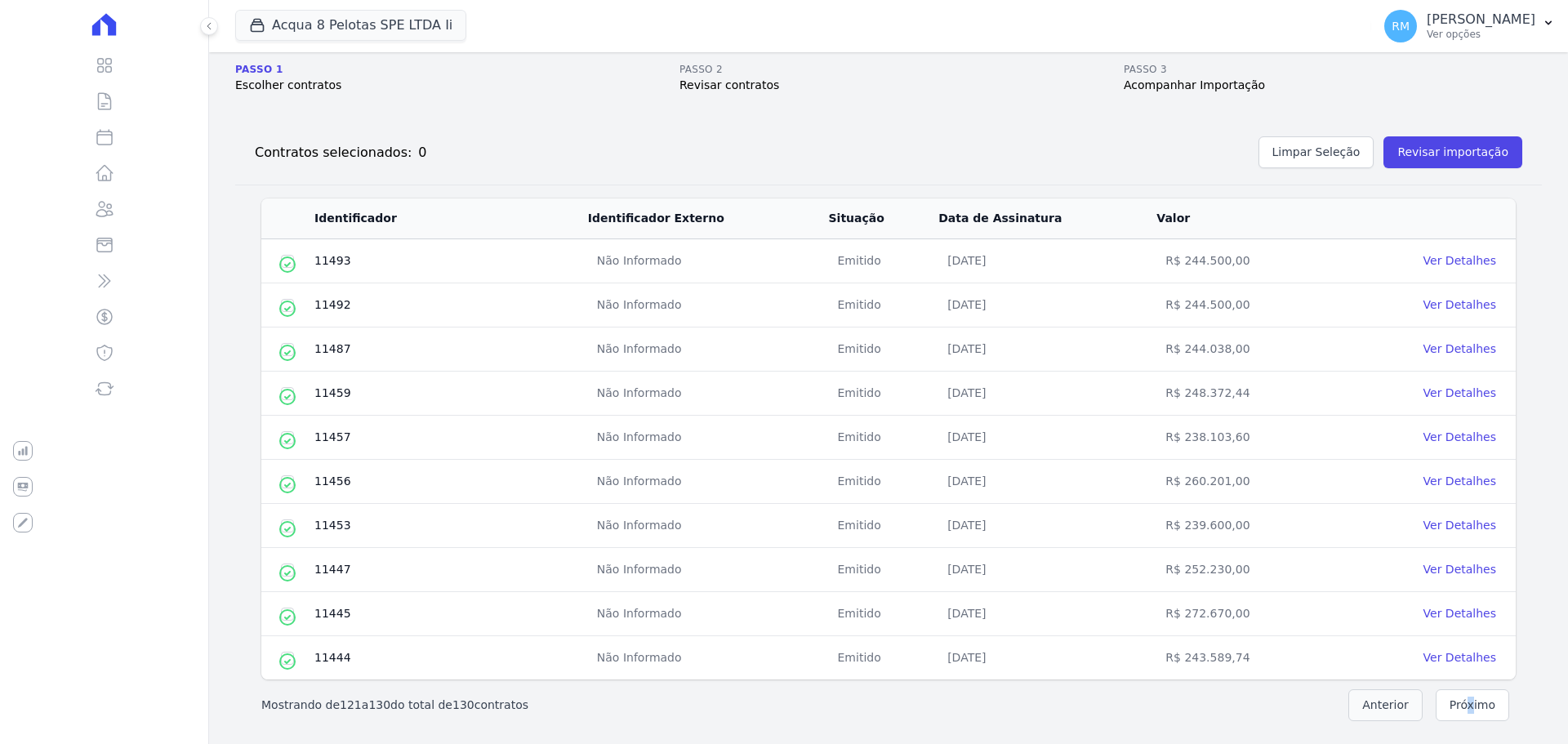
click at [1381, 701] on button "Anterior" at bounding box center [1386, 705] width 74 height 32
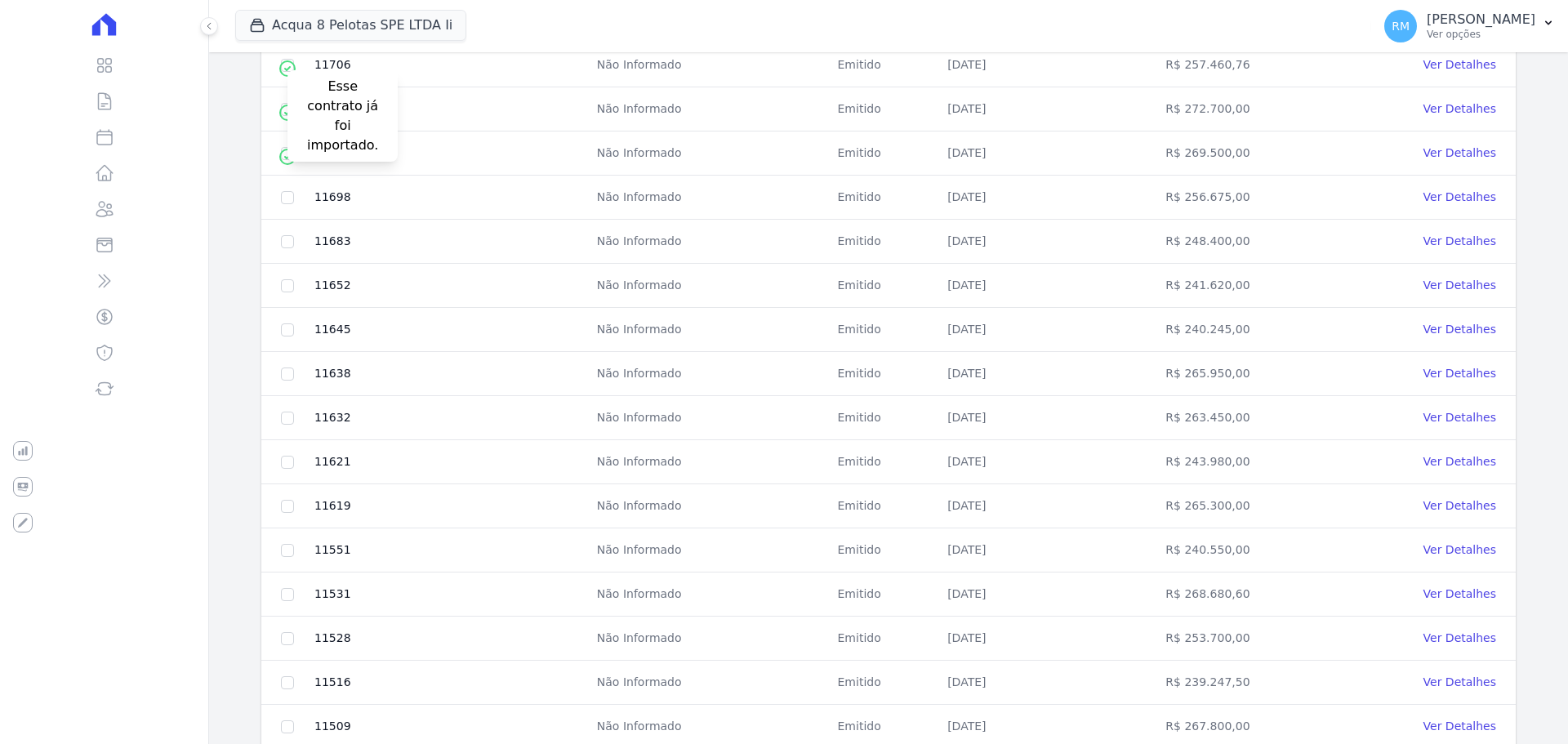
scroll to position [0, 0]
